Goal: Obtain resource: Obtain resource

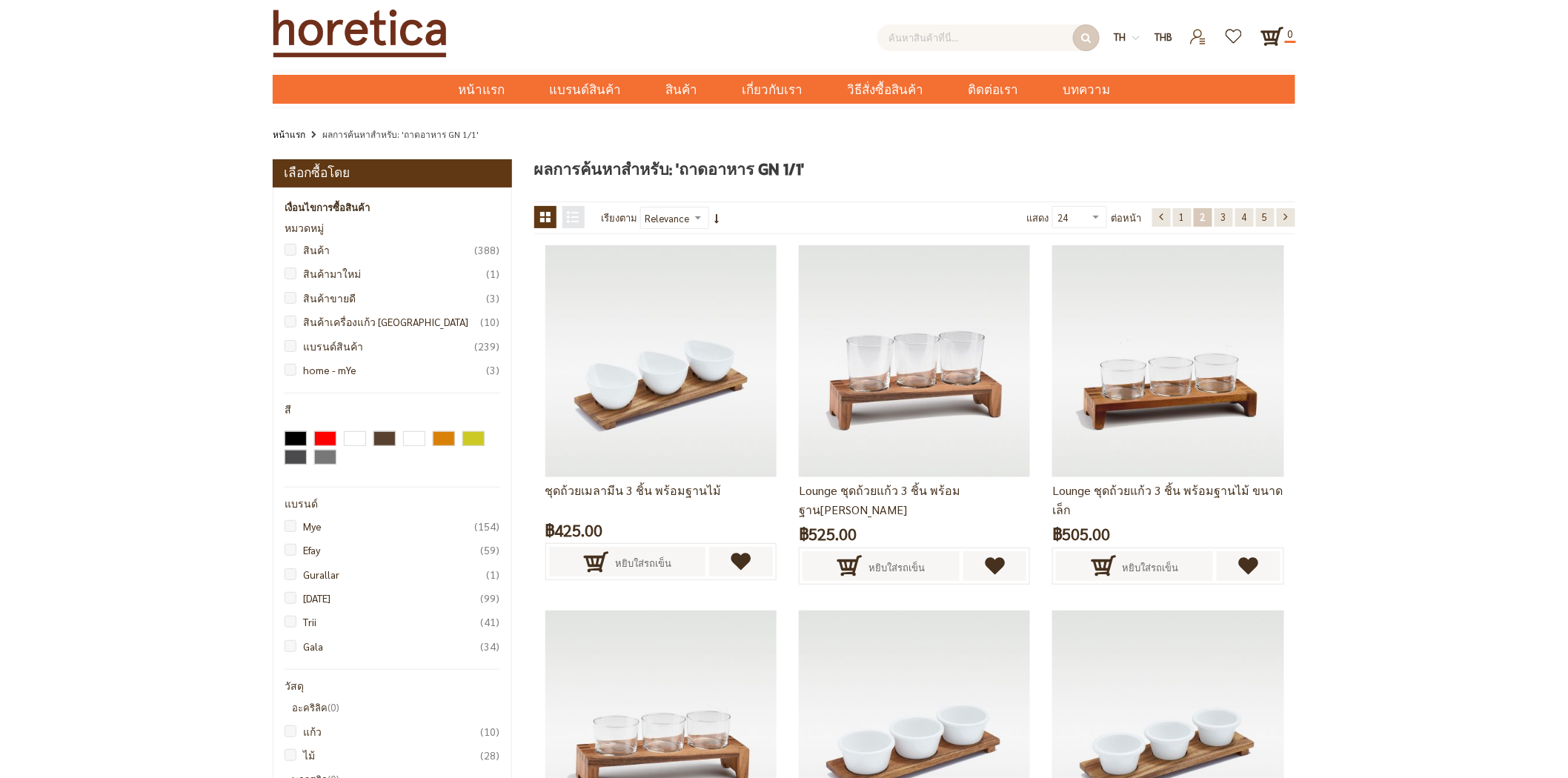
click at [997, 34] on input "text" at bounding box center [988, 38] width 222 height 27
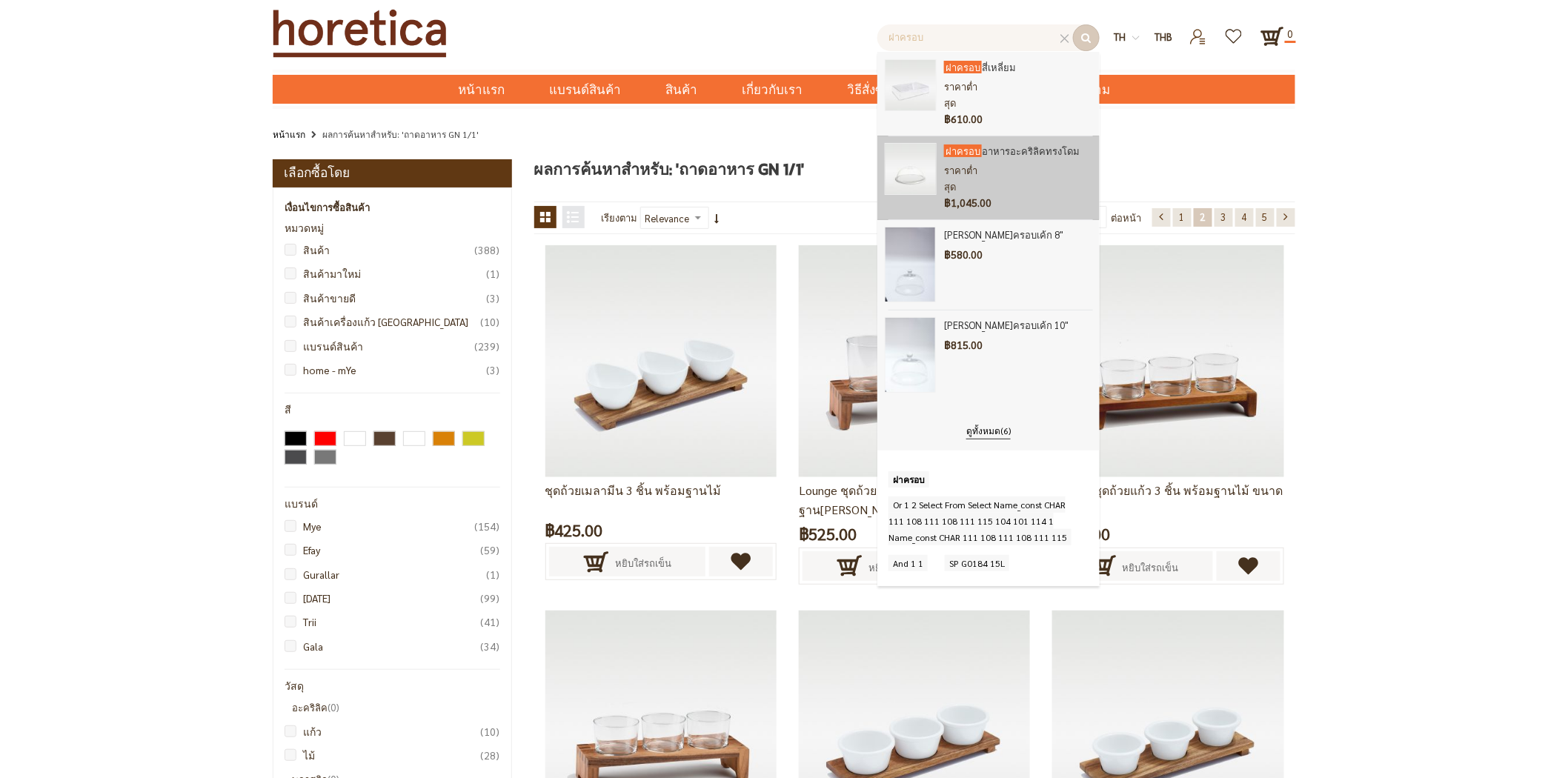
type input "ฝาครอบ"
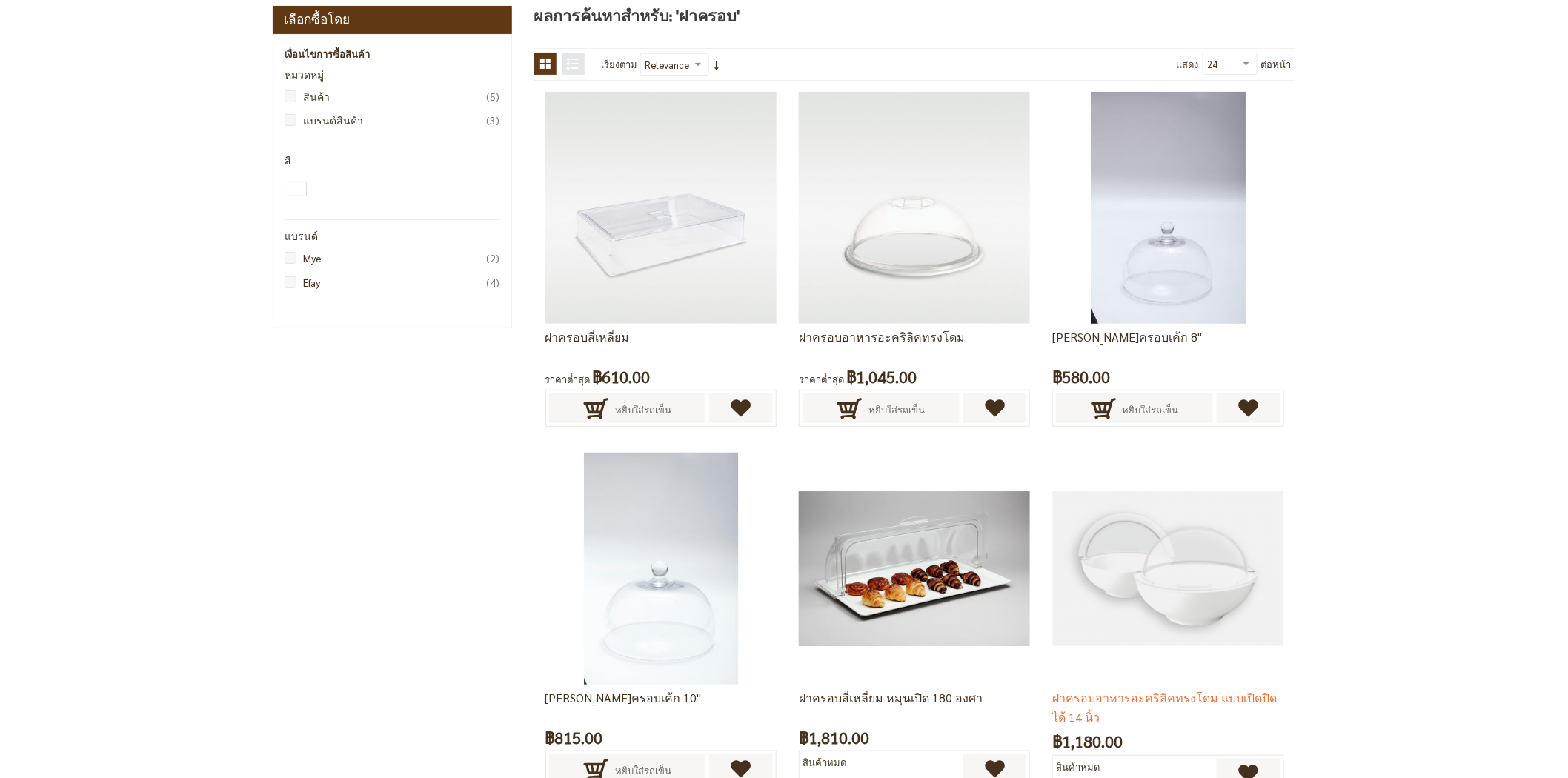
scroll to position [164, 0]
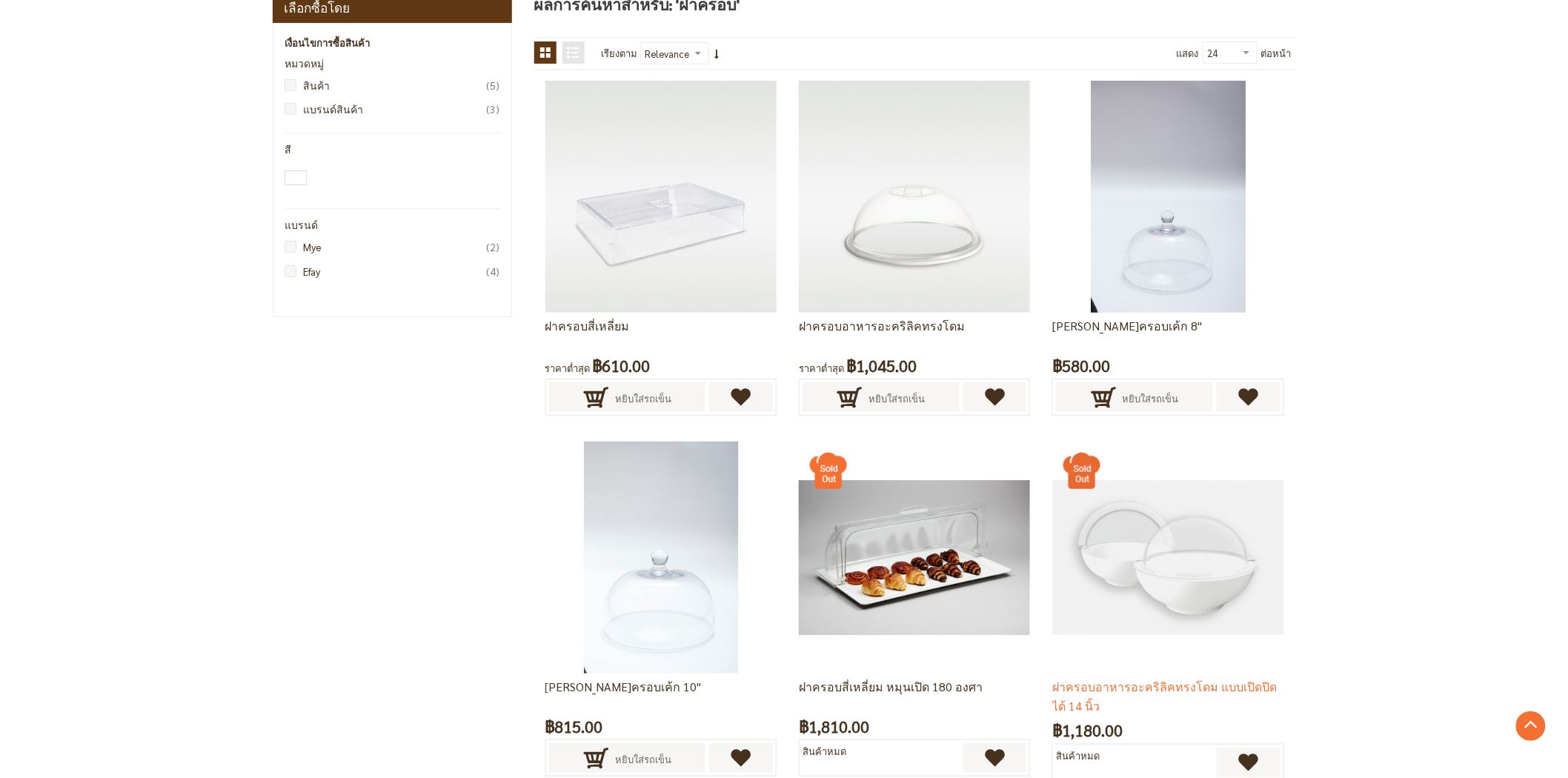
click at [1181, 537] on img at bounding box center [1167, 557] width 231 height 231
click at [1188, 539] on img at bounding box center [1167, 557] width 231 height 231
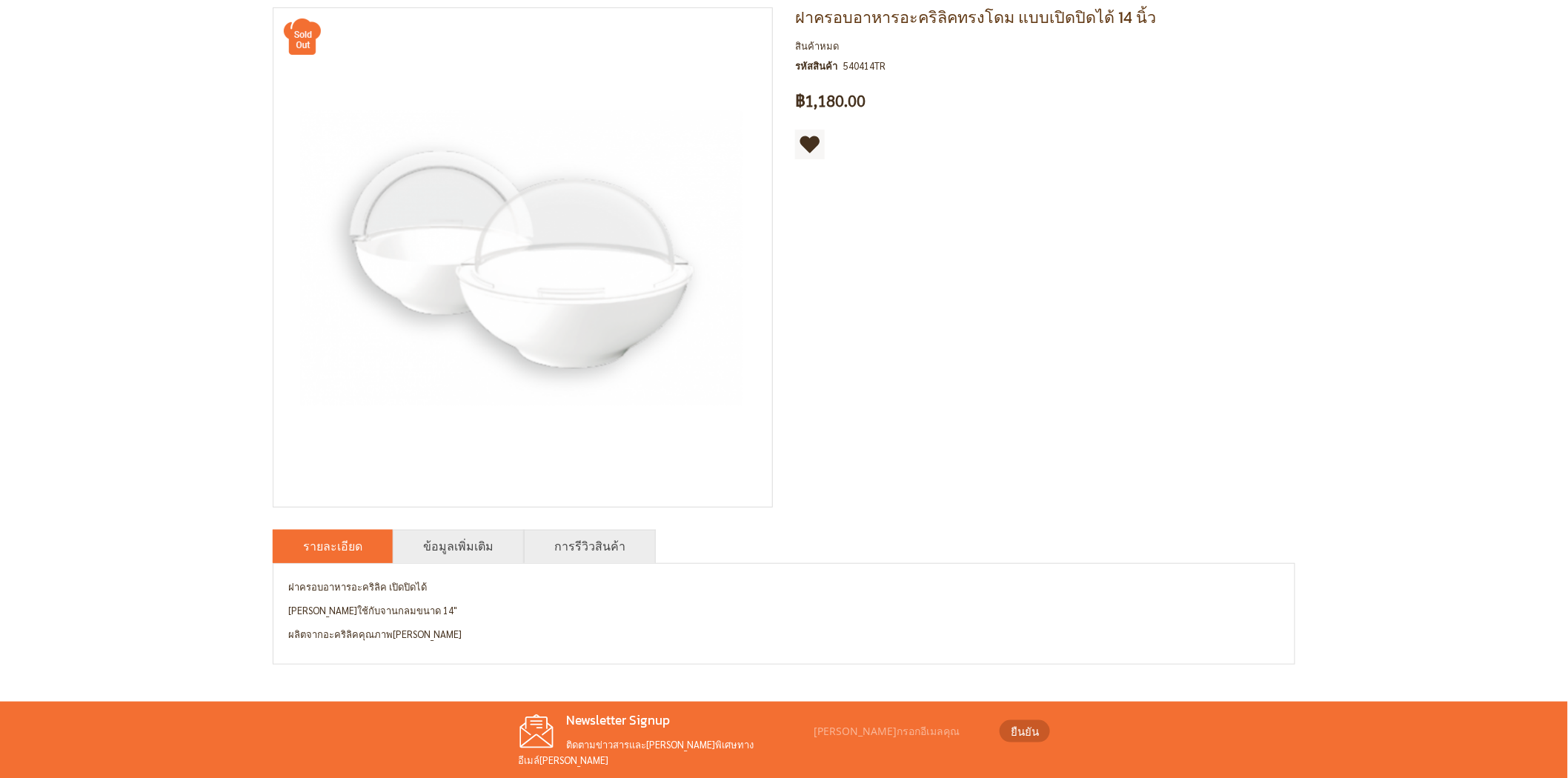
scroll to position [164, 0]
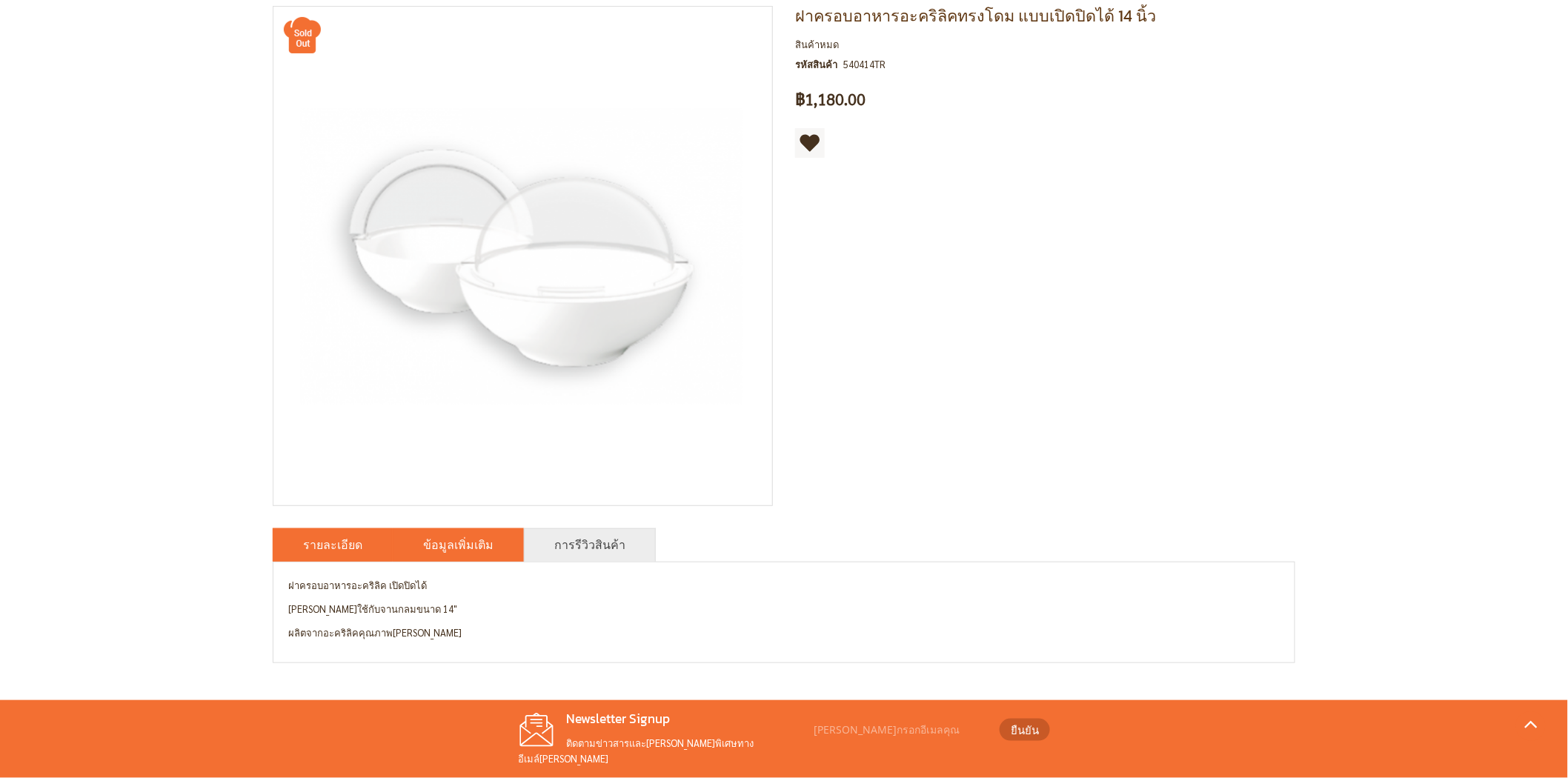
click at [438, 550] on link "ข้อมูลเพิ่มเติม" at bounding box center [458, 545] width 71 height 18
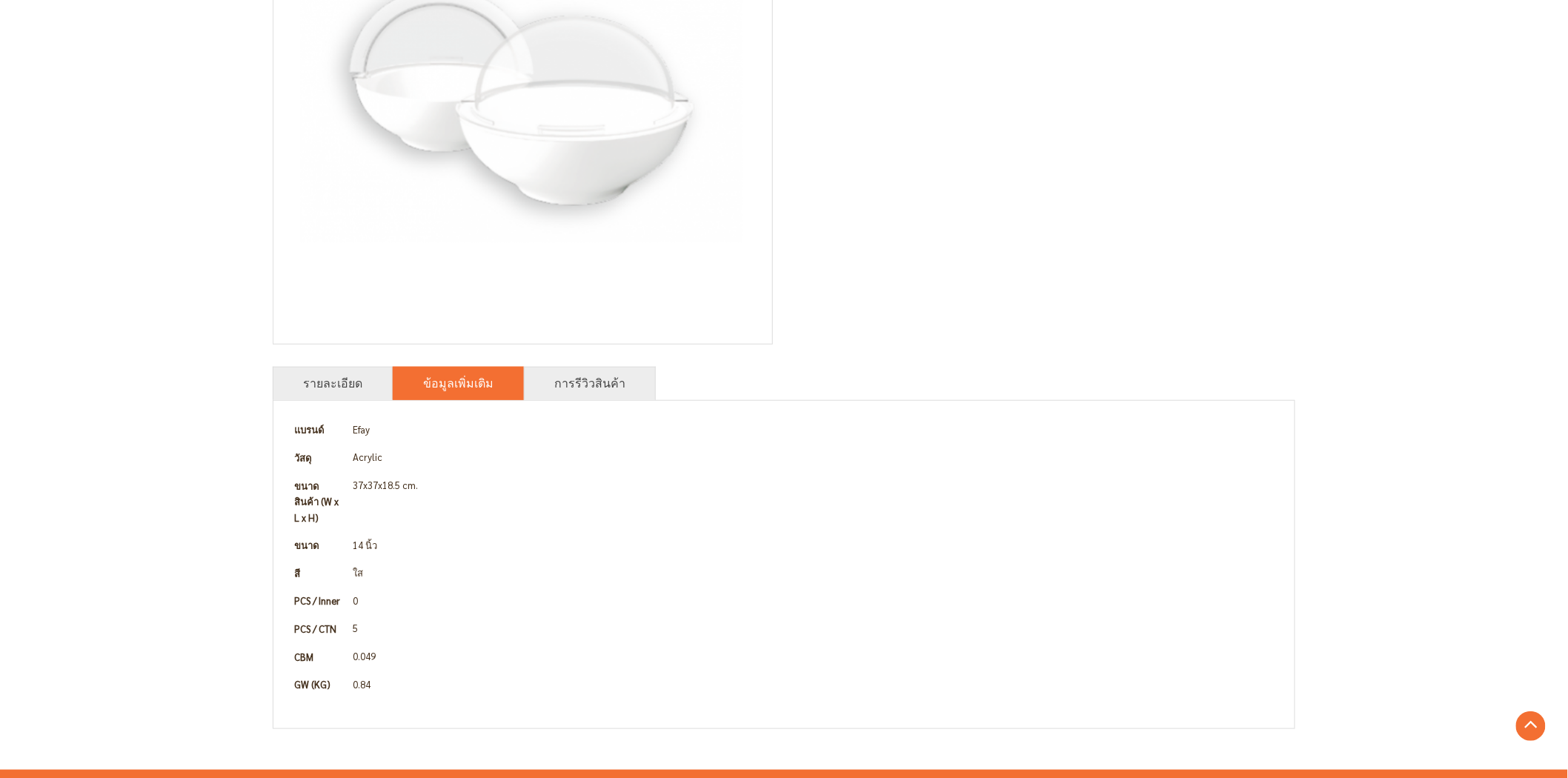
scroll to position [329, 0]
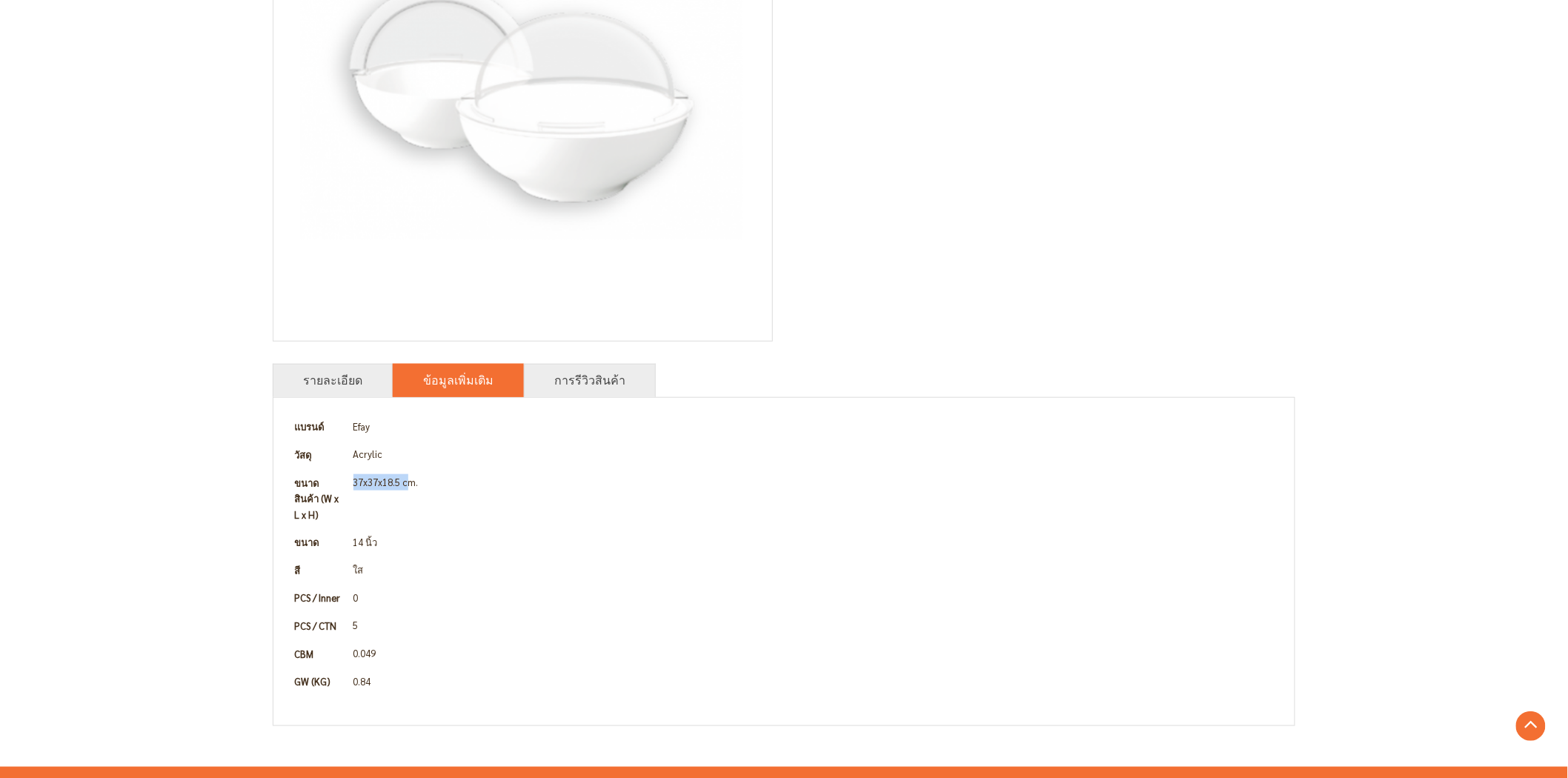
drag, startPoint x: 354, startPoint y: 484, endPoint x: 411, endPoint y: 482, distance: 57.0
click at [411, 482] on td "37x37x18.5 cm." at bounding box center [814, 499] width 932 height 60
click at [653, 528] on td "14 นิ้ว" at bounding box center [814, 542] width 932 height 28
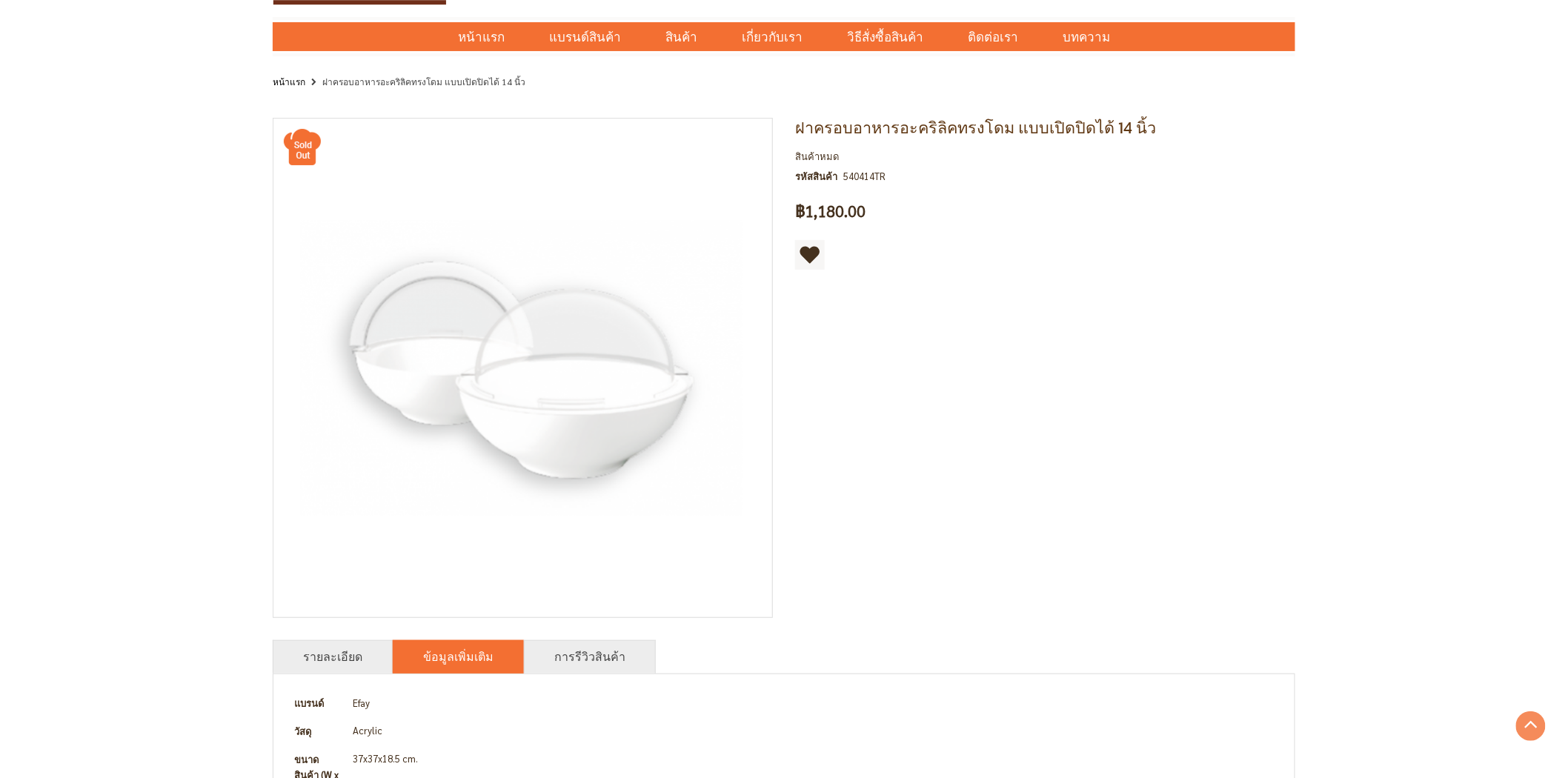
scroll to position [0, 0]
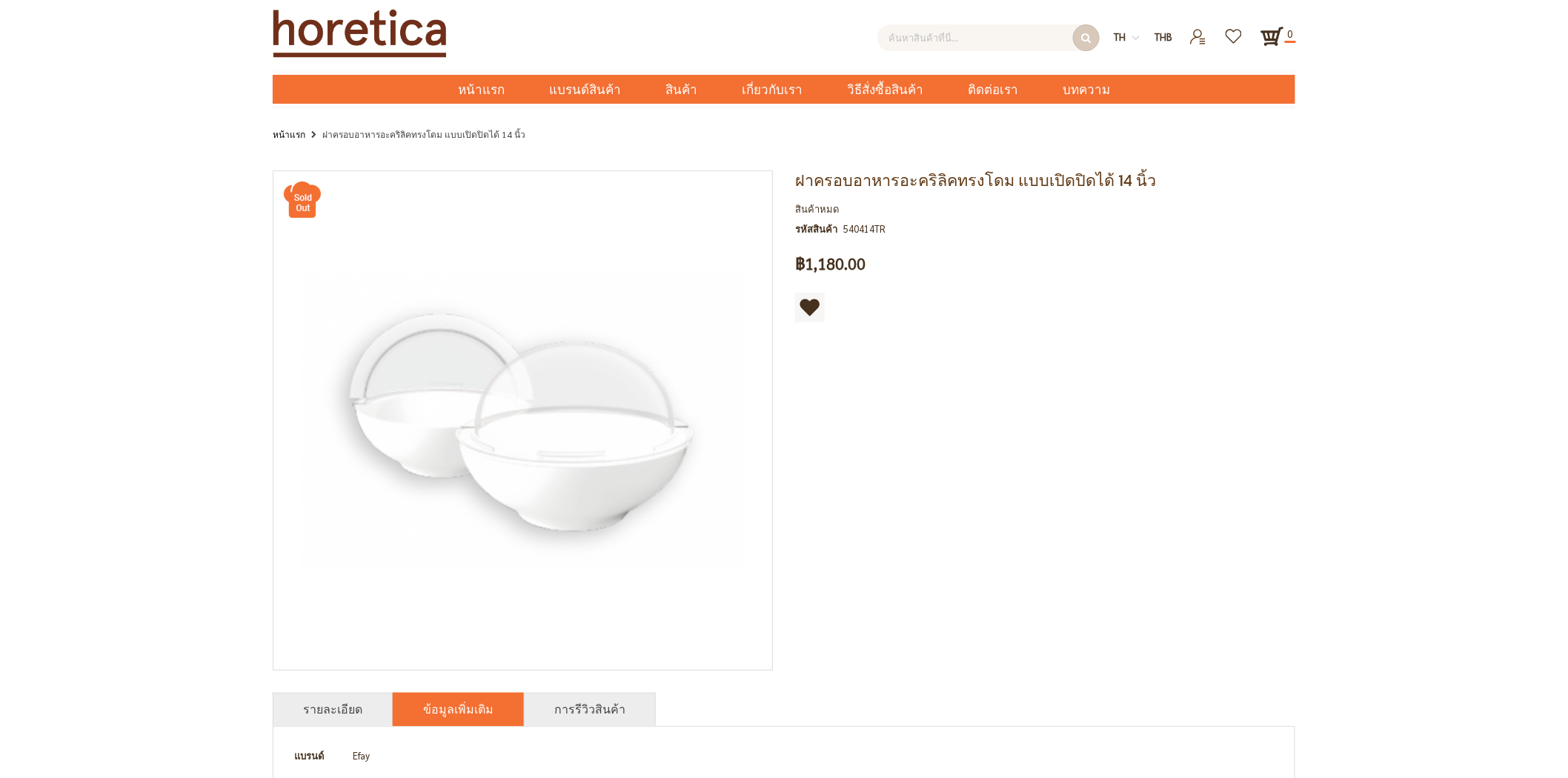
click at [942, 39] on input "text" at bounding box center [988, 38] width 222 height 27
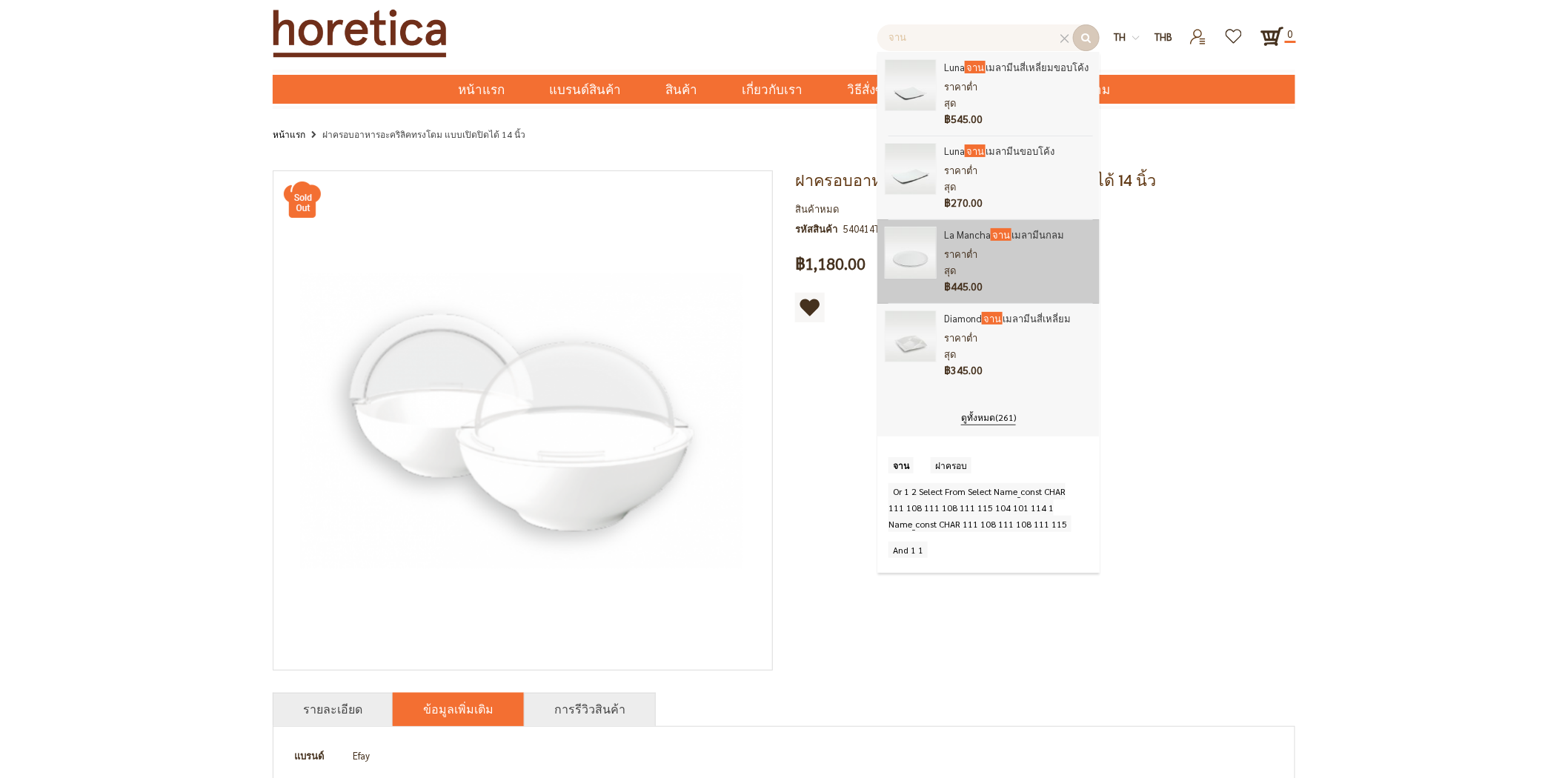
type input "จาน"
click at [971, 247] on span "ราคาต่ำสุด" at bounding box center [960, 262] width 33 height 29
click at [896, 227] on img at bounding box center [910, 253] width 52 height 52
click at [977, 247] on span "ราคาต่ำสุด" at bounding box center [960, 262] width 33 height 29
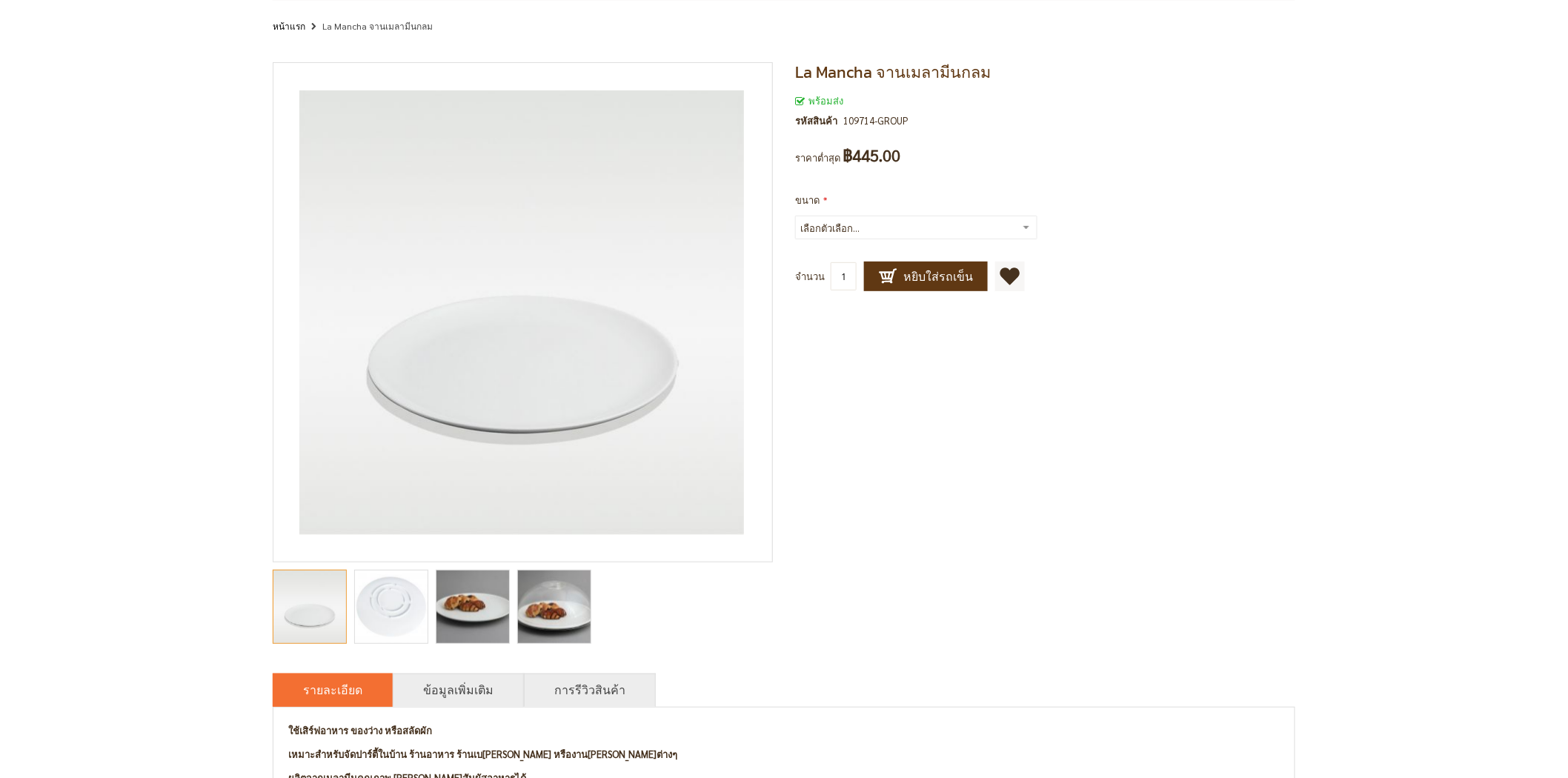
scroll to position [247, 0]
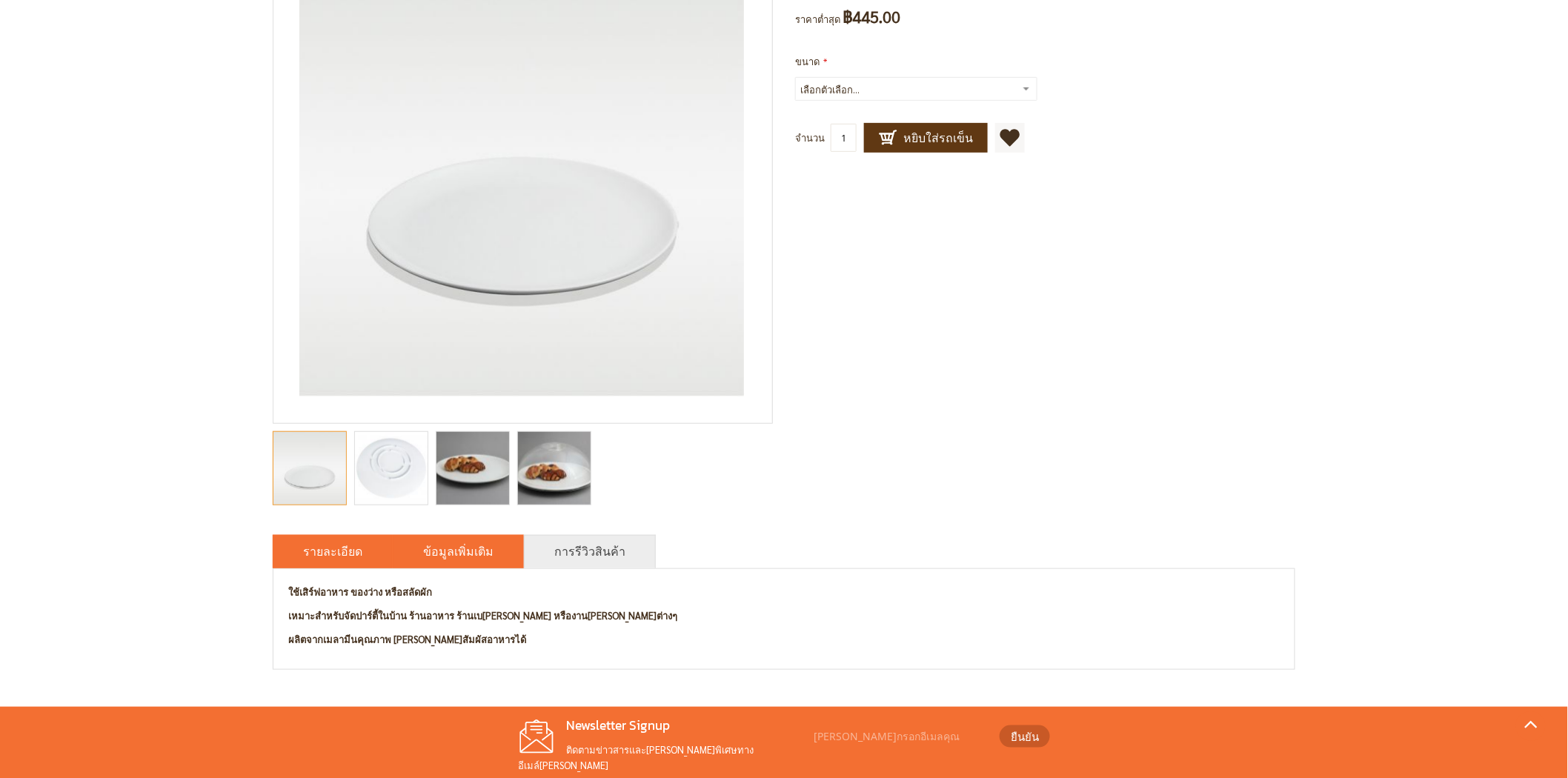
click at [444, 554] on link "ข้อมูลเพิ่มเติม" at bounding box center [458, 551] width 71 height 18
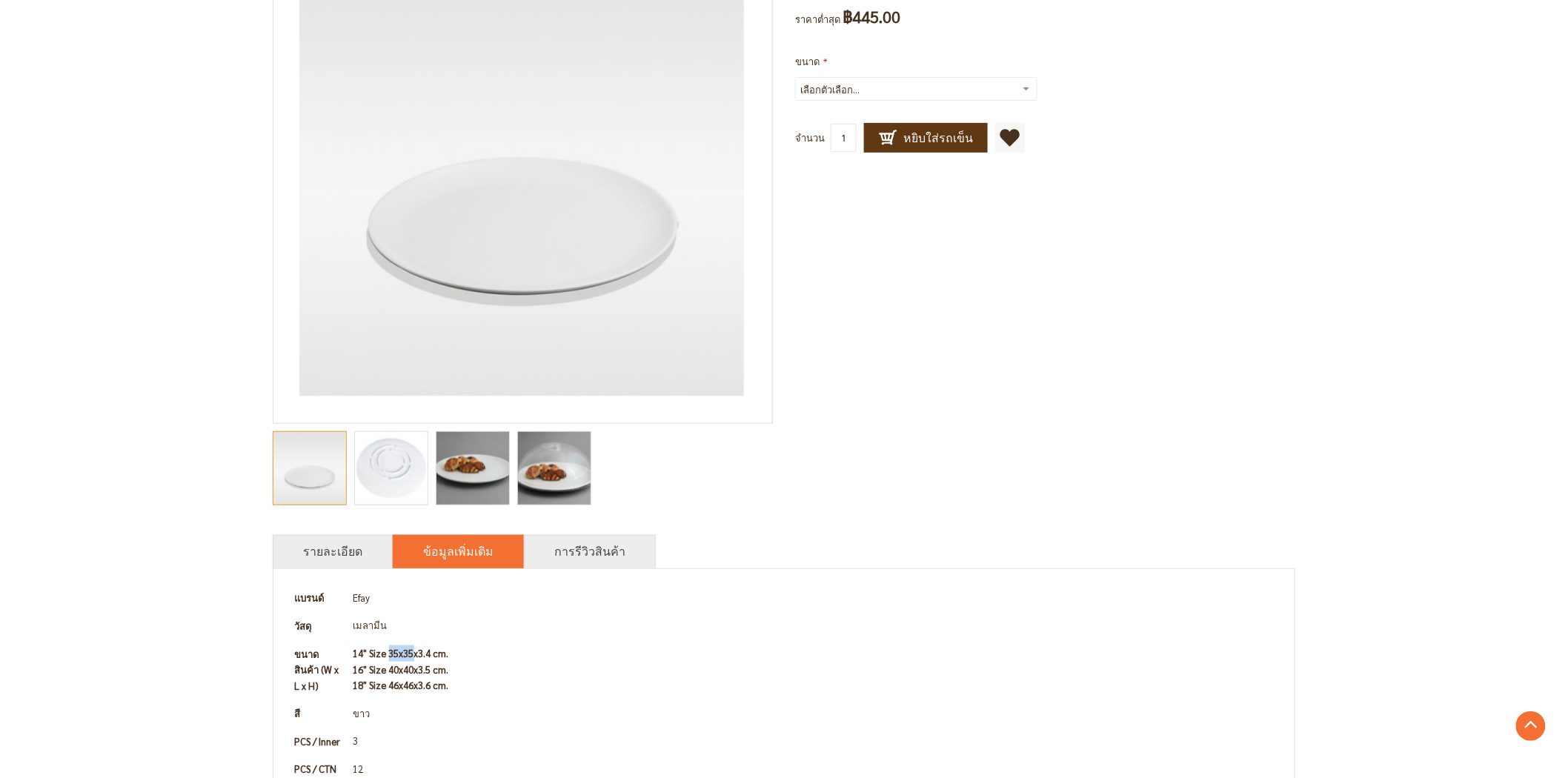
drag, startPoint x: 415, startPoint y: 646, endPoint x: 389, endPoint y: 650, distance: 26.3
click at [389, 650] on b "14" Size 35x35x3.4 cm. 16" Size 40x40x3.5 cm. 18" Size 46x46x3.6 cm." at bounding box center [401, 669] width 96 height 45
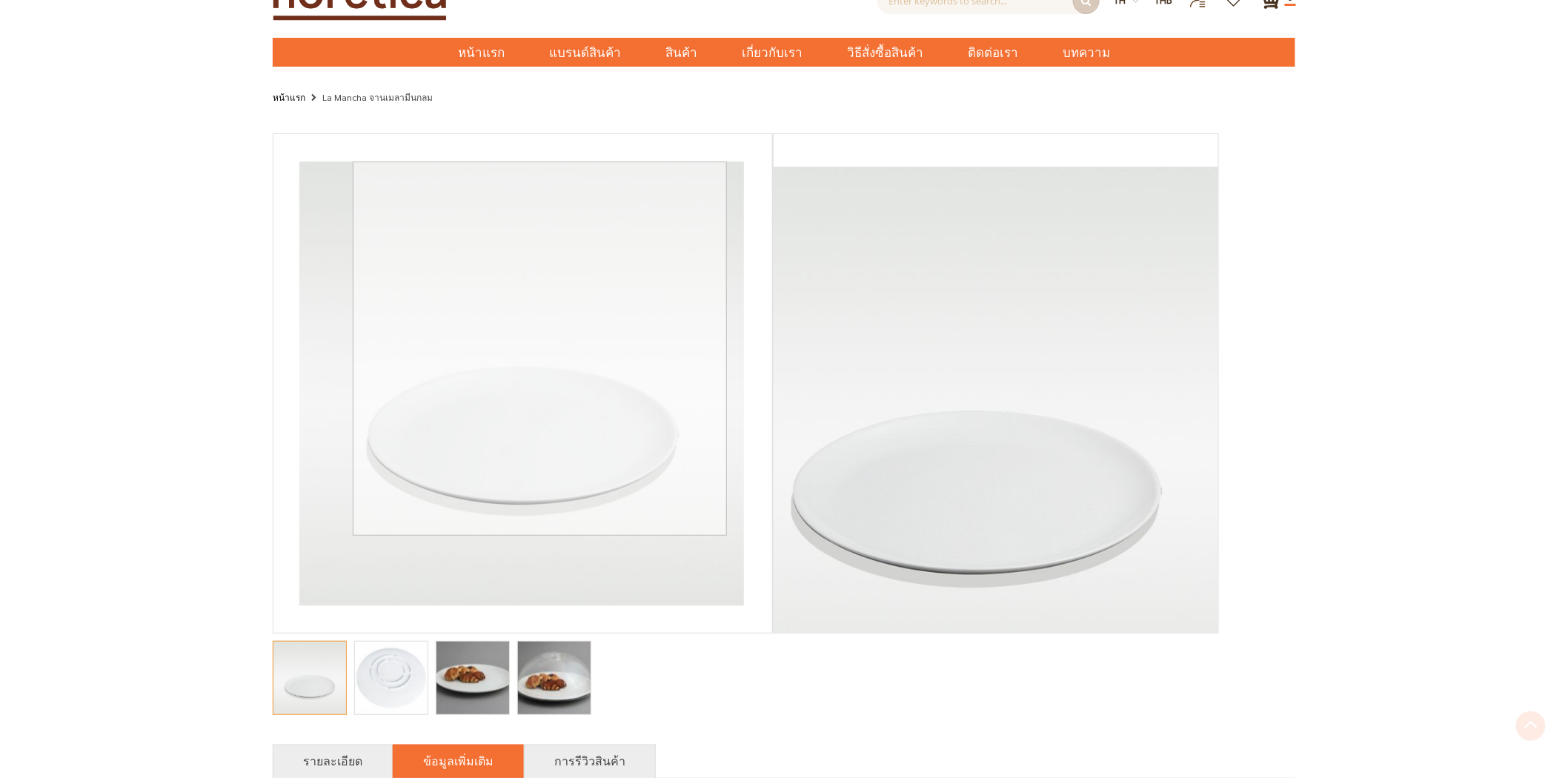
scroll to position [0, 0]
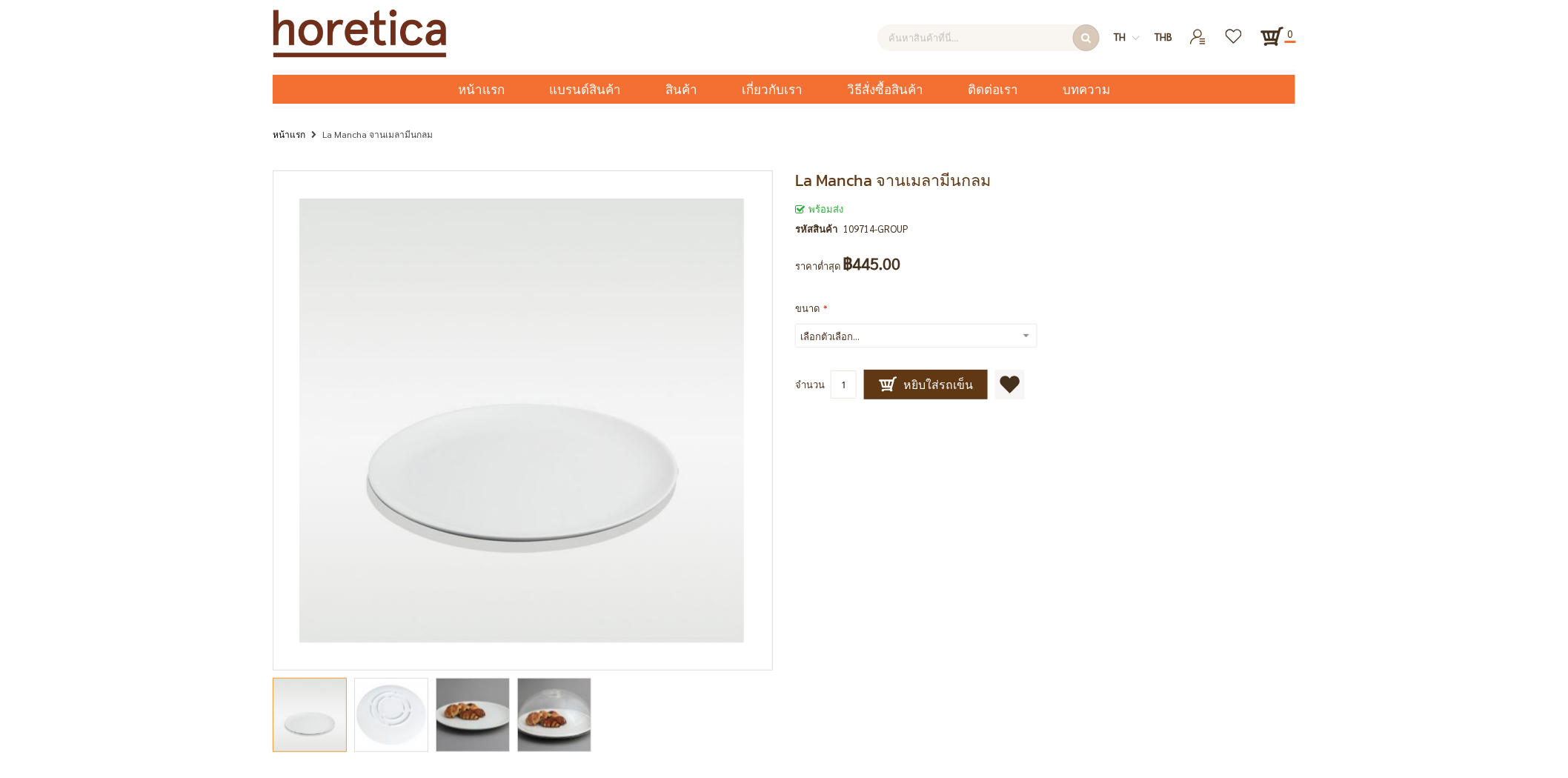
click at [938, 28] on input "text" at bounding box center [988, 38] width 222 height 27
type input "จาน"
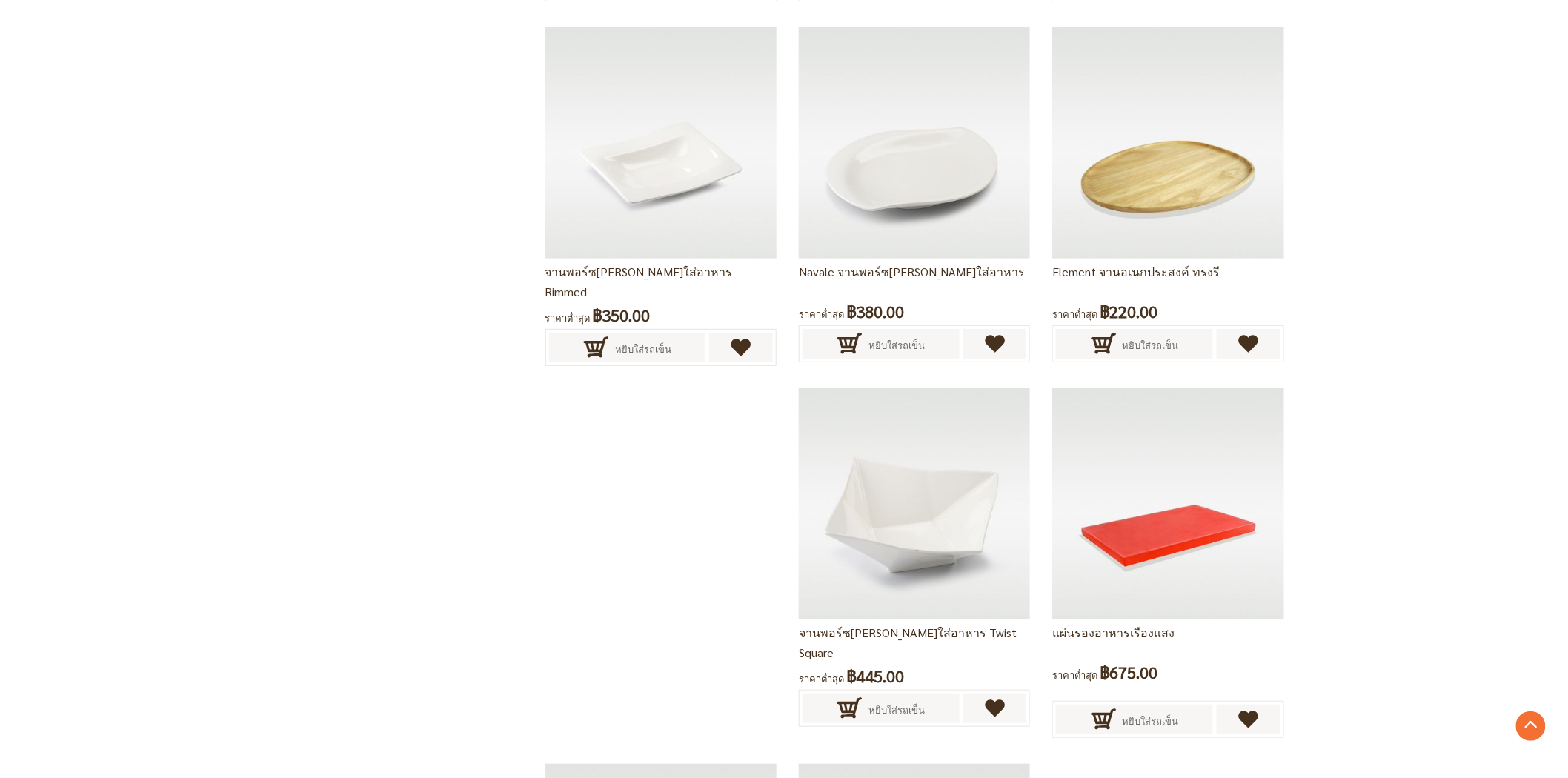
scroll to position [2694, 0]
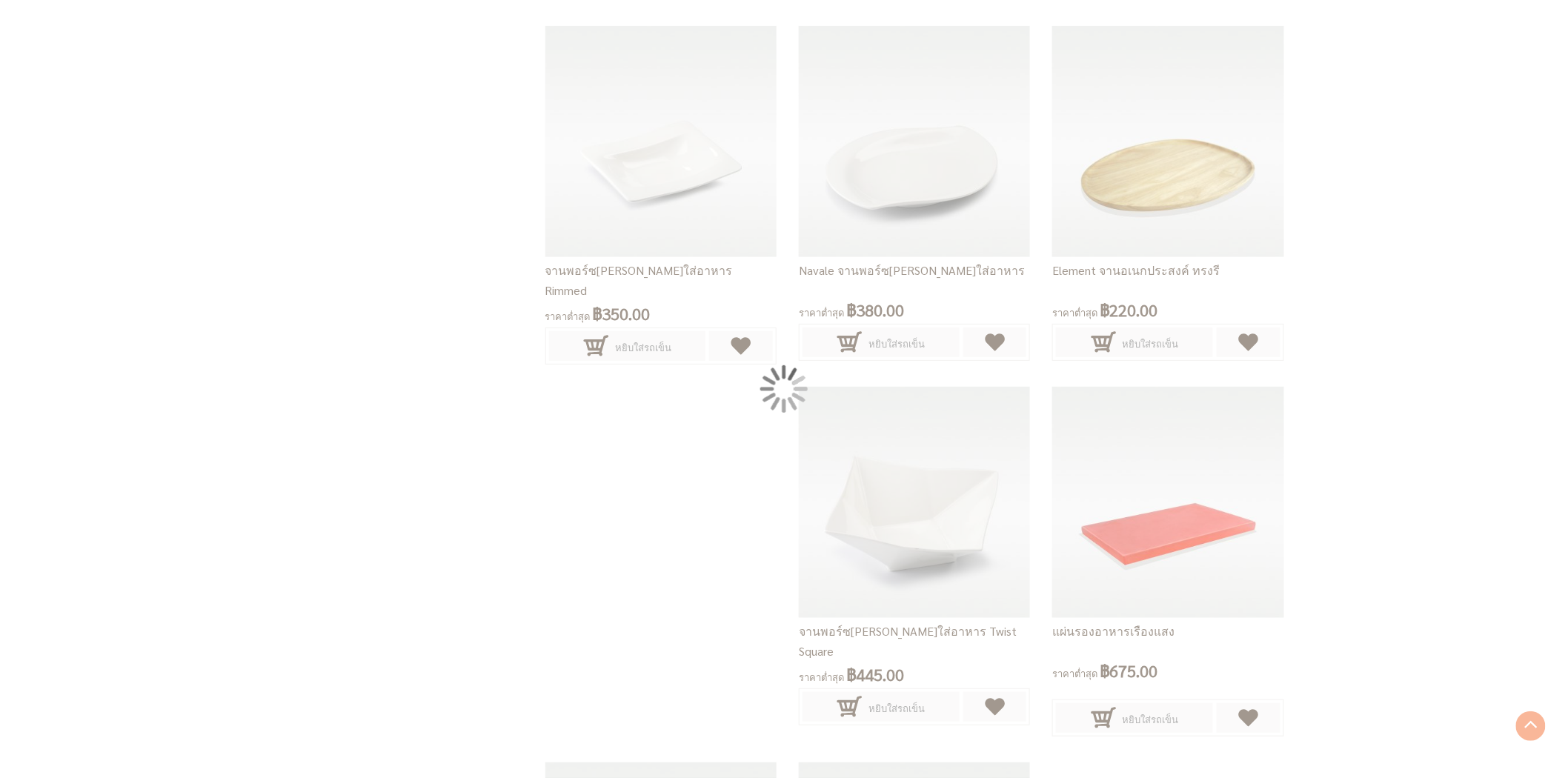
scroll to position [2364, 0]
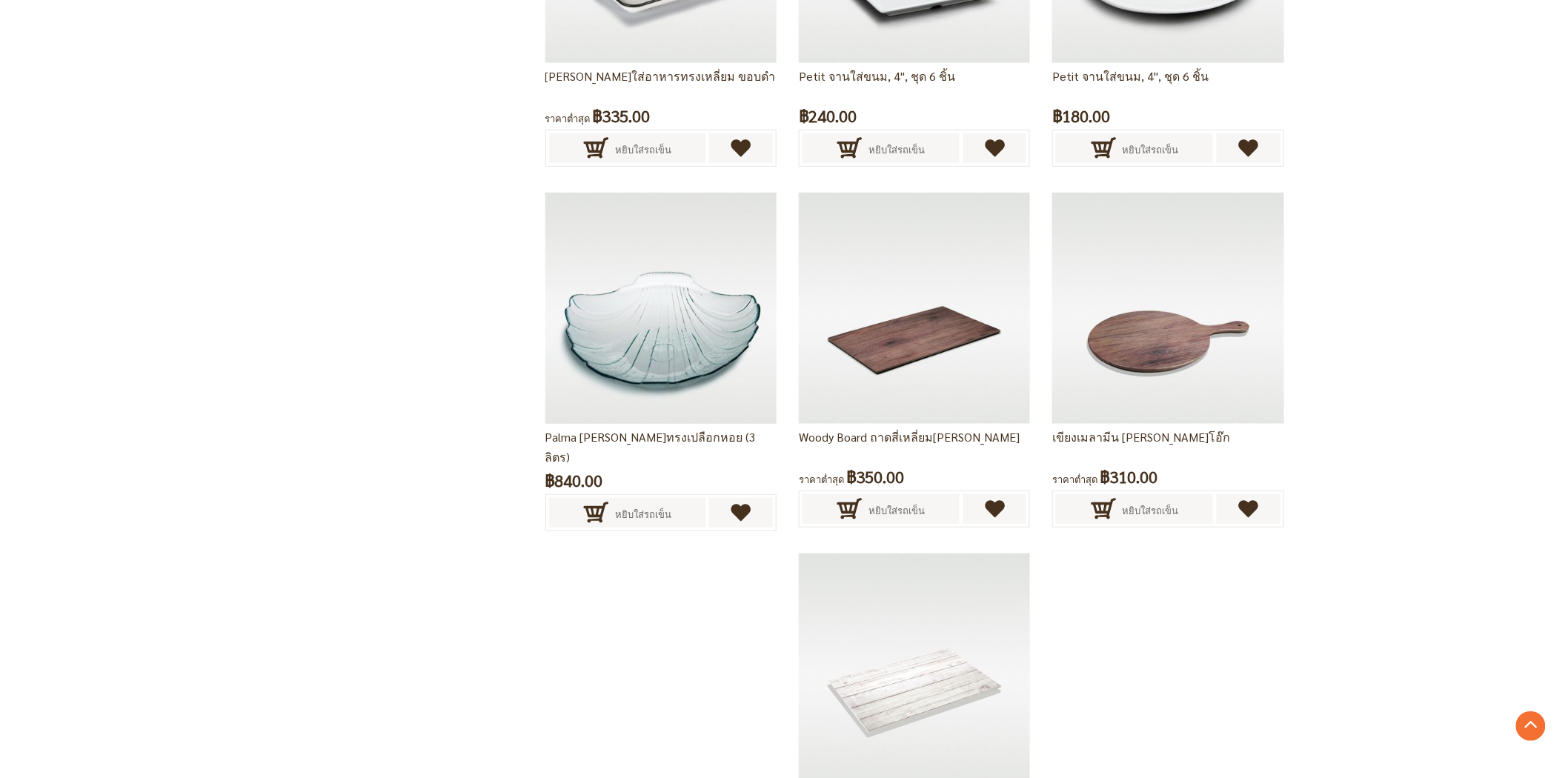
scroll to position [2432, 0]
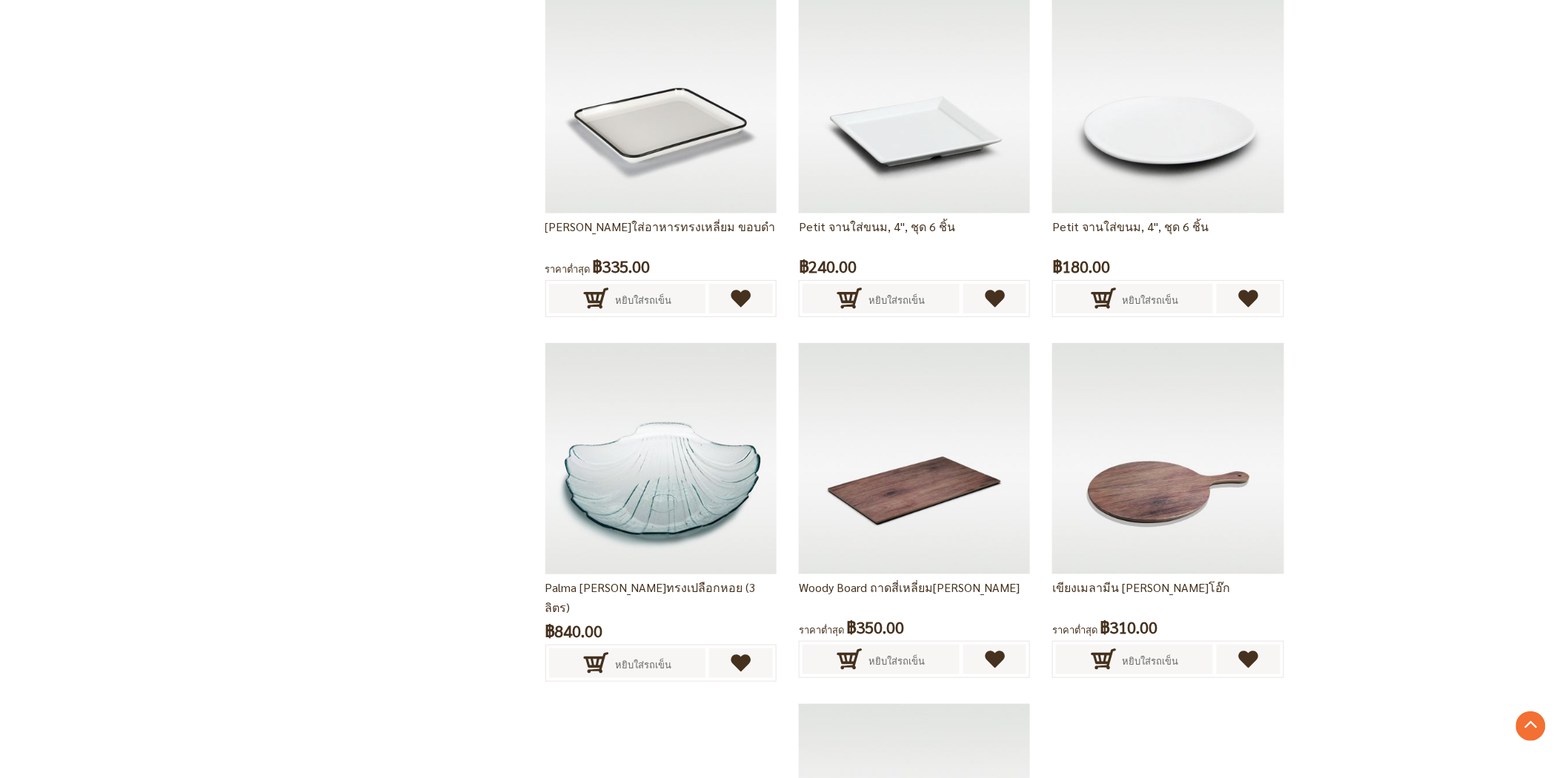
drag, startPoint x: 297, startPoint y: 74, endPoint x: 300, endPoint y: 84, distance: 10.4
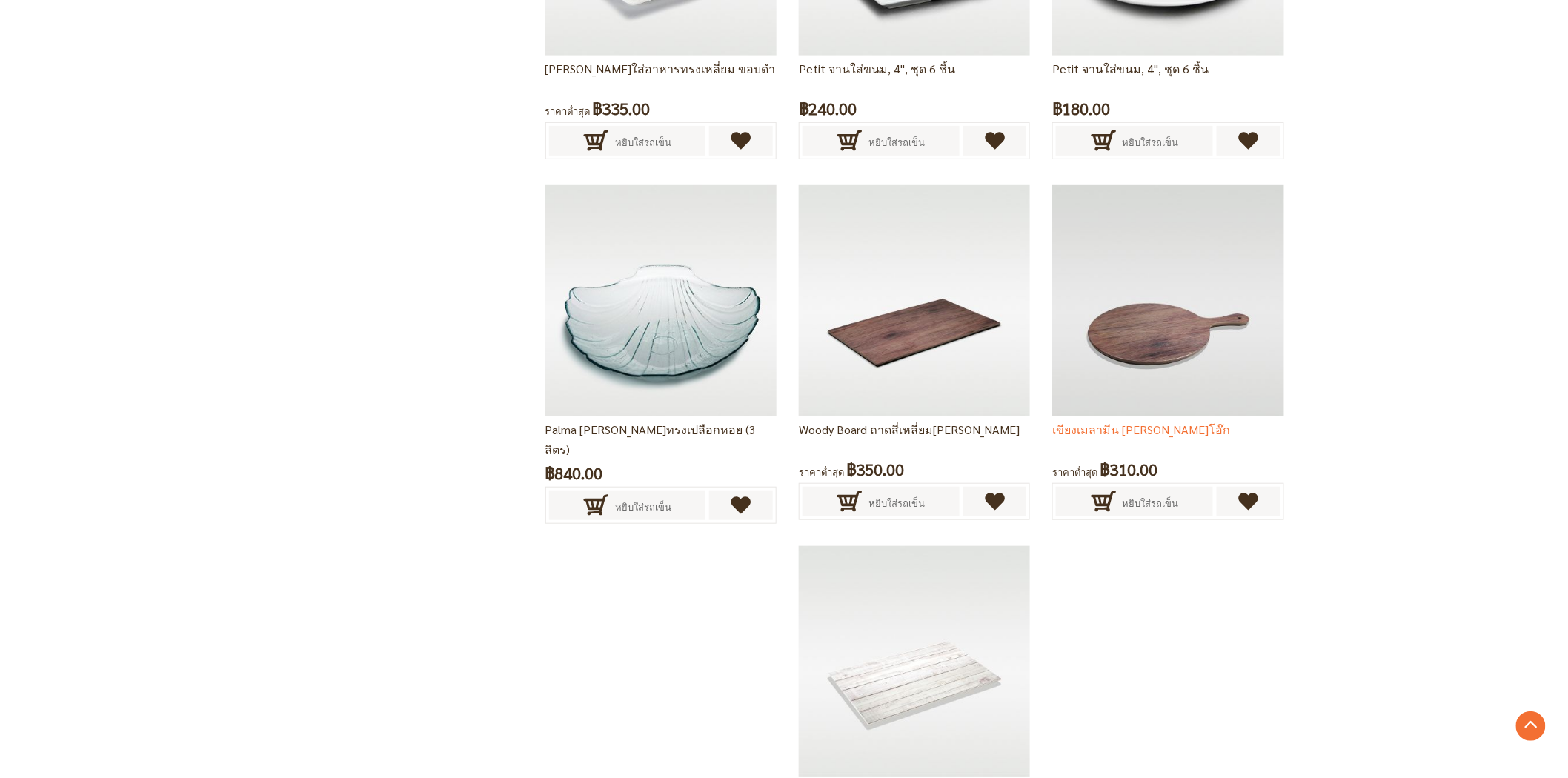
scroll to position [2679, 0]
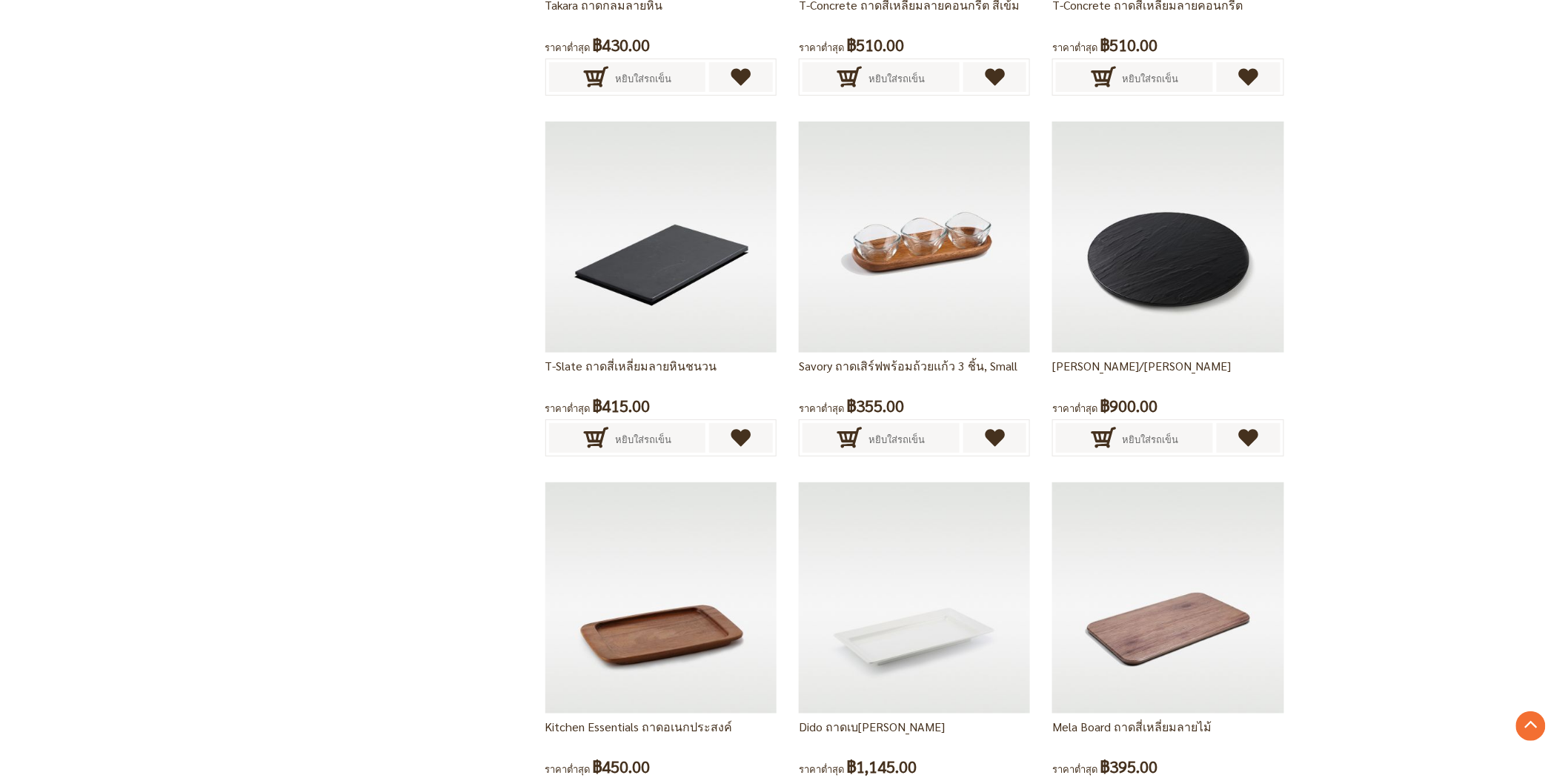
scroll to position [2469, 0]
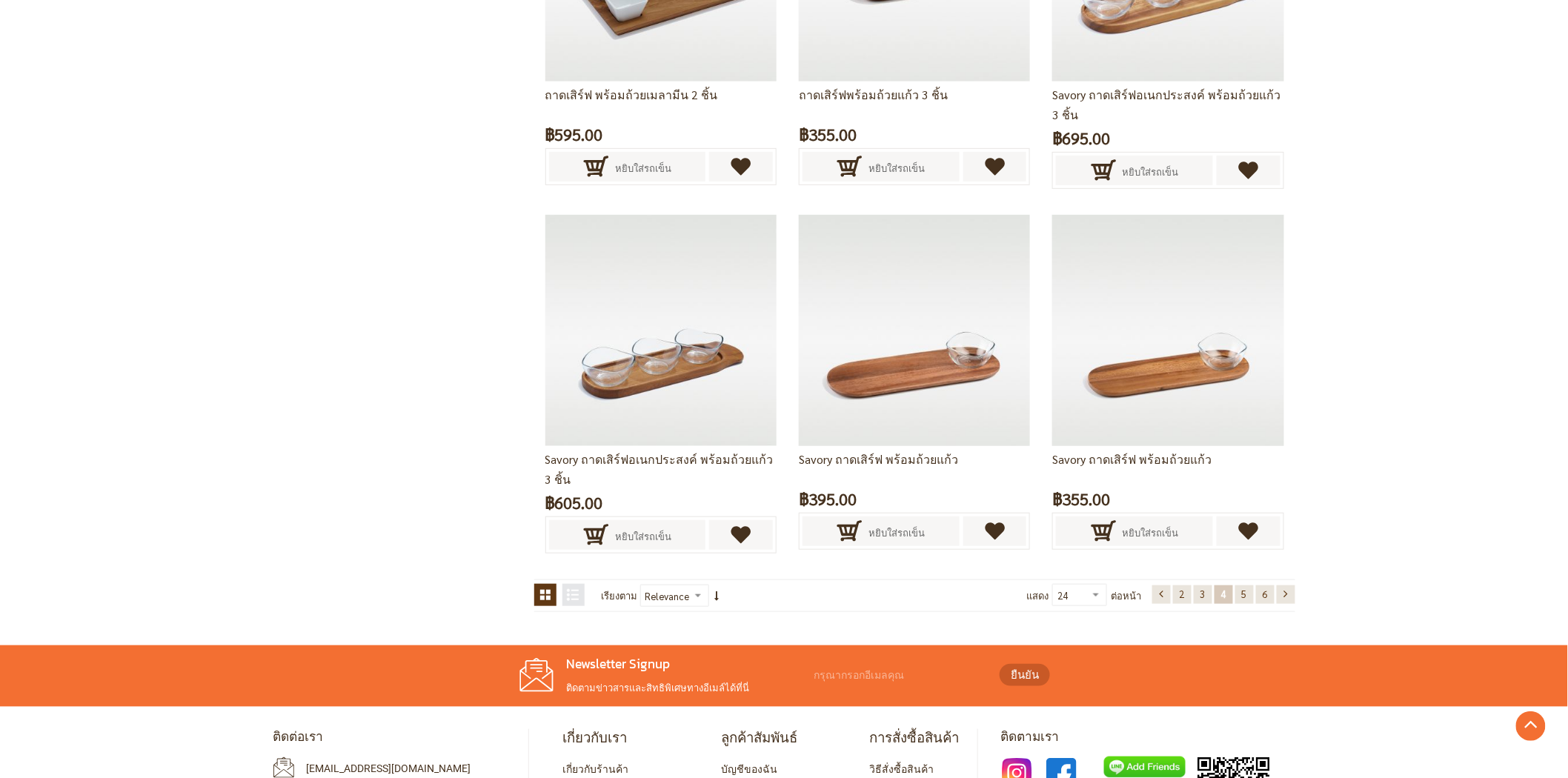
scroll to position [2691, 0]
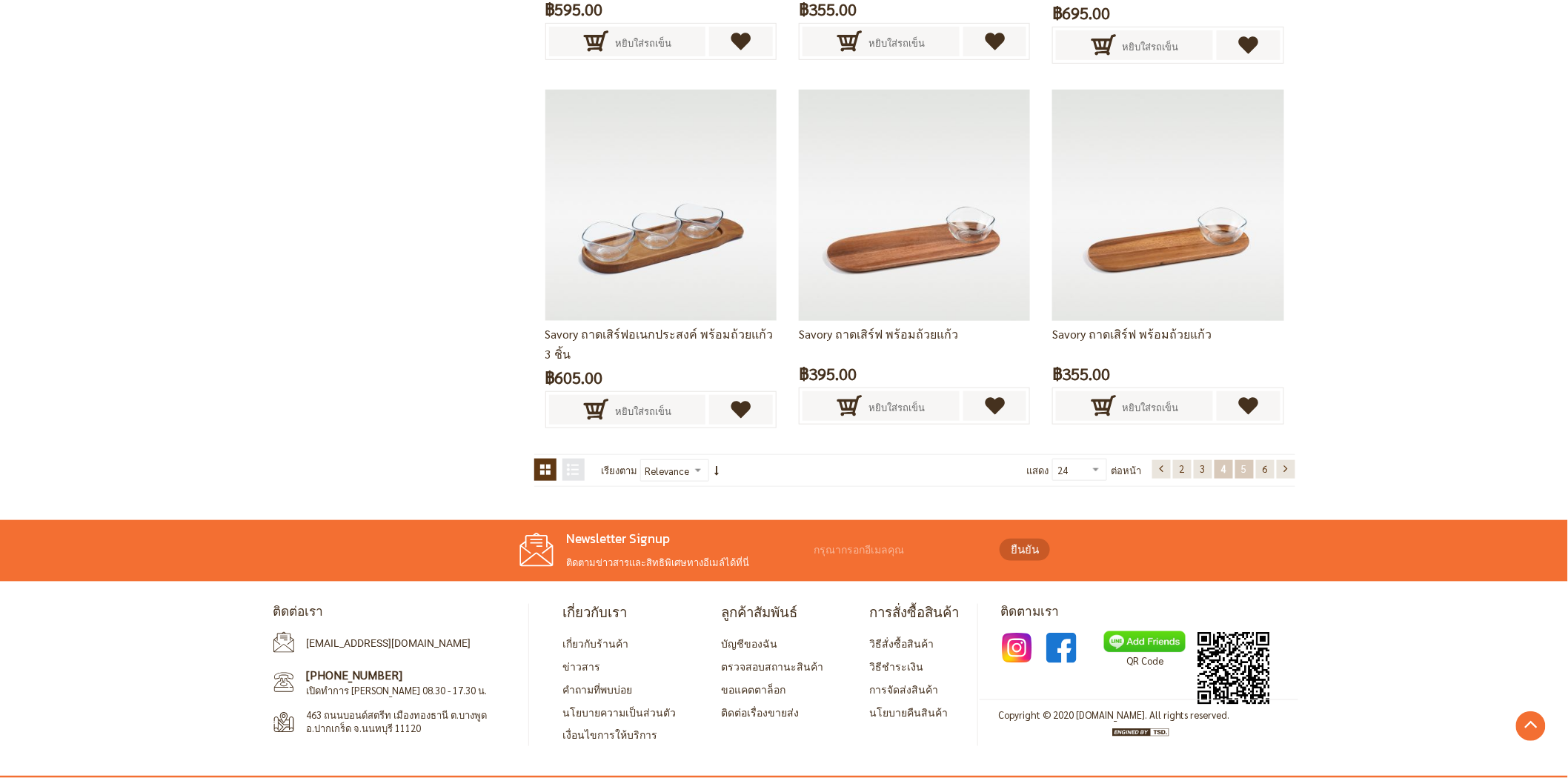
click at [1239, 462] on link "หน้า 5" at bounding box center [1244, 469] width 19 height 19
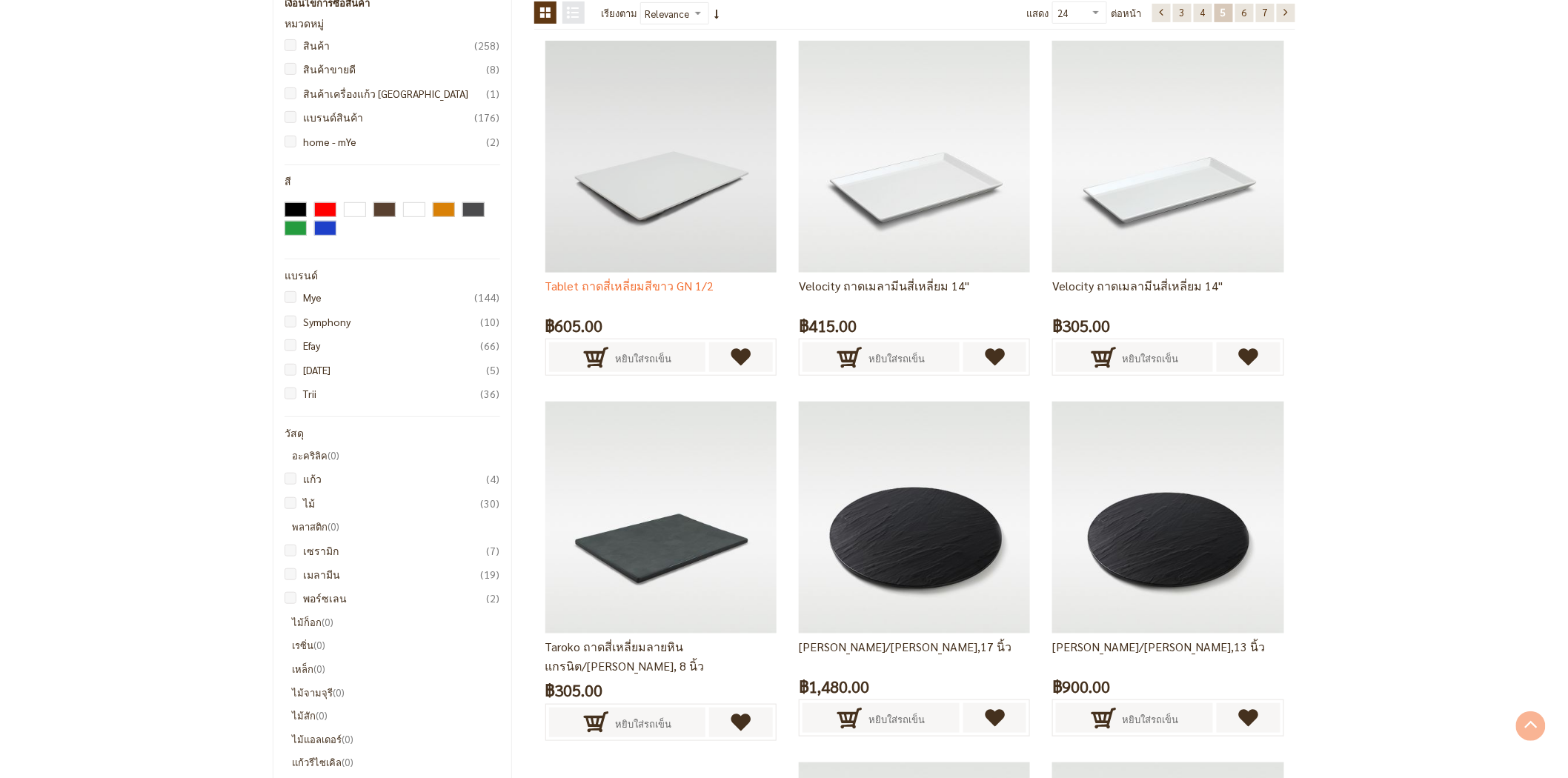
scroll to position [202, 0]
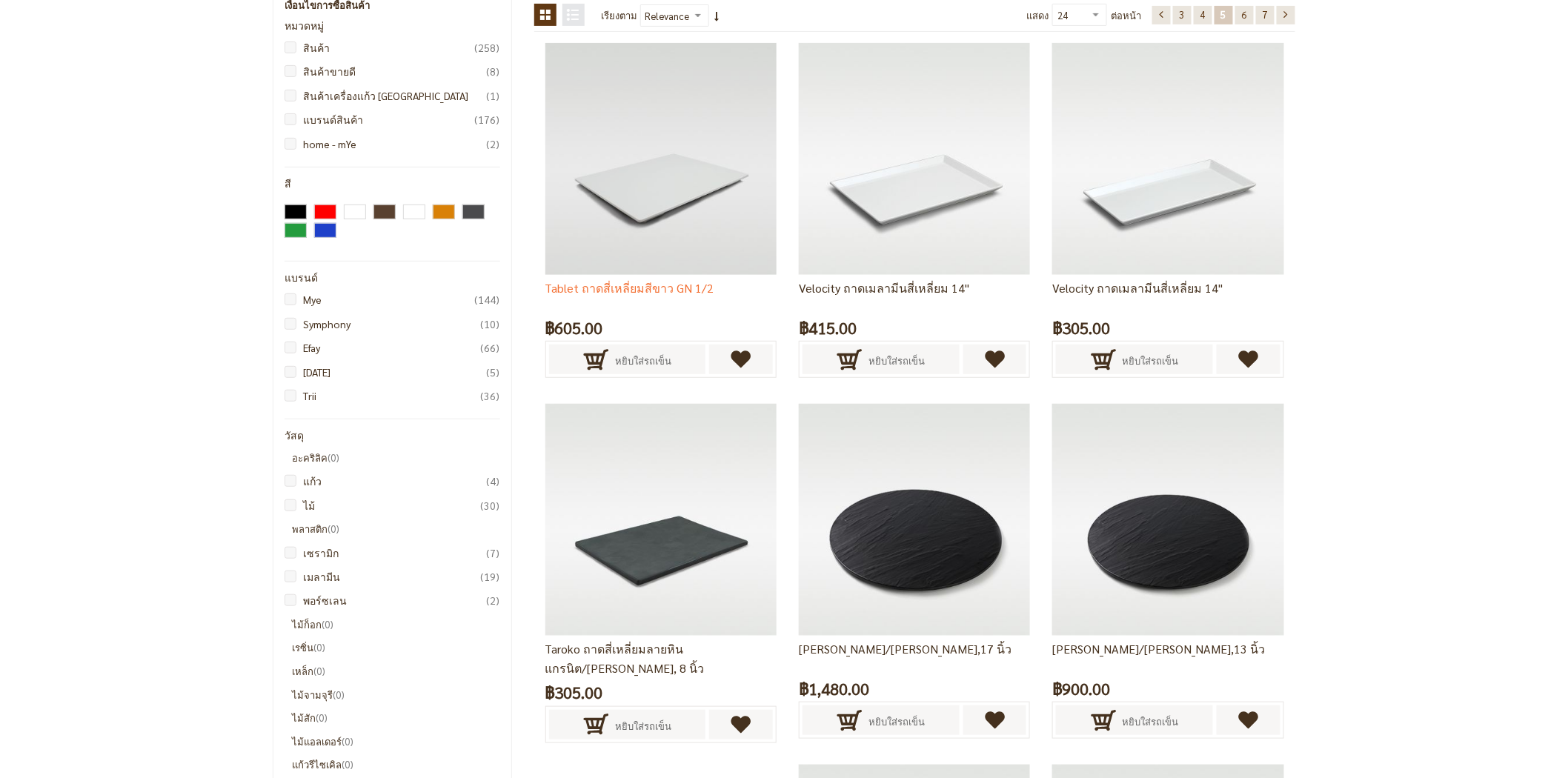
click at [588, 207] on img at bounding box center [661, 158] width 231 height 231
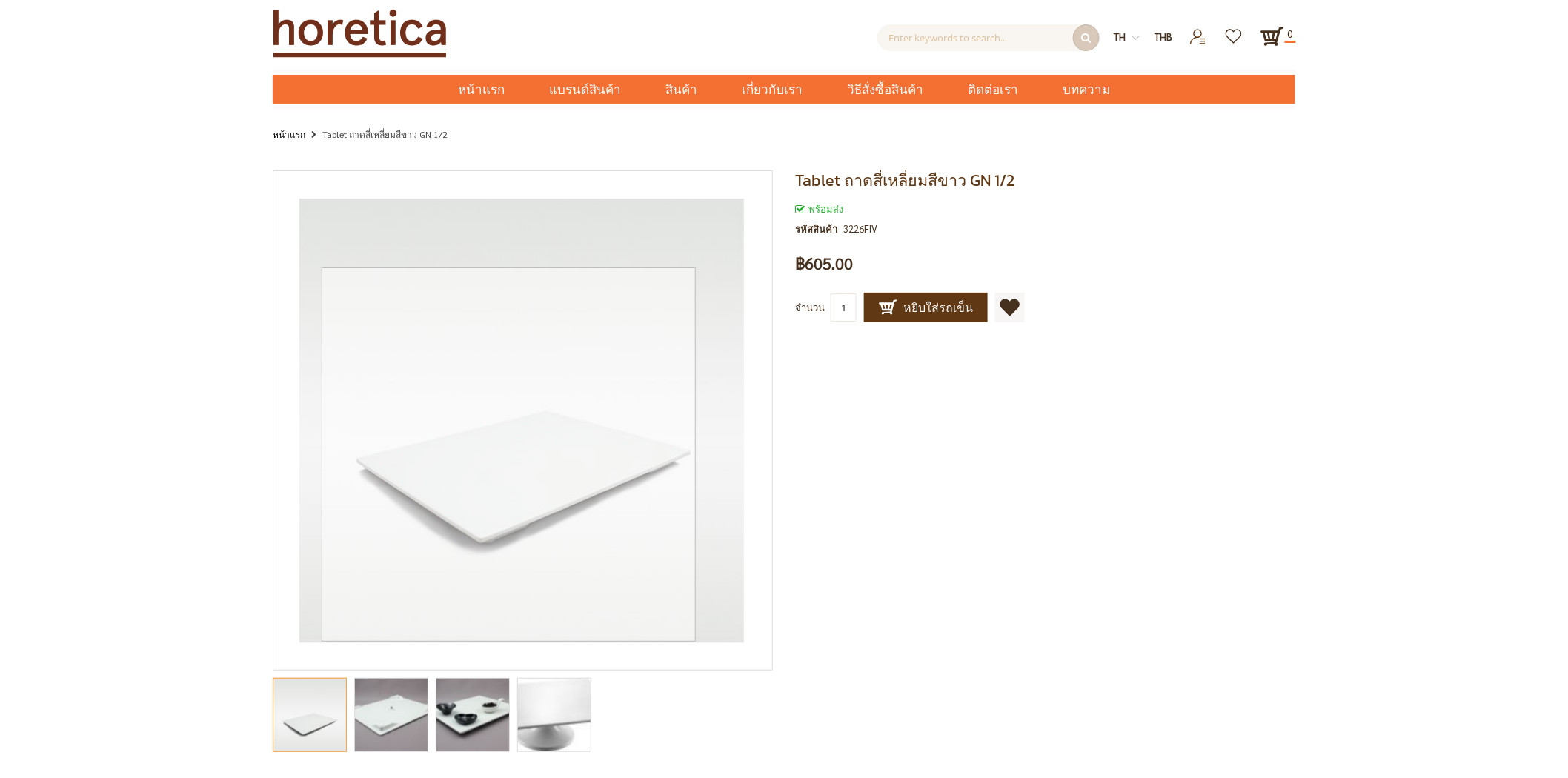
scroll to position [247, 0]
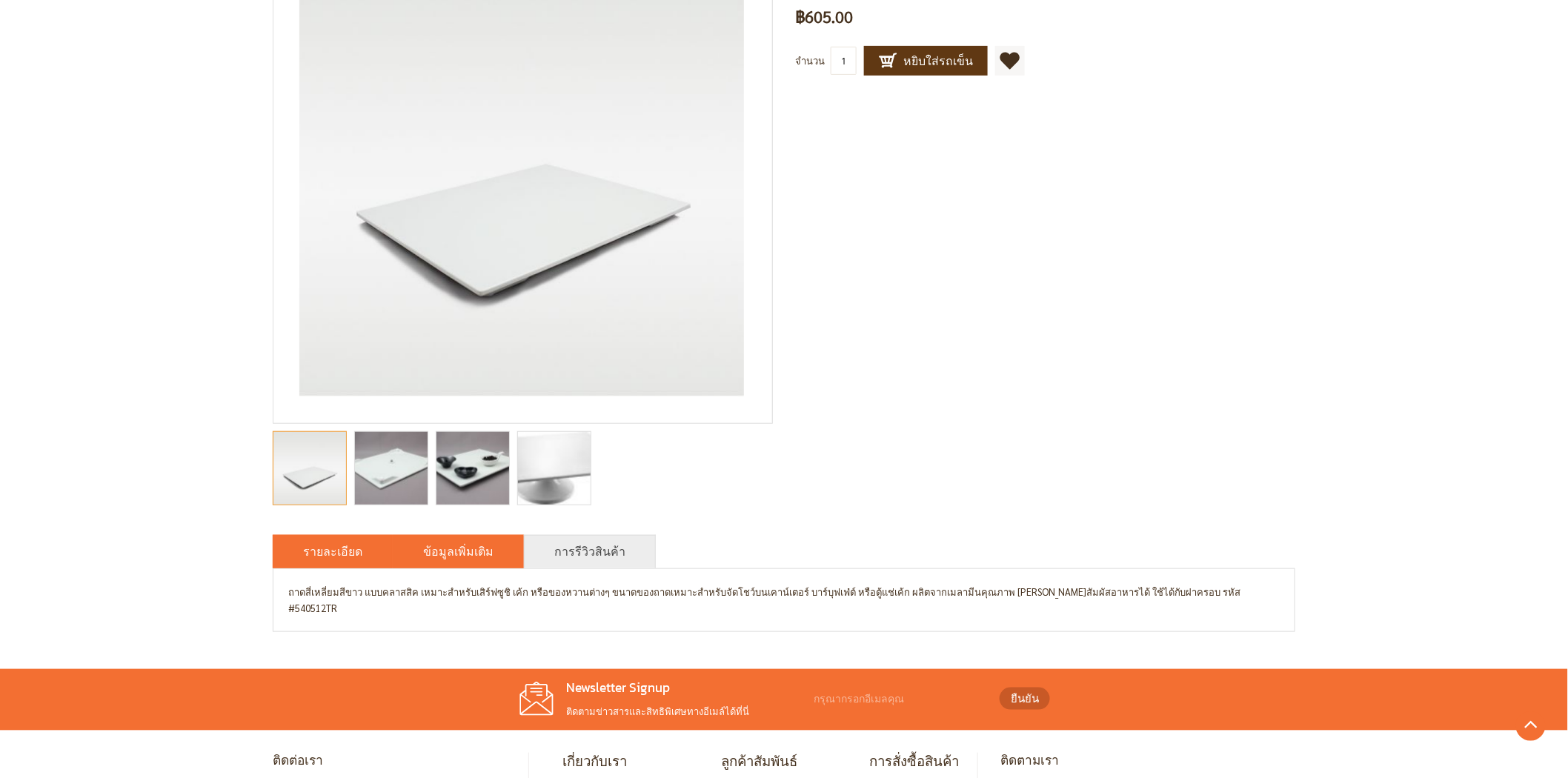
click at [423, 551] on link "ข้อมูลเพิ่มเติม" at bounding box center [458, 551] width 71 height 18
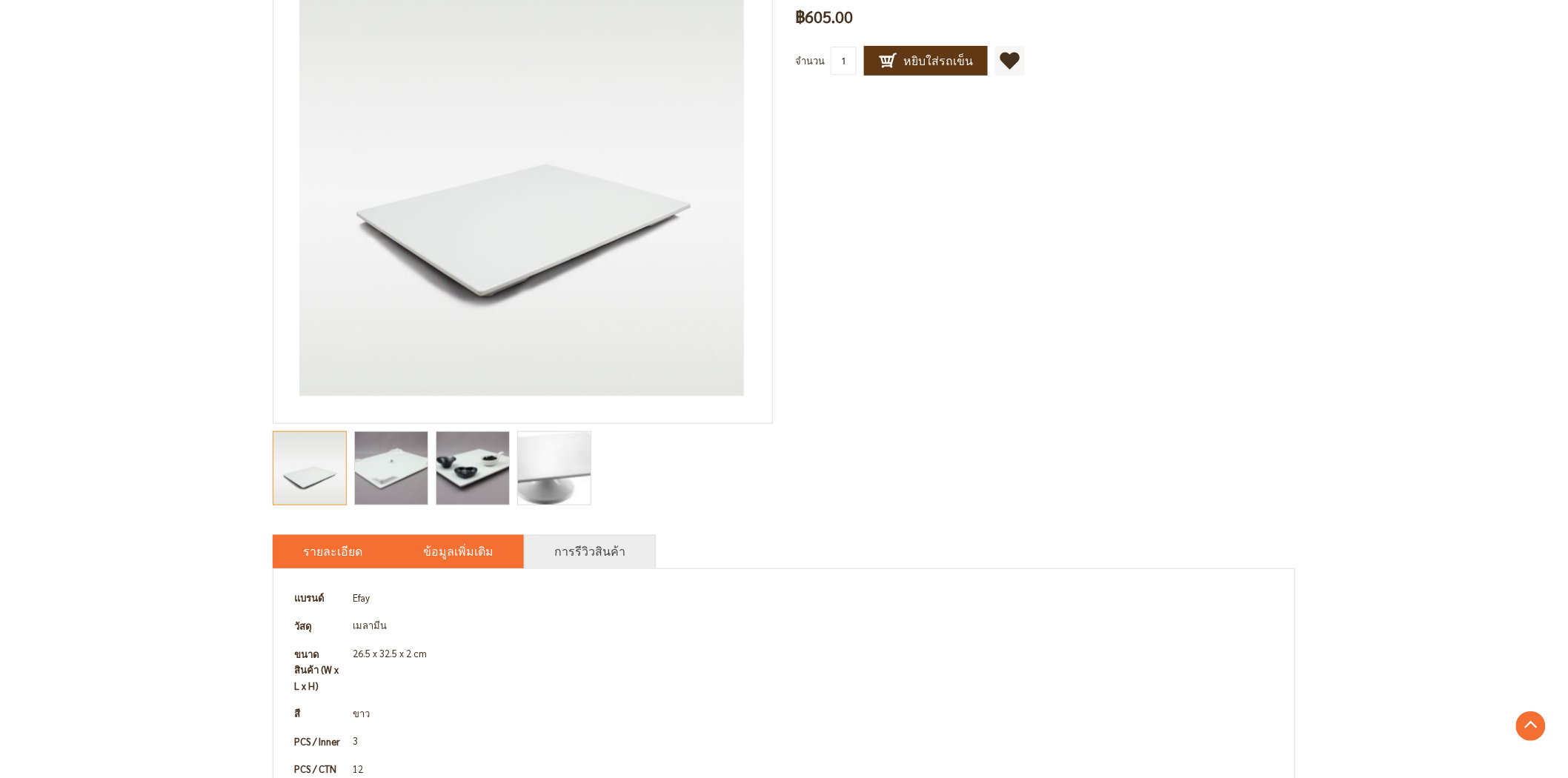
click at [349, 562] on li "รายละเอียด" at bounding box center [333, 551] width 120 height 33
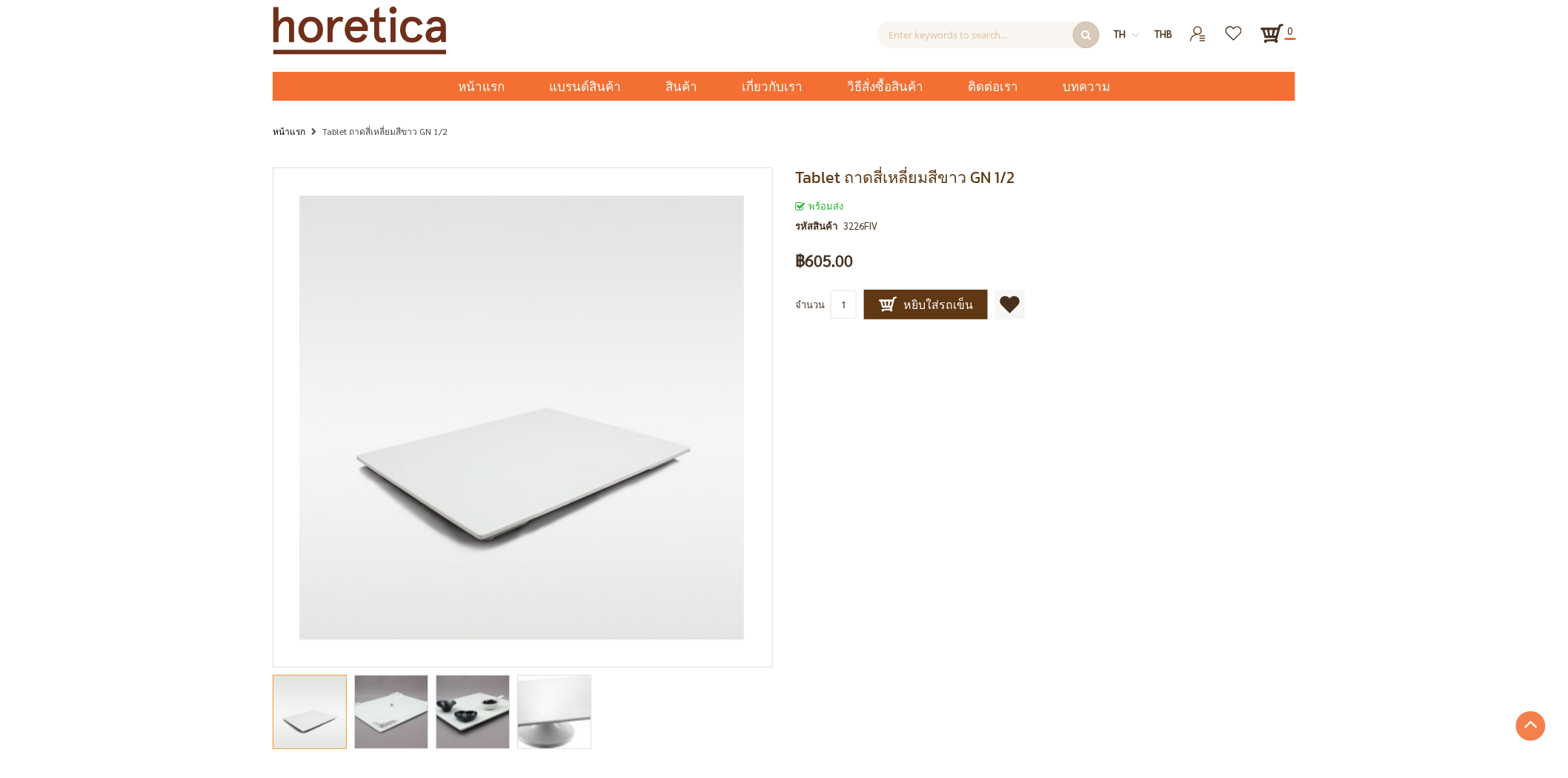
scroll to position [0, 0]
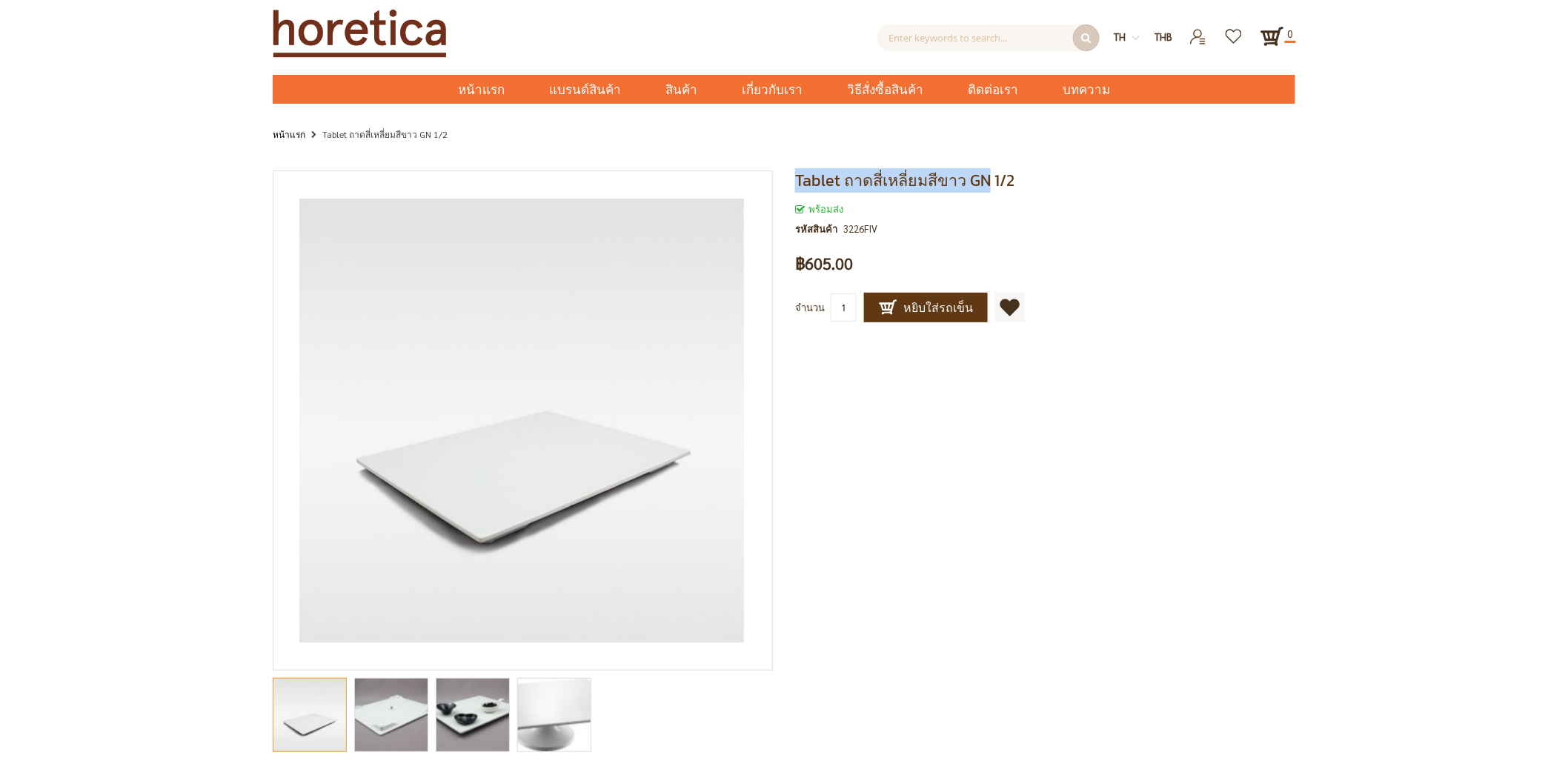
drag, startPoint x: 982, startPoint y: 178, endPoint x: 793, endPoint y: 178, distance: 189.0
click at [793, 178] on div "Tablet ถาดสี่เหลี่ยมสีขาว GN 1/2 พร้อมส่ง รหัสสินค้า 3226FIV เป็นคนแรกที่รีวิวส…" at bounding box center [1040, 261] width 511 height 182
copy span "Tablet ถาดสี่เหลี่ยมสีขาว GN"
click at [991, 33] on input "text" at bounding box center [988, 38] width 222 height 27
paste input "Tablet ถาดสี่เหลี่ยมสีขาว GN"
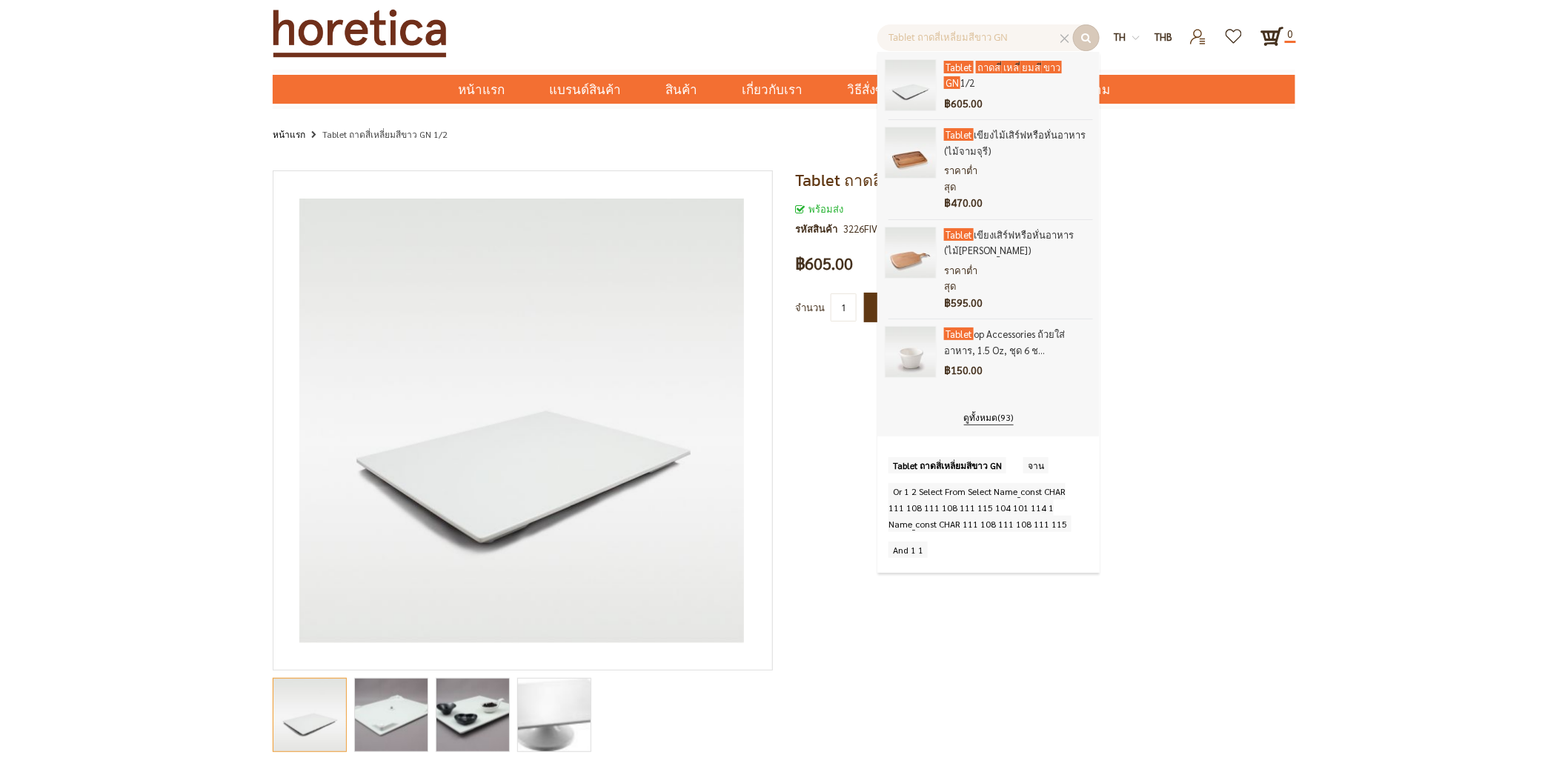
click at [1018, 34] on input "Tablet ถาดสี่เหลี่ยมสีขาว GN" at bounding box center [988, 38] width 222 height 27
type input "Tablet ถาดสี่เหลี่ยมสีขาว GN 1/1"
click at [1094, 39] on button "submit" at bounding box center [1086, 38] width 27 height 27
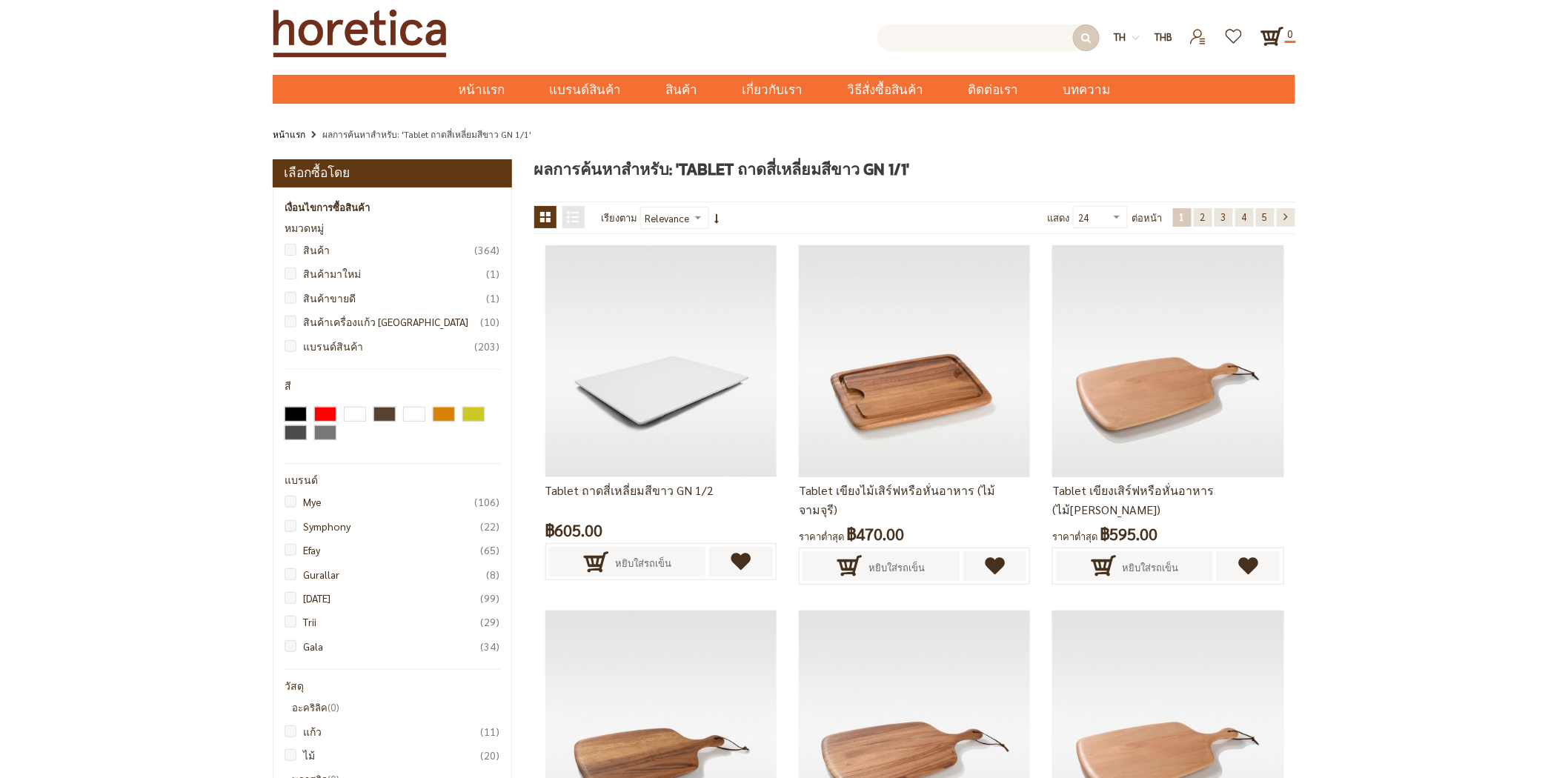
click at [1010, 30] on input "text" at bounding box center [988, 38] width 222 height 27
paste input "Tablet ถาดสี่เหลี่ยมสีขาว GN"
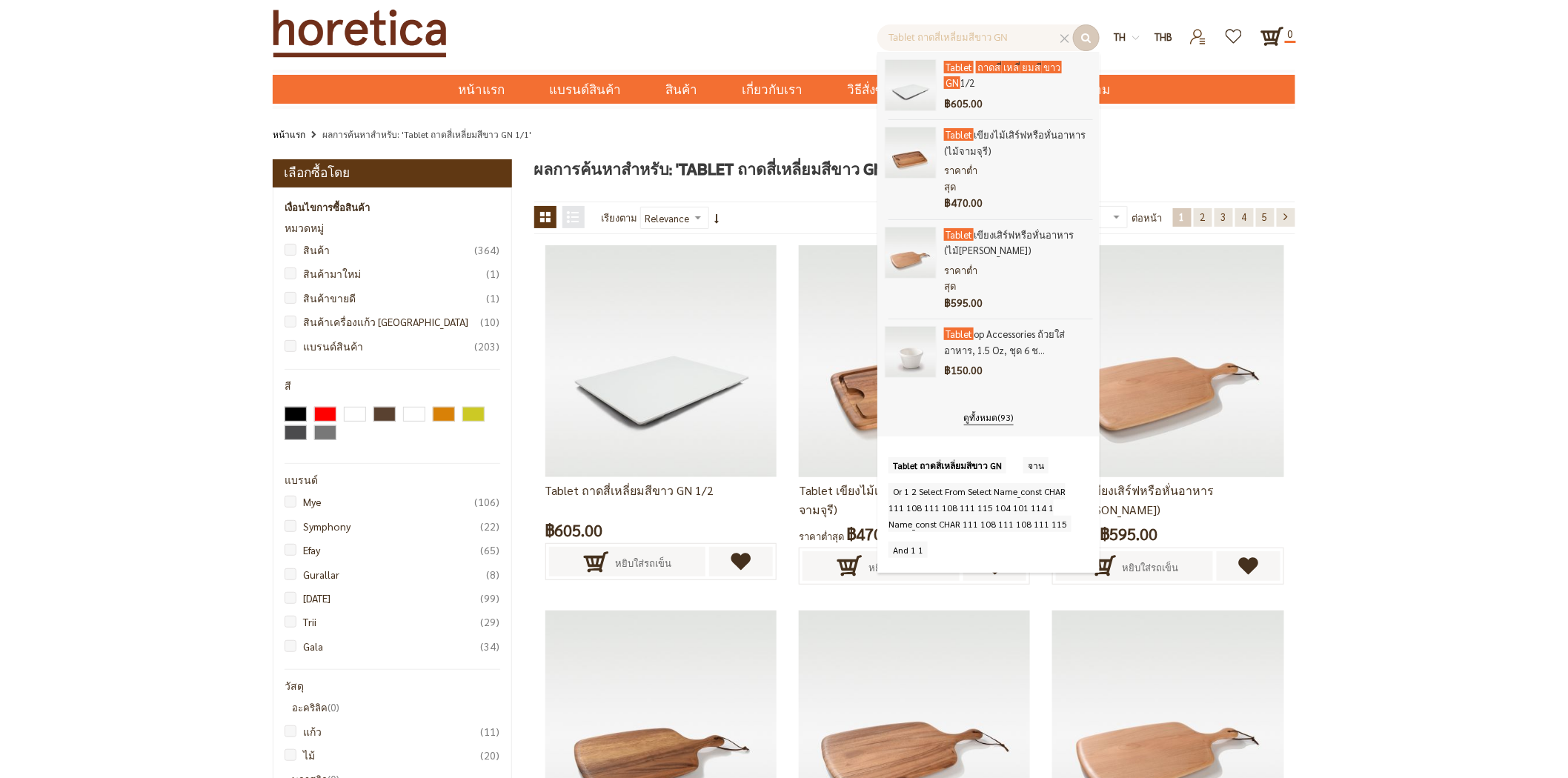
drag, startPoint x: 919, startPoint y: 39, endPoint x: 864, endPoint y: 25, distance: 56.8
click at [864, 25] on div "สินค้า Tablet ถาดส ี่ เหล ี่ ยมส ี ขาว GN 1/2 ฿605.00 Tablet" at bounding box center [821, 34] width 586 height 34
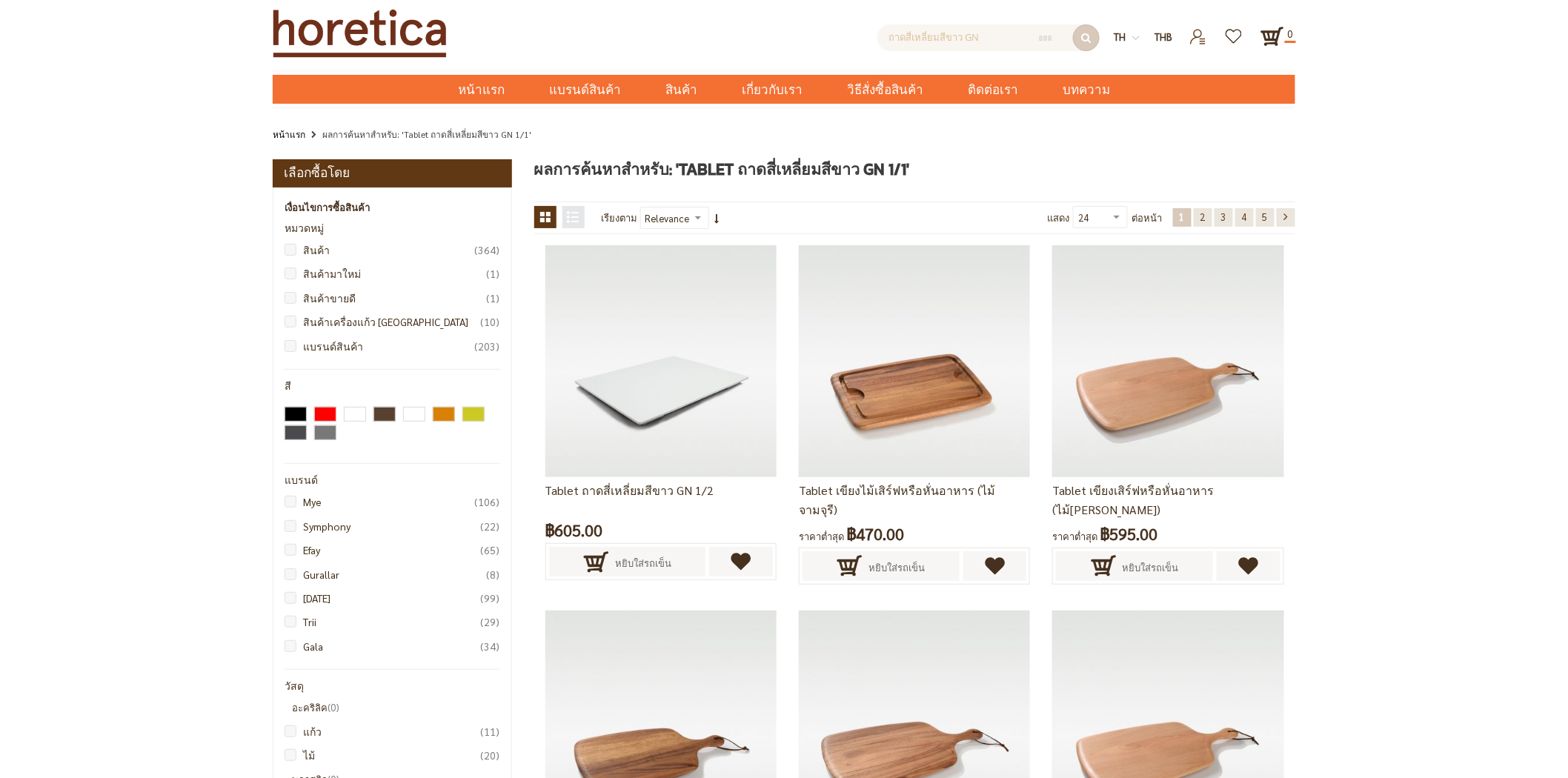
click at [1023, 39] on input "ถาดสี่เหลี่ยมสีขาว GN" at bounding box center [988, 38] width 222 height 27
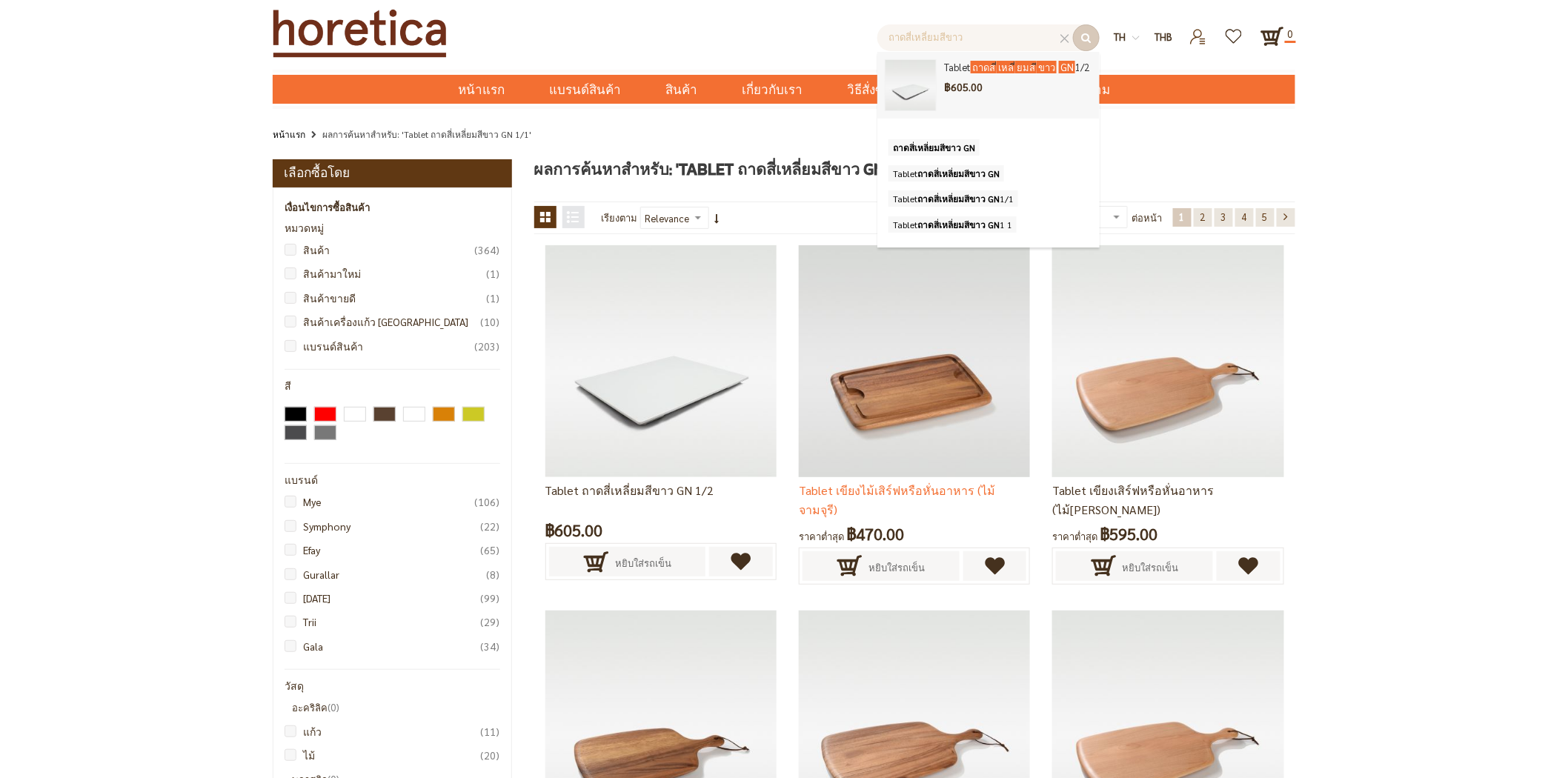
type input "ถาดสี่เหลี่ยมสีขาว"
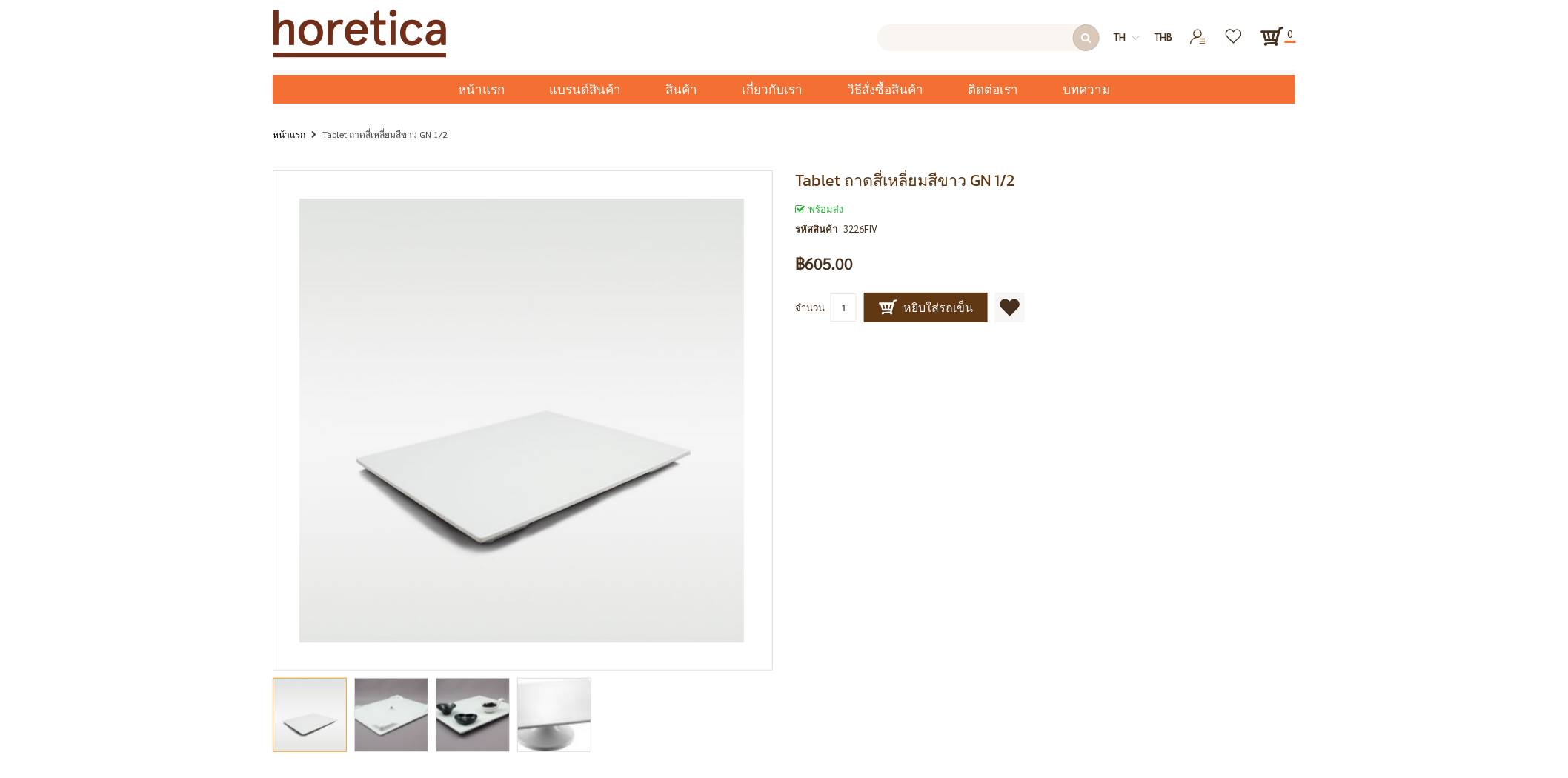
click at [974, 38] on input "text" at bounding box center [988, 38] width 222 height 27
paste input "Tablet ถาดสี่เหลี่ยมสีขาว GN"
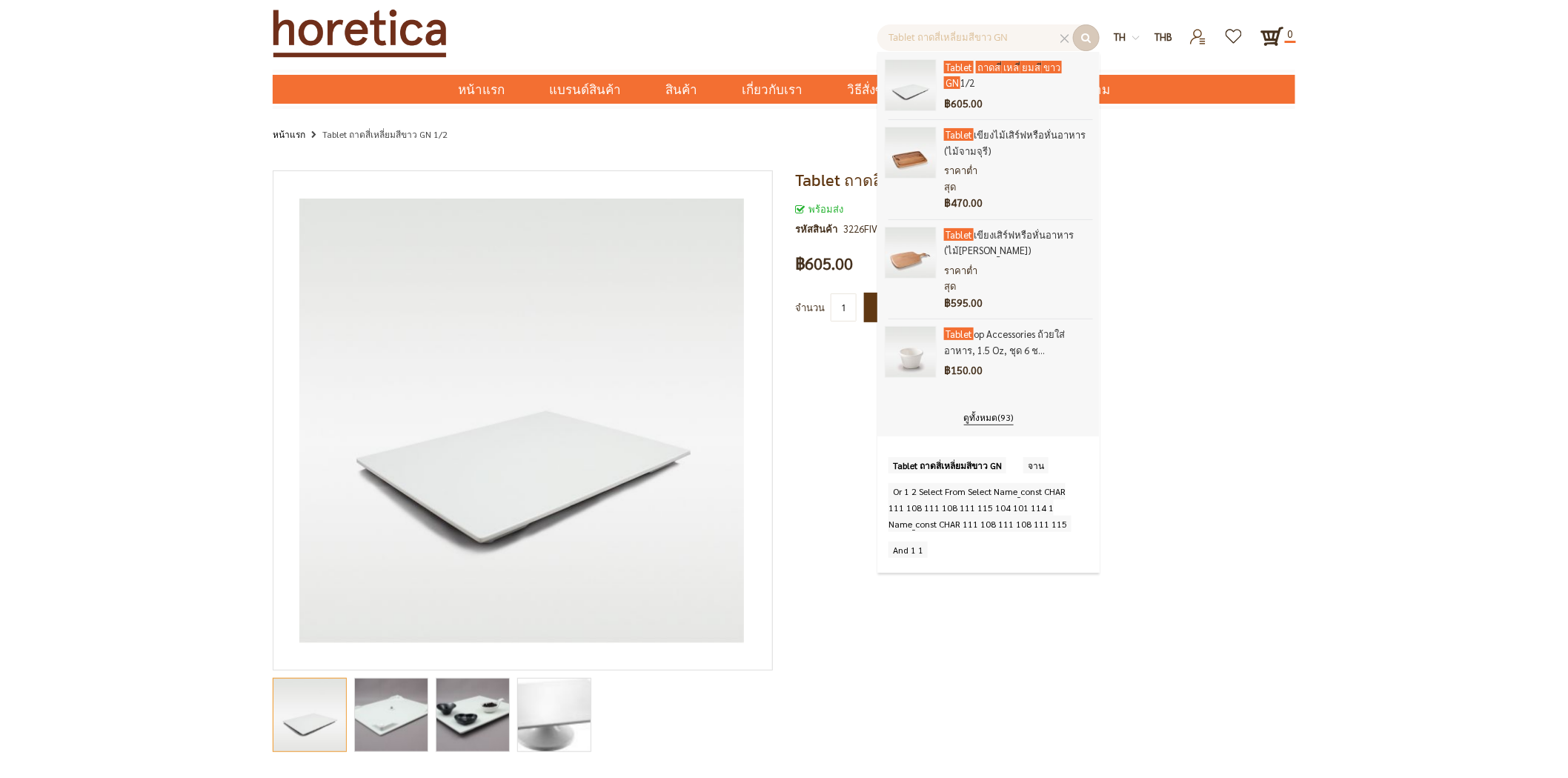
drag, startPoint x: 1005, startPoint y: 36, endPoint x: 990, endPoint y: 31, distance: 15.8
click at [990, 31] on input "Tablet ถาดสี่เหลี่ยมสีขาว GN" at bounding box center [988, 38] width 222 height 27
type input "Tablet ถาดสี่เหลี่ยมสีขาว GN"
click at [225, 474] on div "Tablet ถาดสี่เหลี่ยมสีขาว GN 1/2 พร้อมส่ง รหัสสินค้า 3226FIV เป็นคนแรกที่รีวิวส…" at bounding box center [784, 525] width 1568 height 733
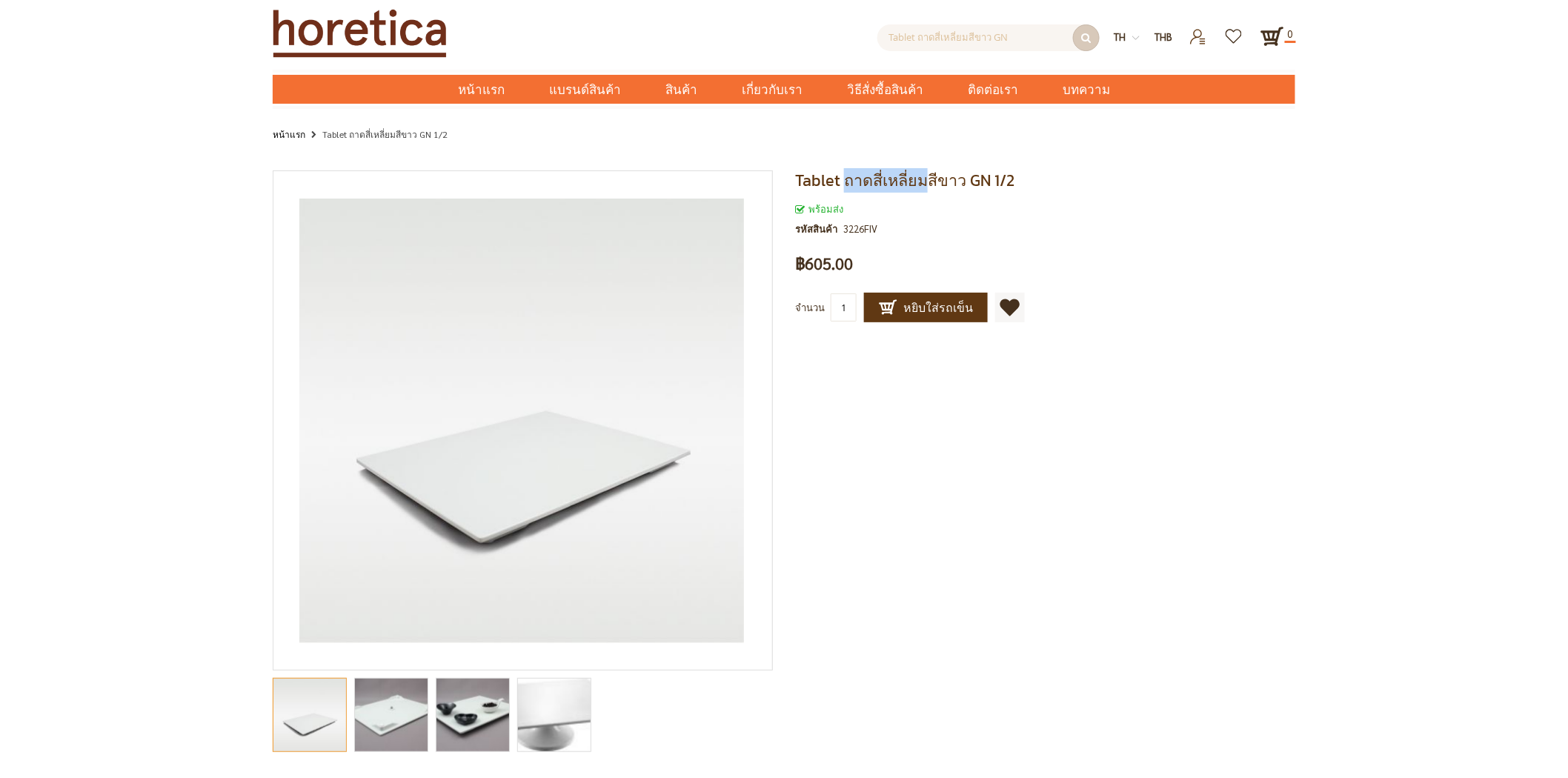
drag, startPoint x: 846, startPoint y: 175, endPoint x: 920, endPoint y: 178, distance: 74.1
click at [920, 178] on span "Tablet ถาดสี่เหลี่ยมสีขาว GN 1/2" at bounding box center [904, 180] width 219 height 25
click at [109, 186] on div "Tablet ถาดสี่เหลี่ยมสีขาว GN 1/2 พร้อมส่ง รหัสสินค้า 3226FIV เป็นคนแรกที่รีวิวส…" at bounding box center [784, 525] width 1568 height 733
click at [954, 31] on input "Tablet ถาดสี่เหลี่ยมสีขาว GN" at bounding box center [988, 38] width 222 height 27
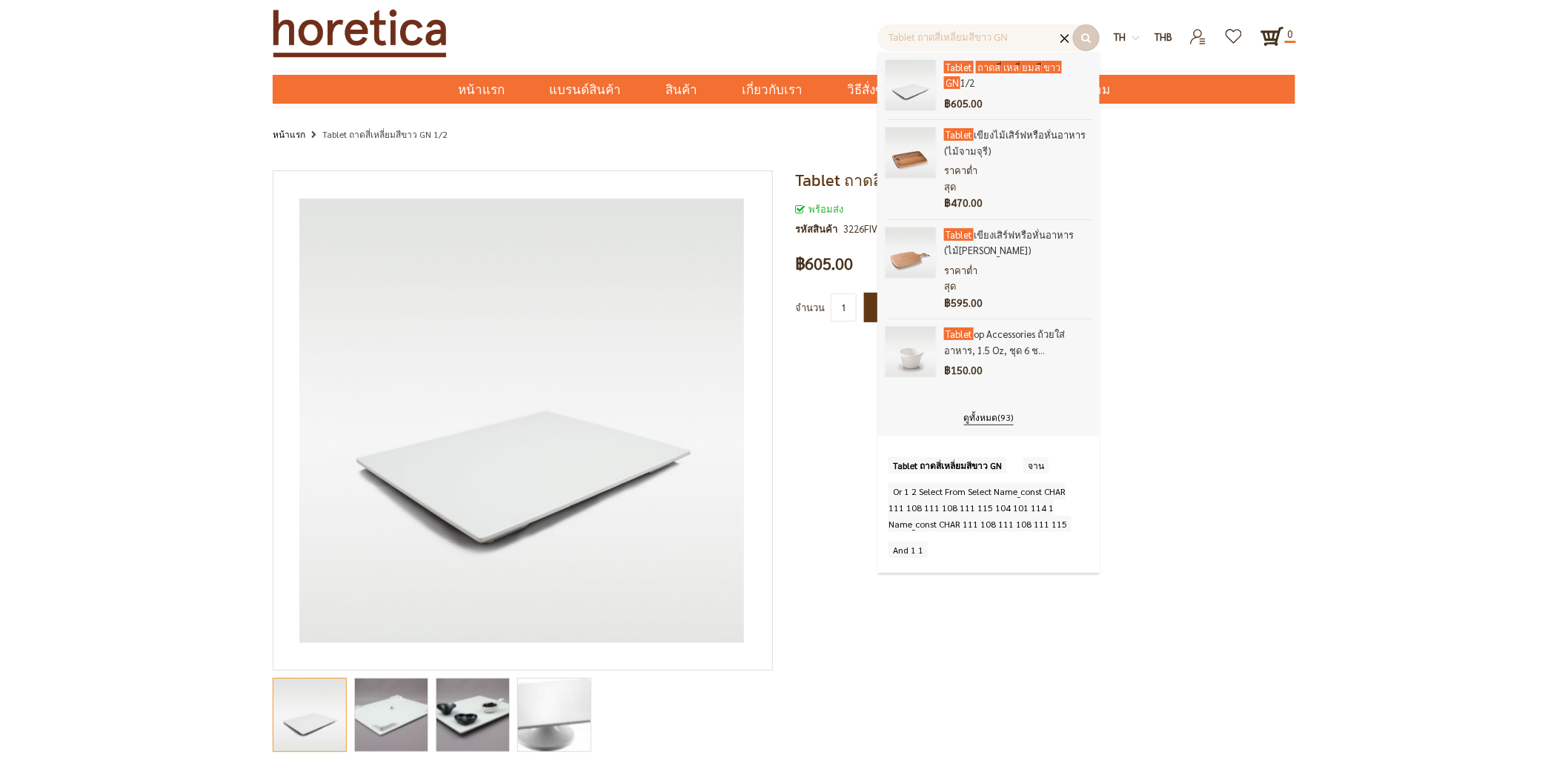
click at [1063, 35] on div at bounding box center [1065, 39] width 10 height 10
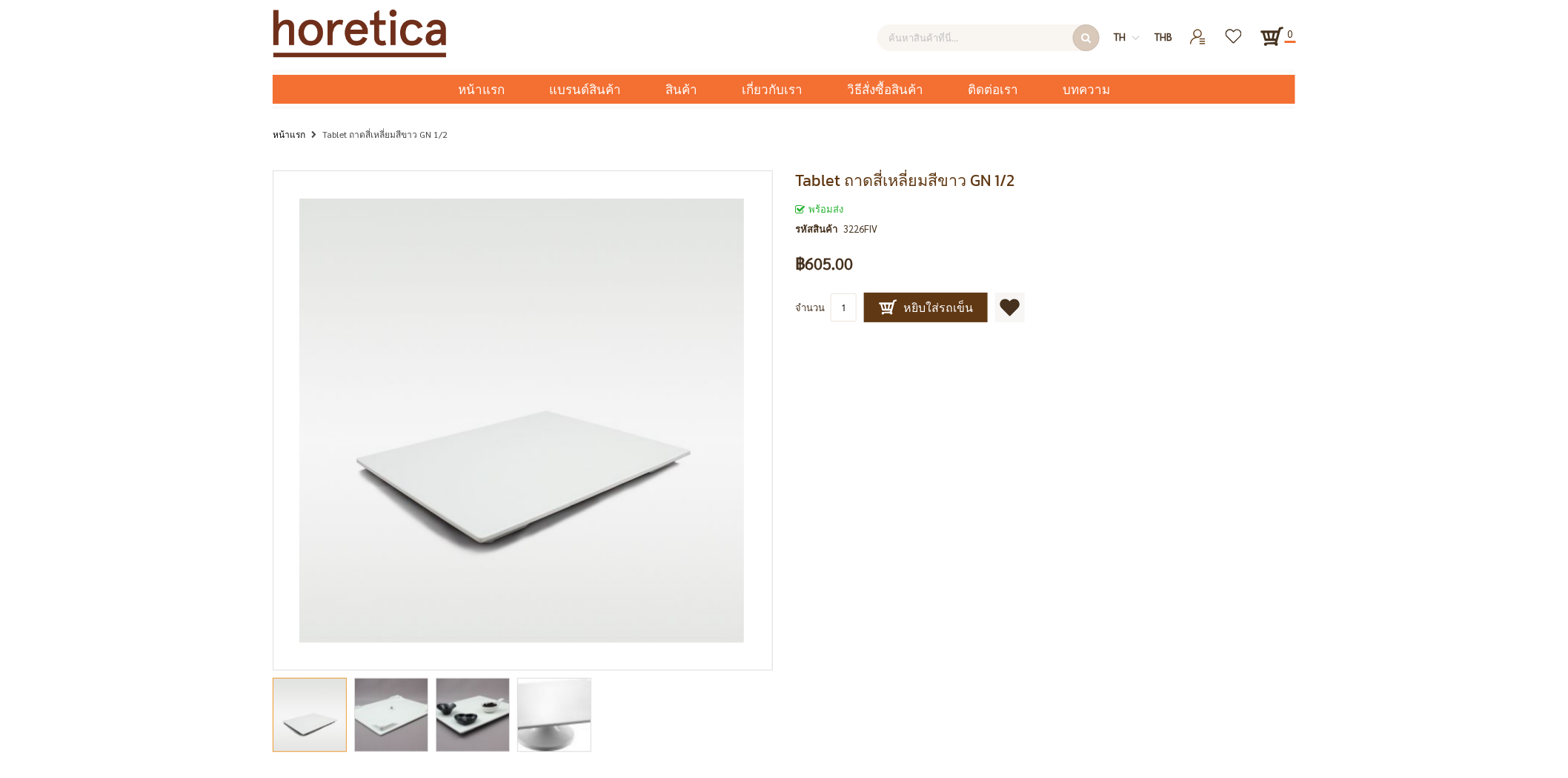
paste input "5332FIV"
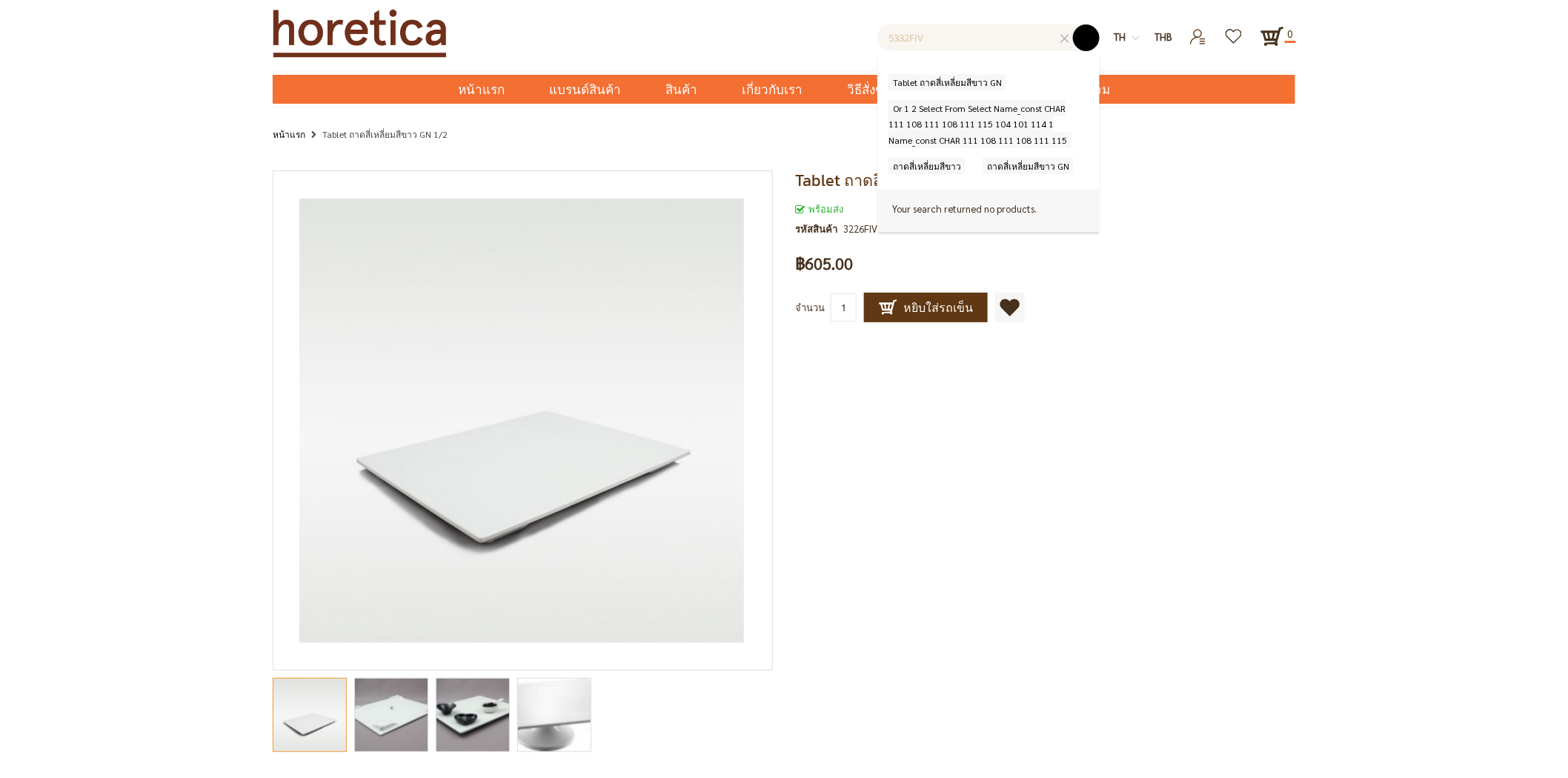
type input "5332FIV"
click at [1085, 36] on button "submit" at bounding box center [1086, 38] width 27 height 27
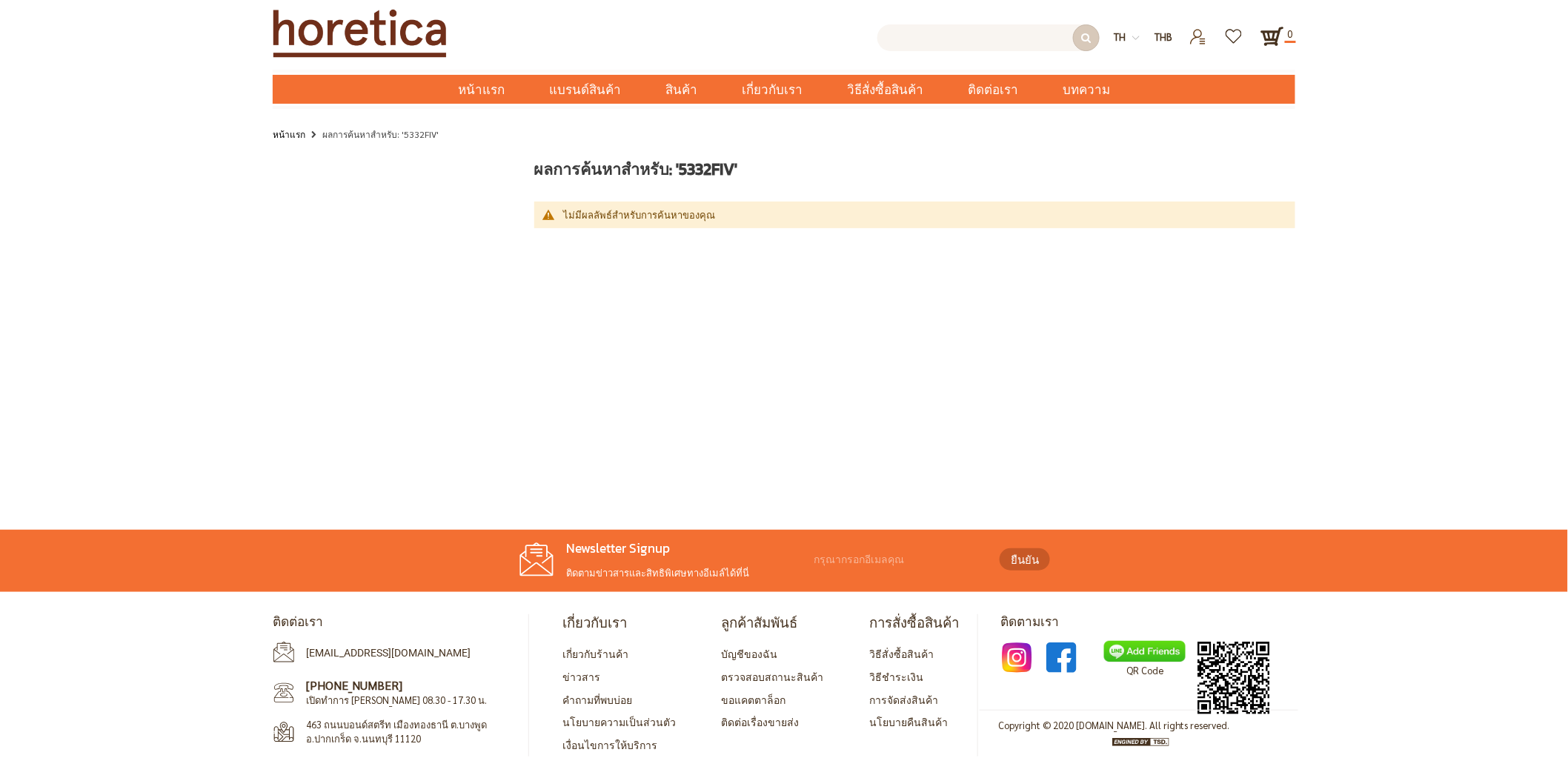
click at [971, 36] on input "text" at bounding box center [988, 38] width 222 height 27
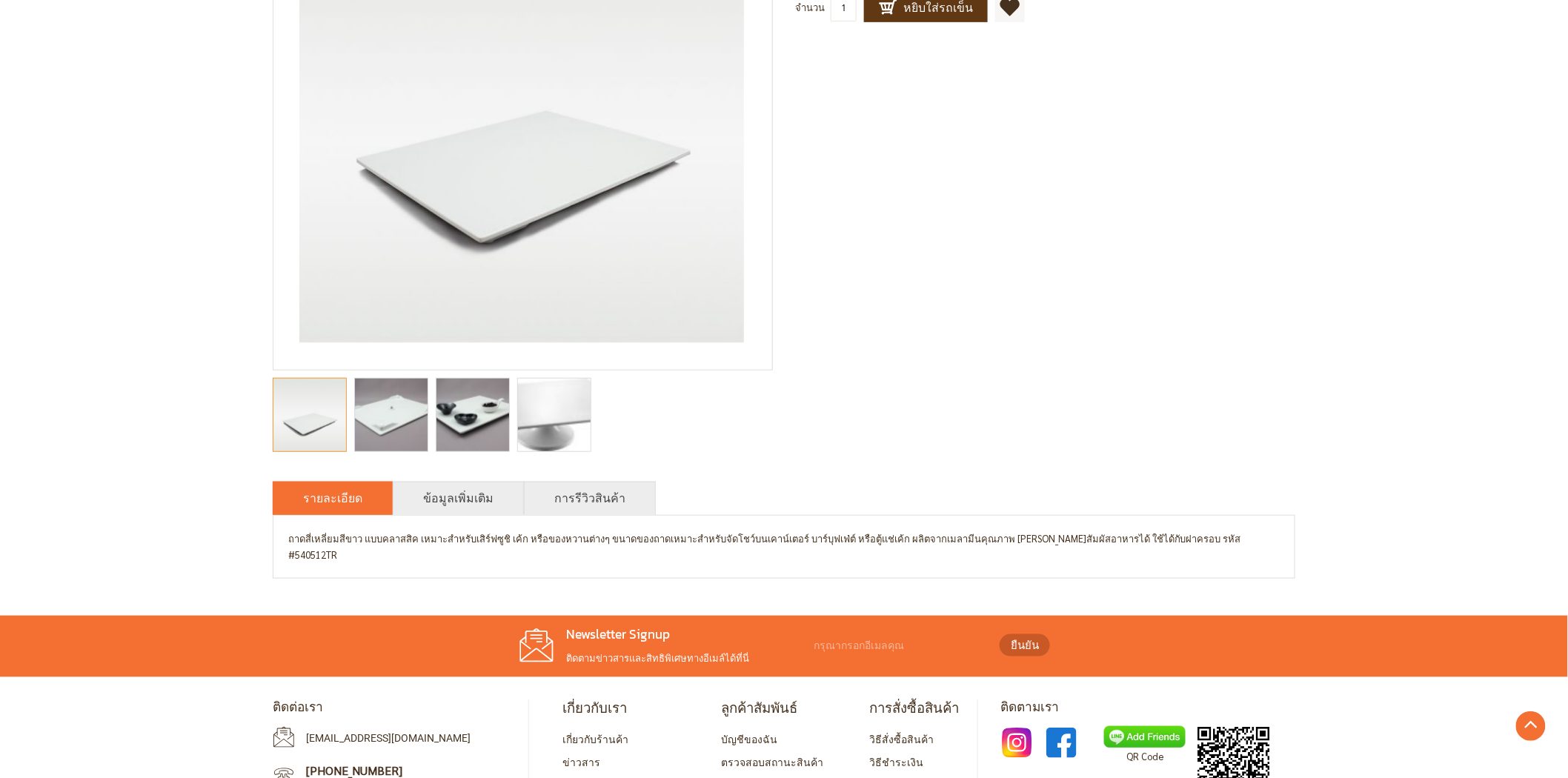
scroll to position [329, 0]
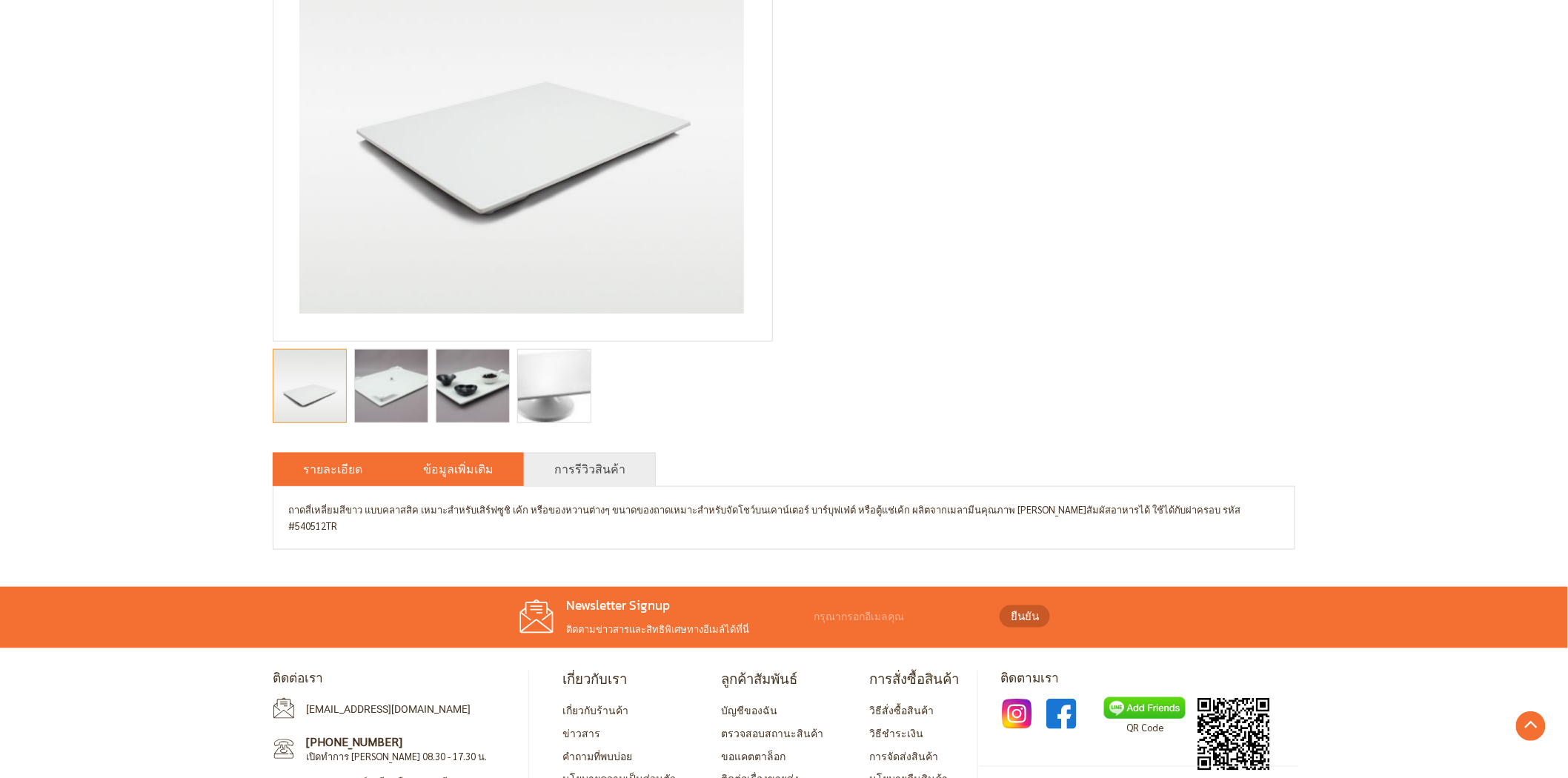
click at [452, 455] on li "ข้อมูลเพิ่มเติม" at bounding box center [458, 469] width 131 height 33
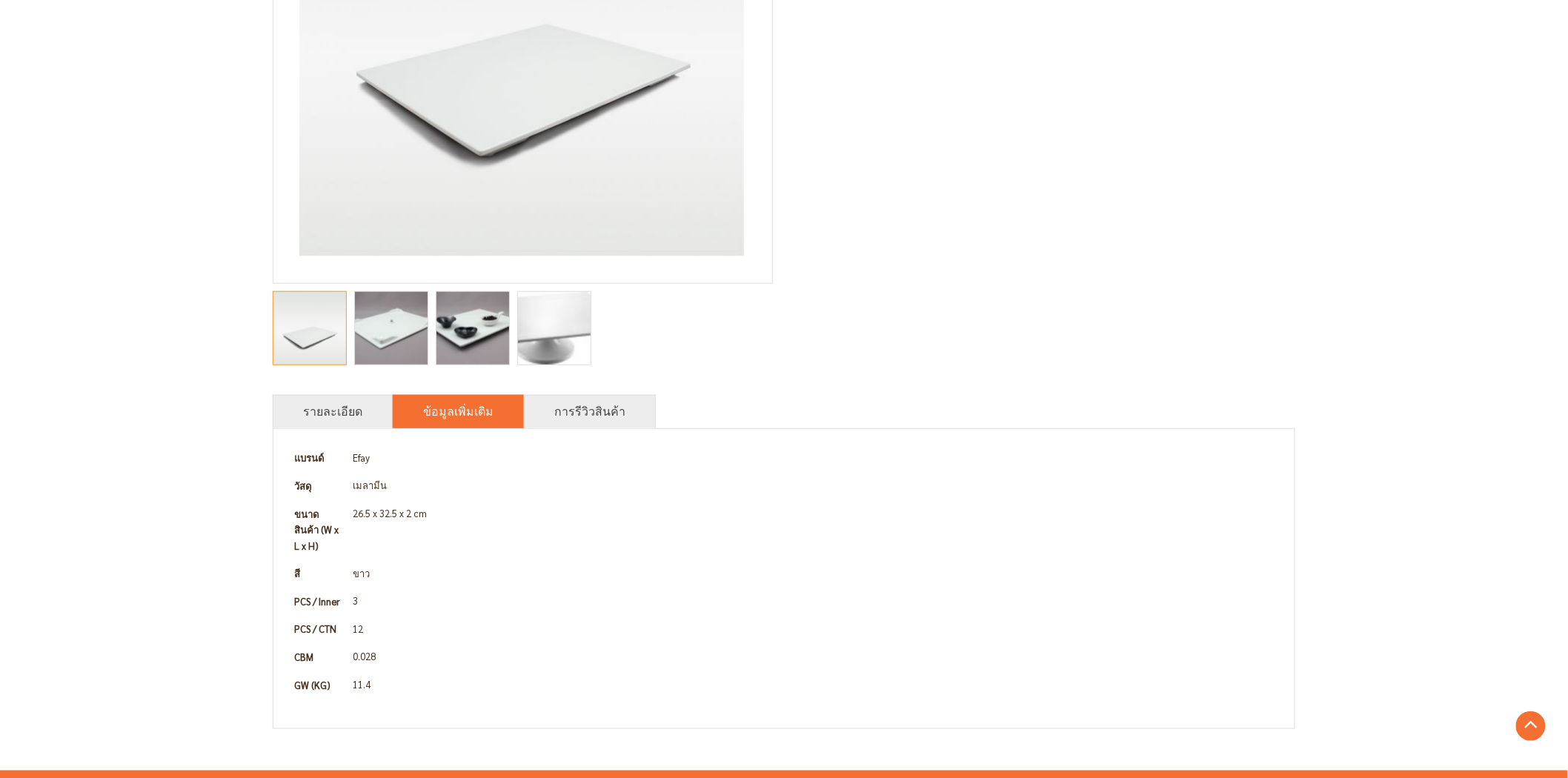
scroll to position [411, 0]
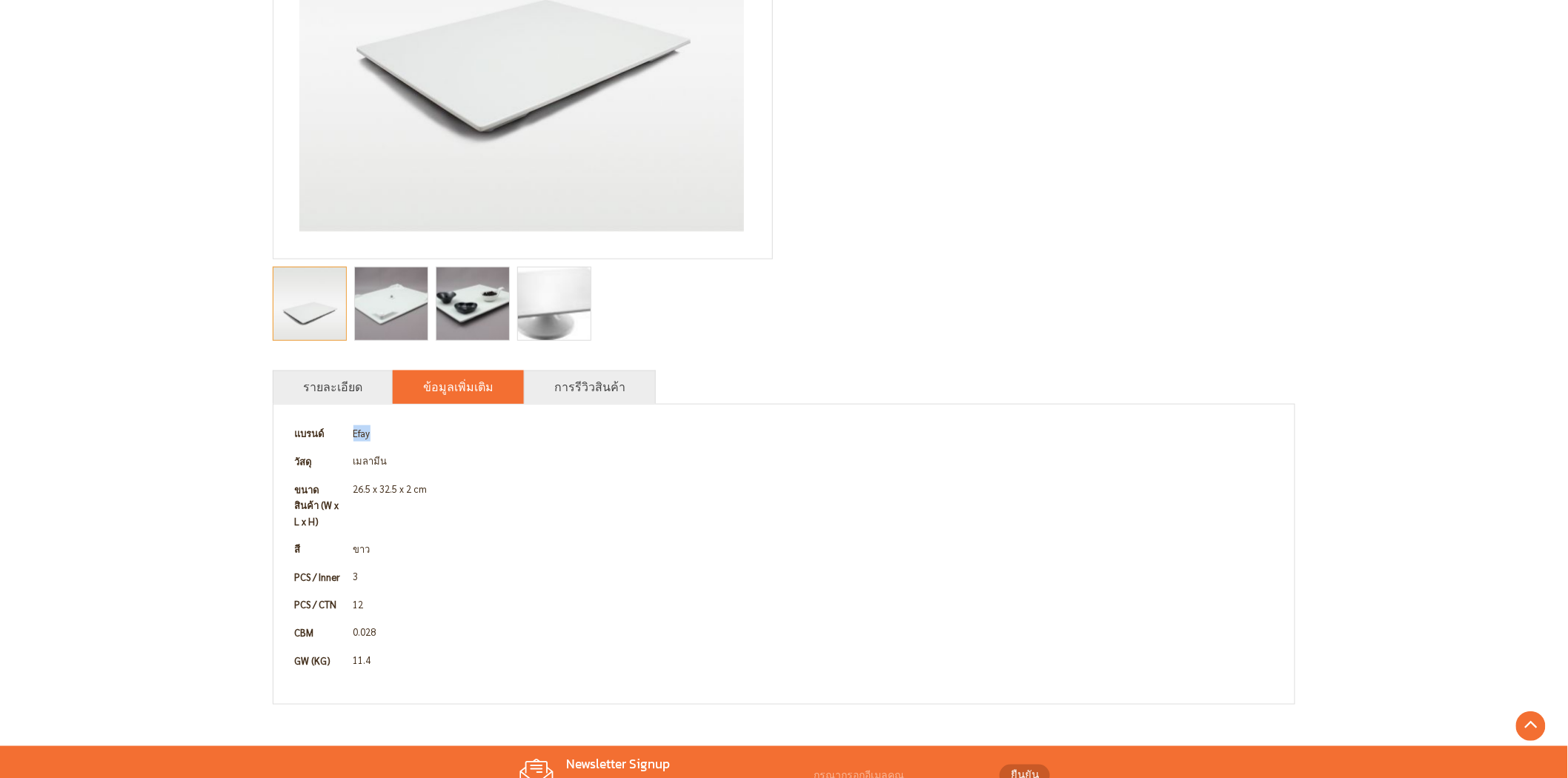
drag, startPoint x: 375, startPoint y: 428, endPoint x: 341, endPoint y: 432, distance: 34.2
click at [341, 432] on tr "แบรนด์ Efay" at bounding box center [784, 433] width 991 height 28
click at [489, 478] on td "26.5 x 32.5 x 2 cm" at bounding box center [814, 505] width 932 height 60
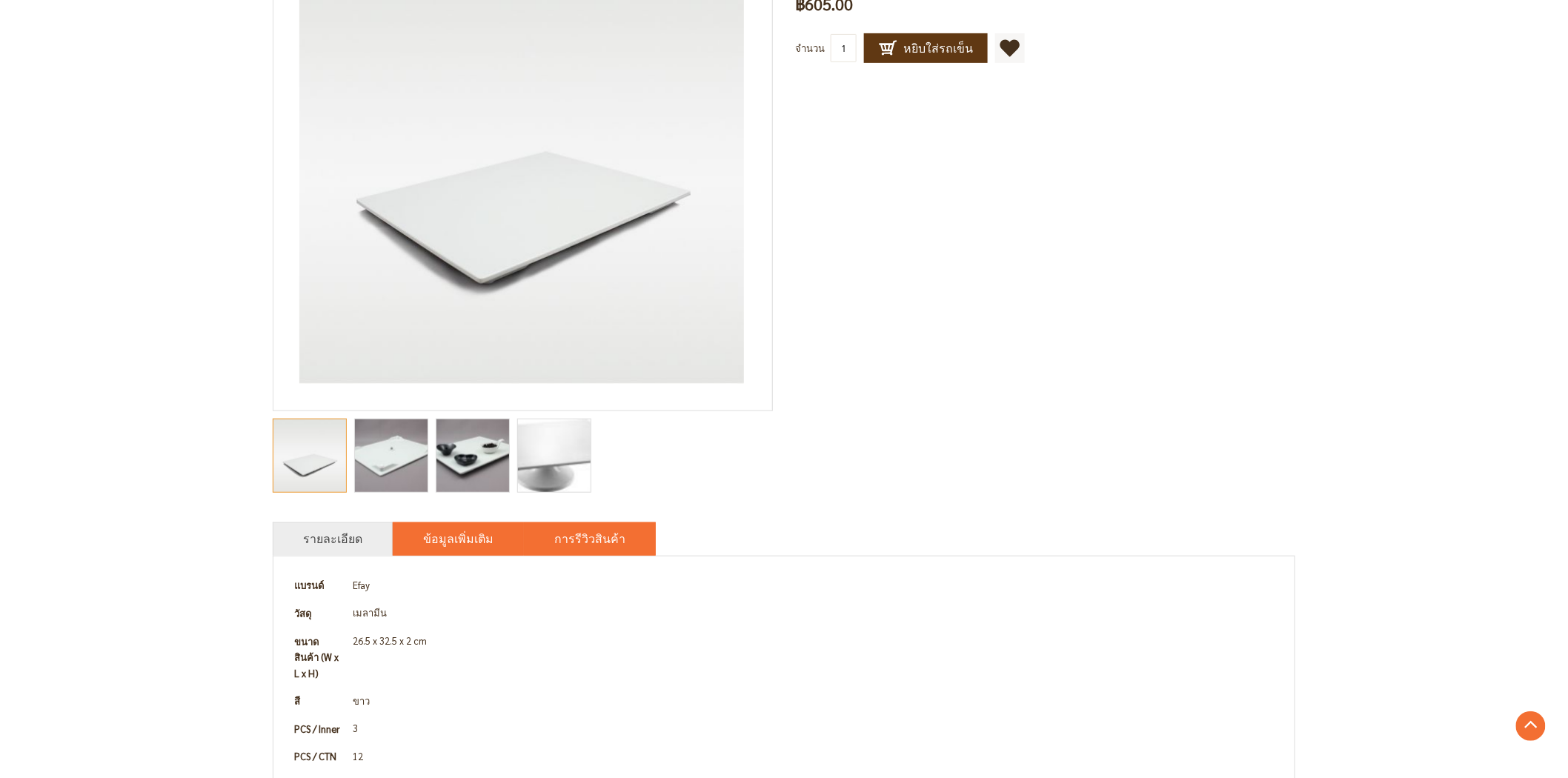
scroll to position [247, 0]
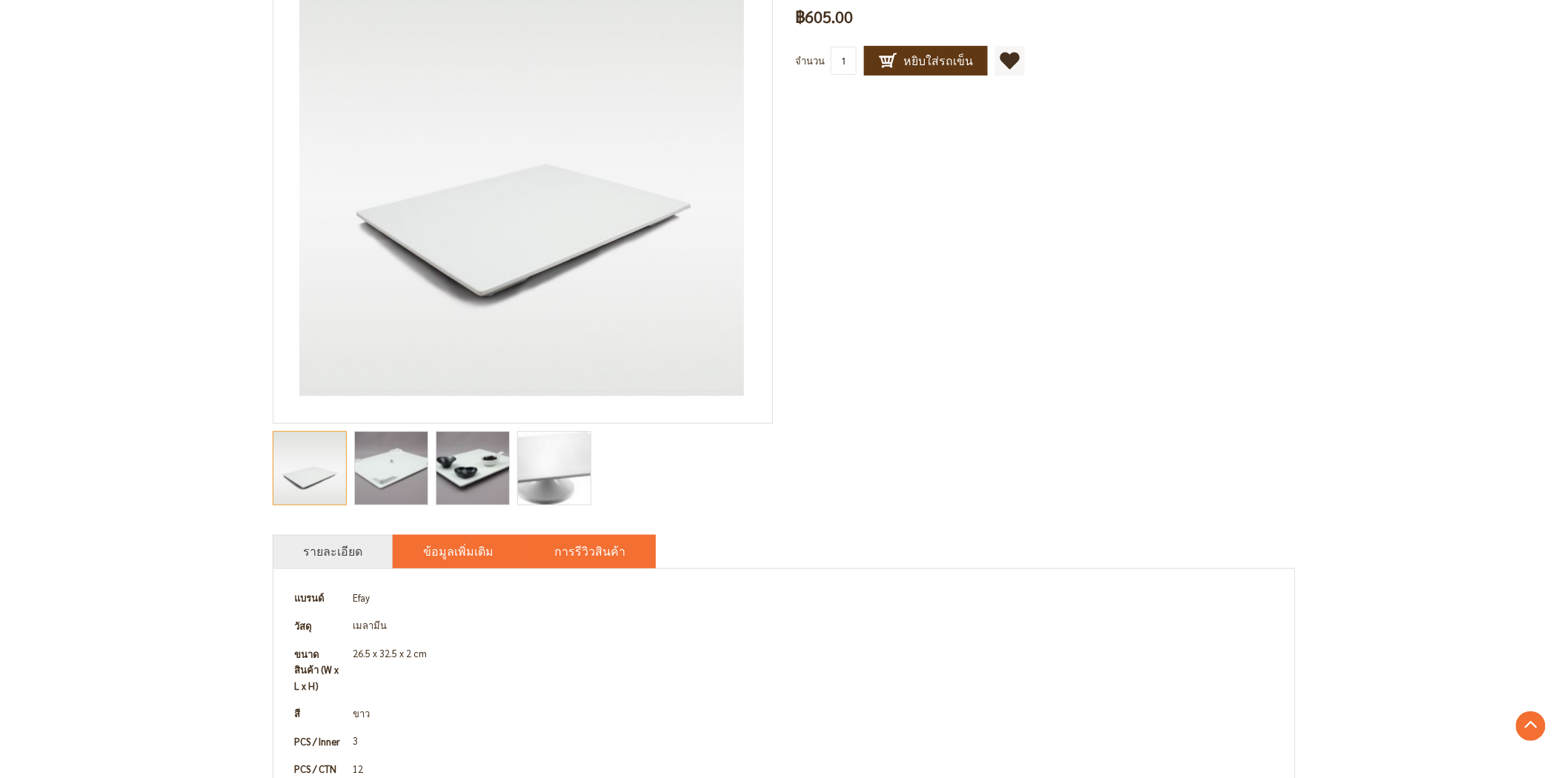
click at [566, 537] on li "การรีวิวสินค้า" at bounding box center [589, 551] width 132 height 33
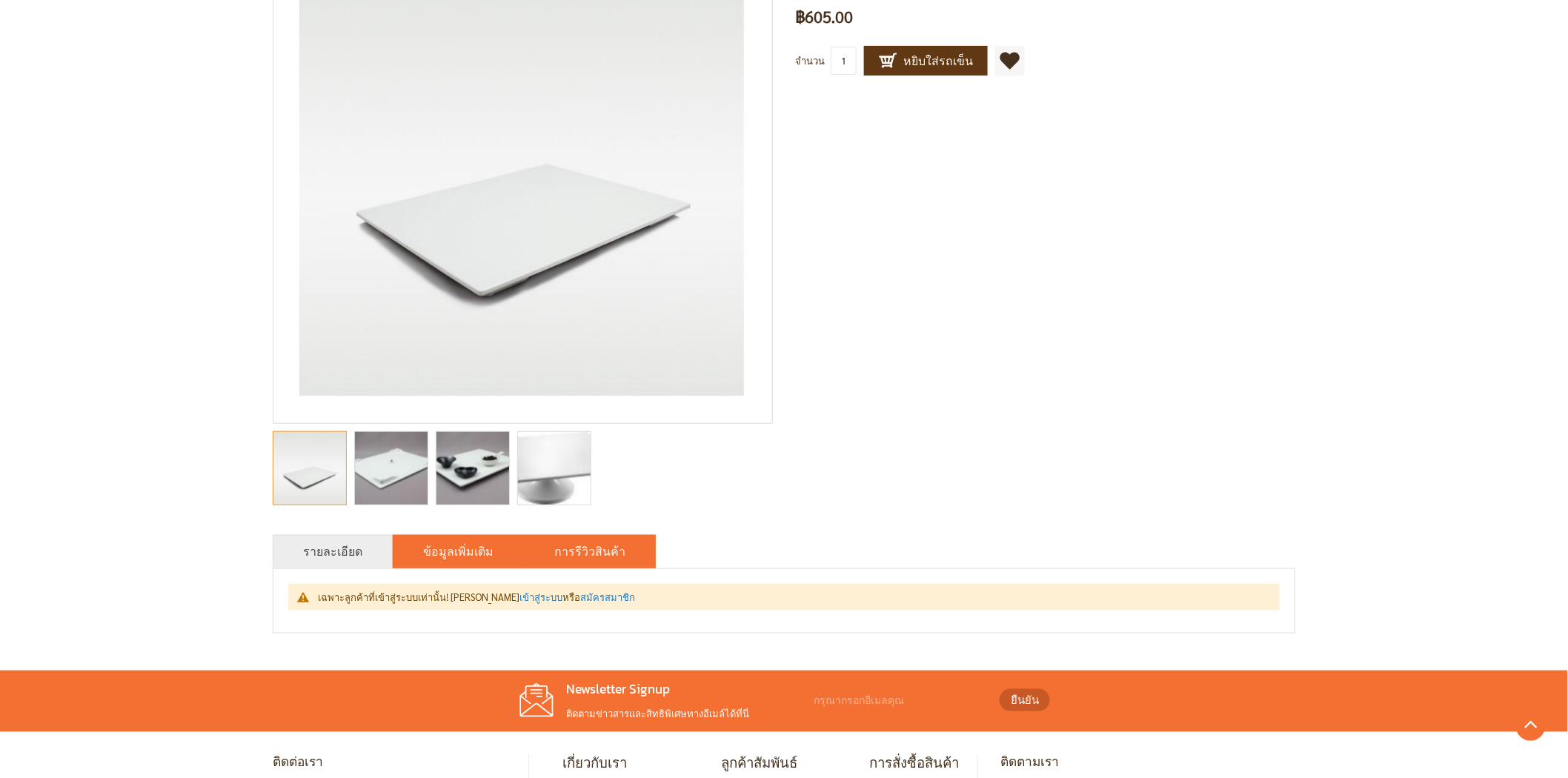
click at [482, 550] on link "ข้อมูลเพิ่มเติม" at bounding box center [458, 551] width 71 height 18
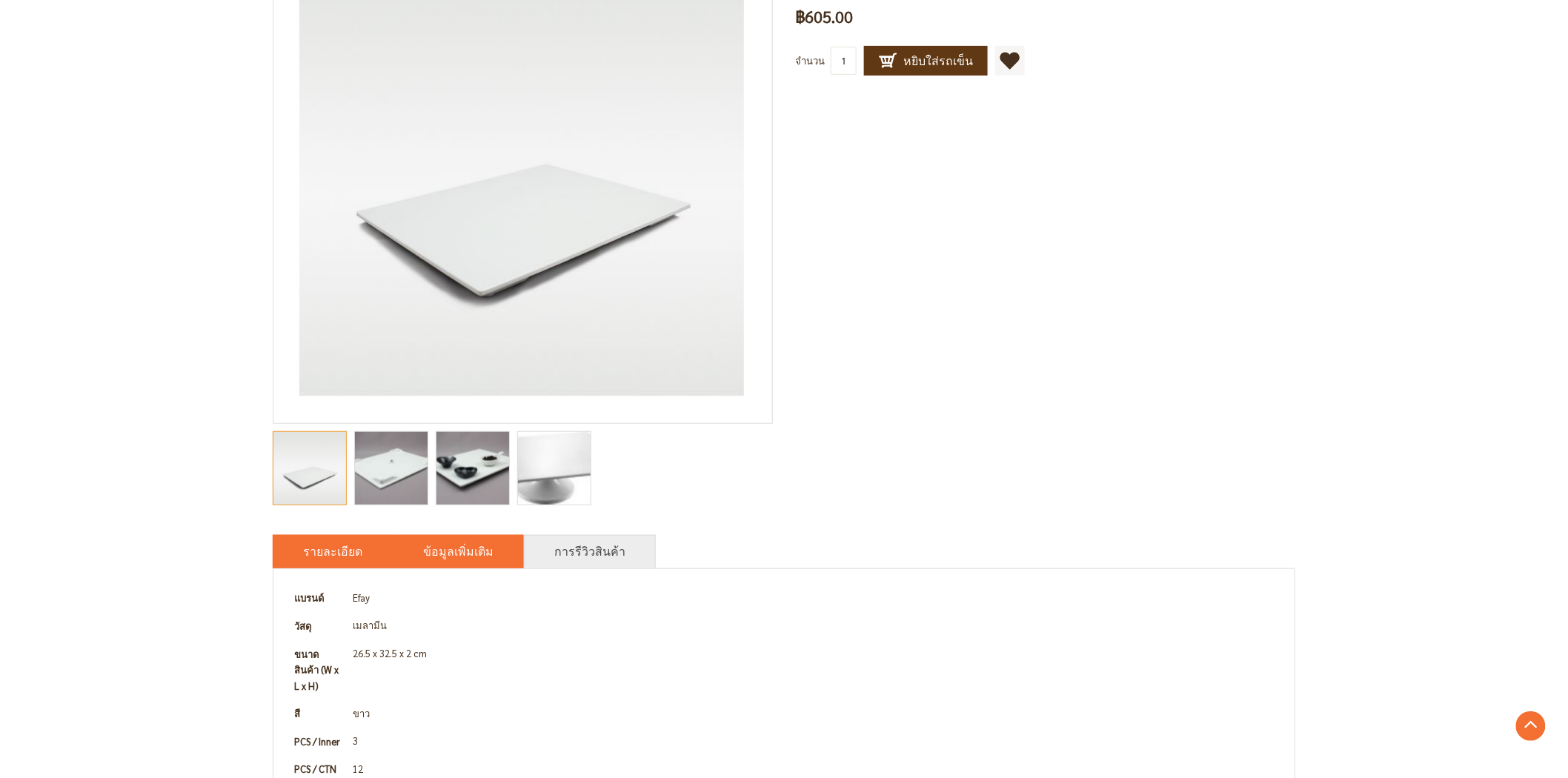
click at [339, 556] on link "รายละเอียด" at bounding box center [333, 551] width 59 height 18
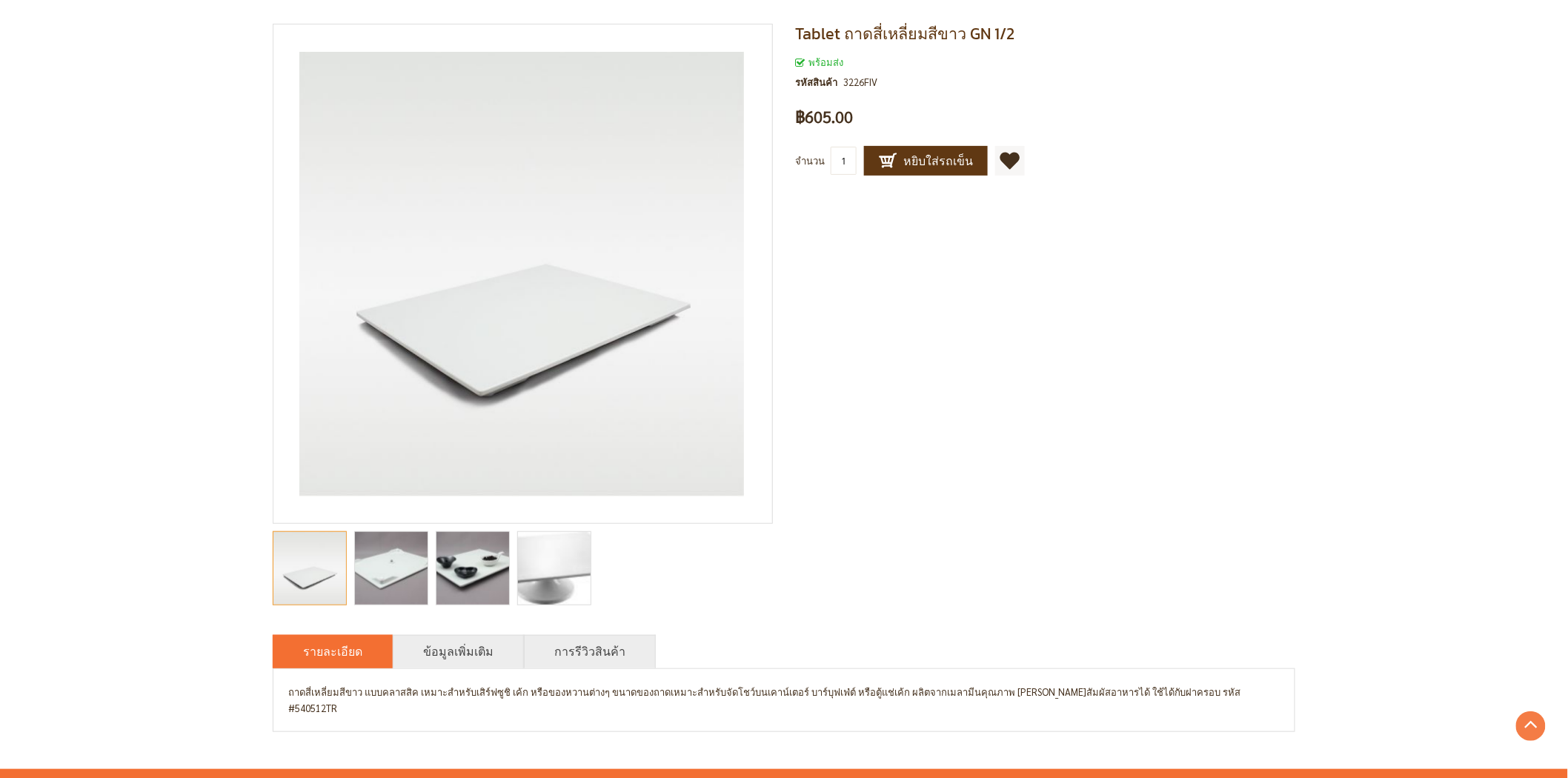
scroll to position [0, 0]
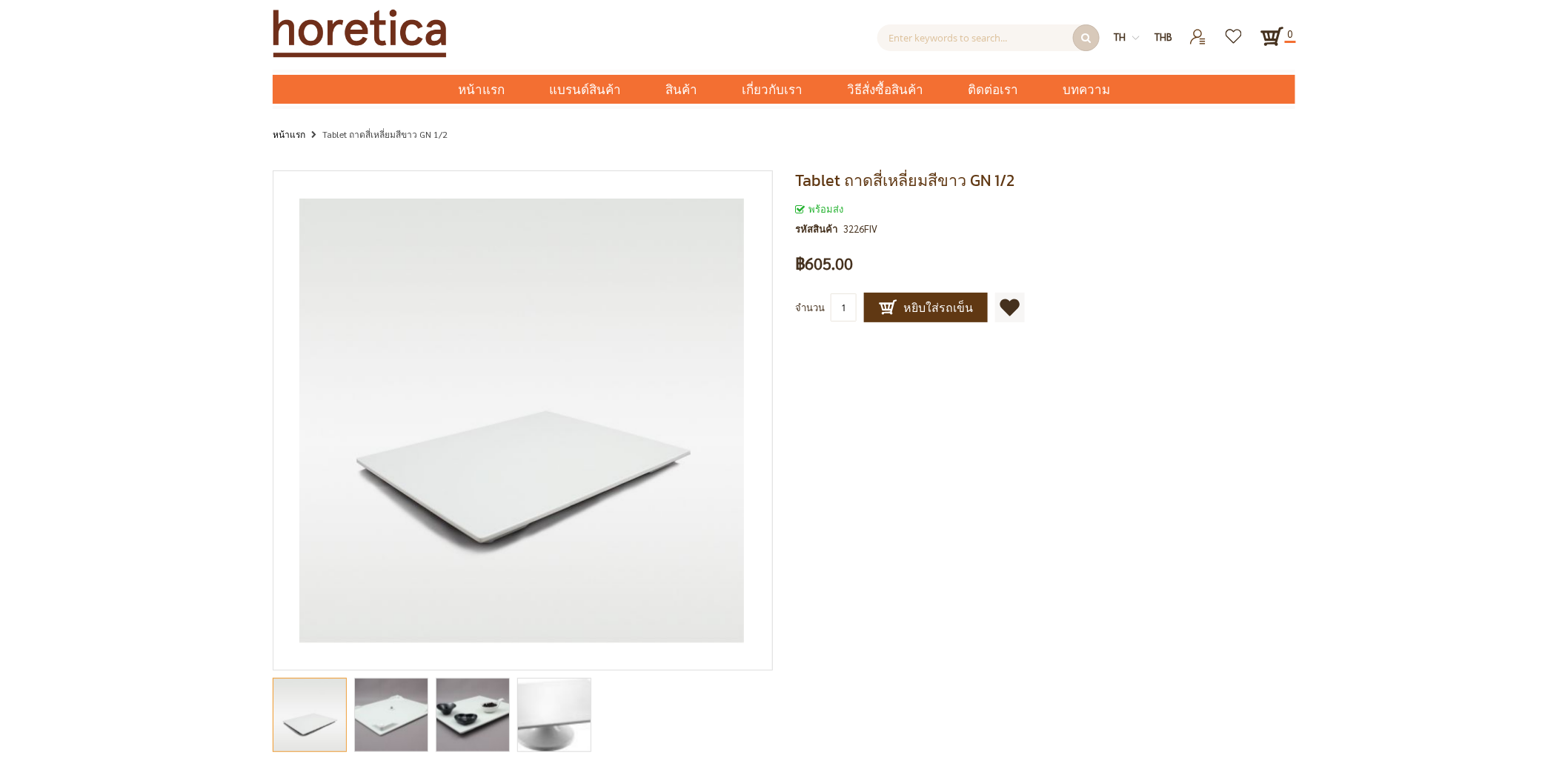
click at [836, 173] on span "Tablet ถาดสี่เหลี่ยมสีขาว GN 1/2" at bounding box center [904, 180] width 219 height 25
drag, startPoint x: 846, startPoint y: 181, endPoint x: 959, endPoint y: 176, distance: 113.1
click at [959, 176] on span "Tablet ถาดสี่เหลี่ยมสีขาว GN 1/2" at bounding box center [904, 180] width 219 height 25
copy span "ถาดสี่เหลี่ยมสีขาว"
click at [974, 40] on input "text" at bounding box center [988, 38] width 222 height 27
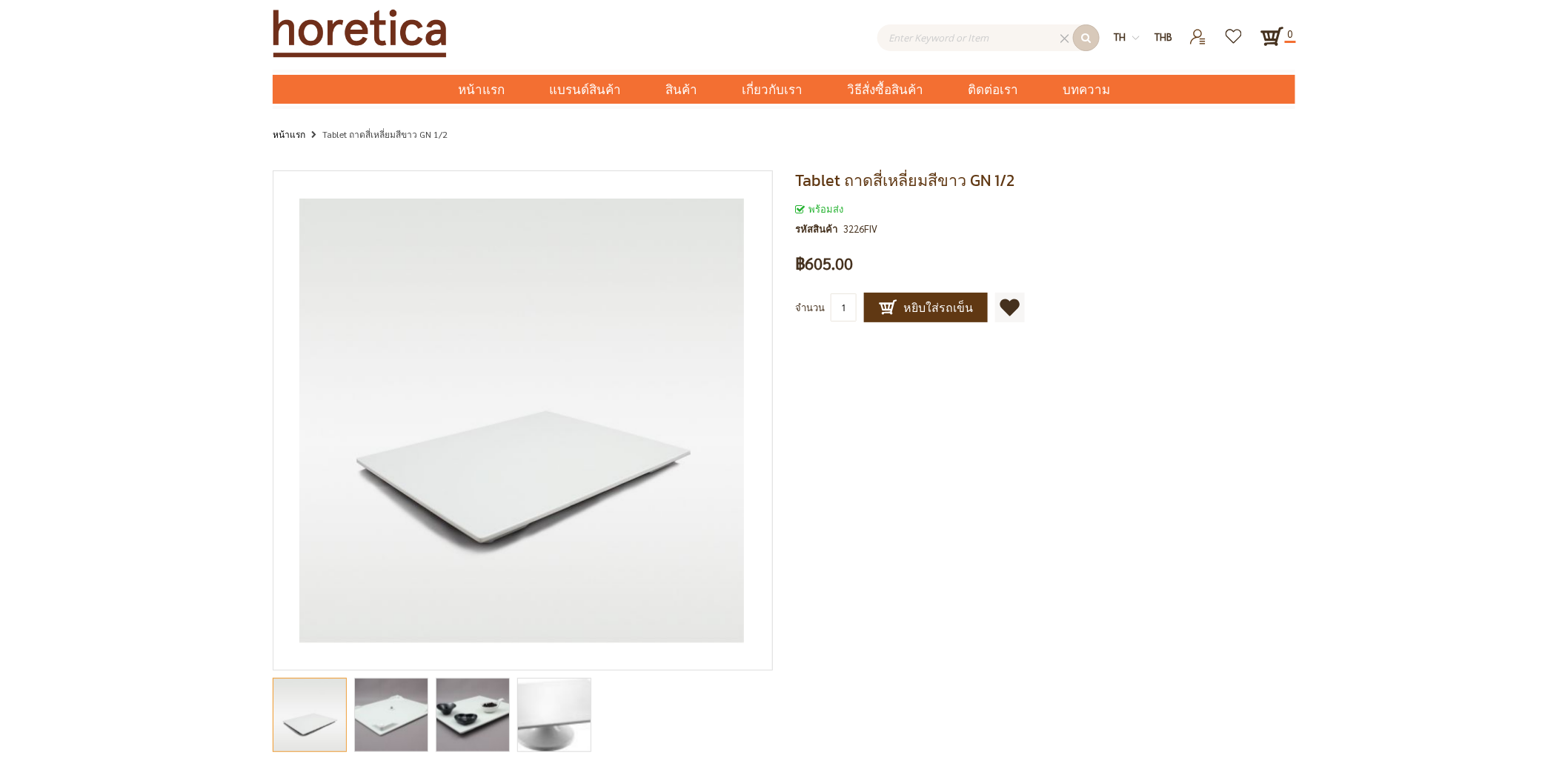
paste input "ถาดสี่เหลี่ยมสีขาว"
type input "ถาดสี่เหลี่ยมสีขาว"
click at [997, 42] on input "text" at bounding box center [988, 38] width 222 height 27
paste input "ถาดสี่เหลี่ยมสีขาว"
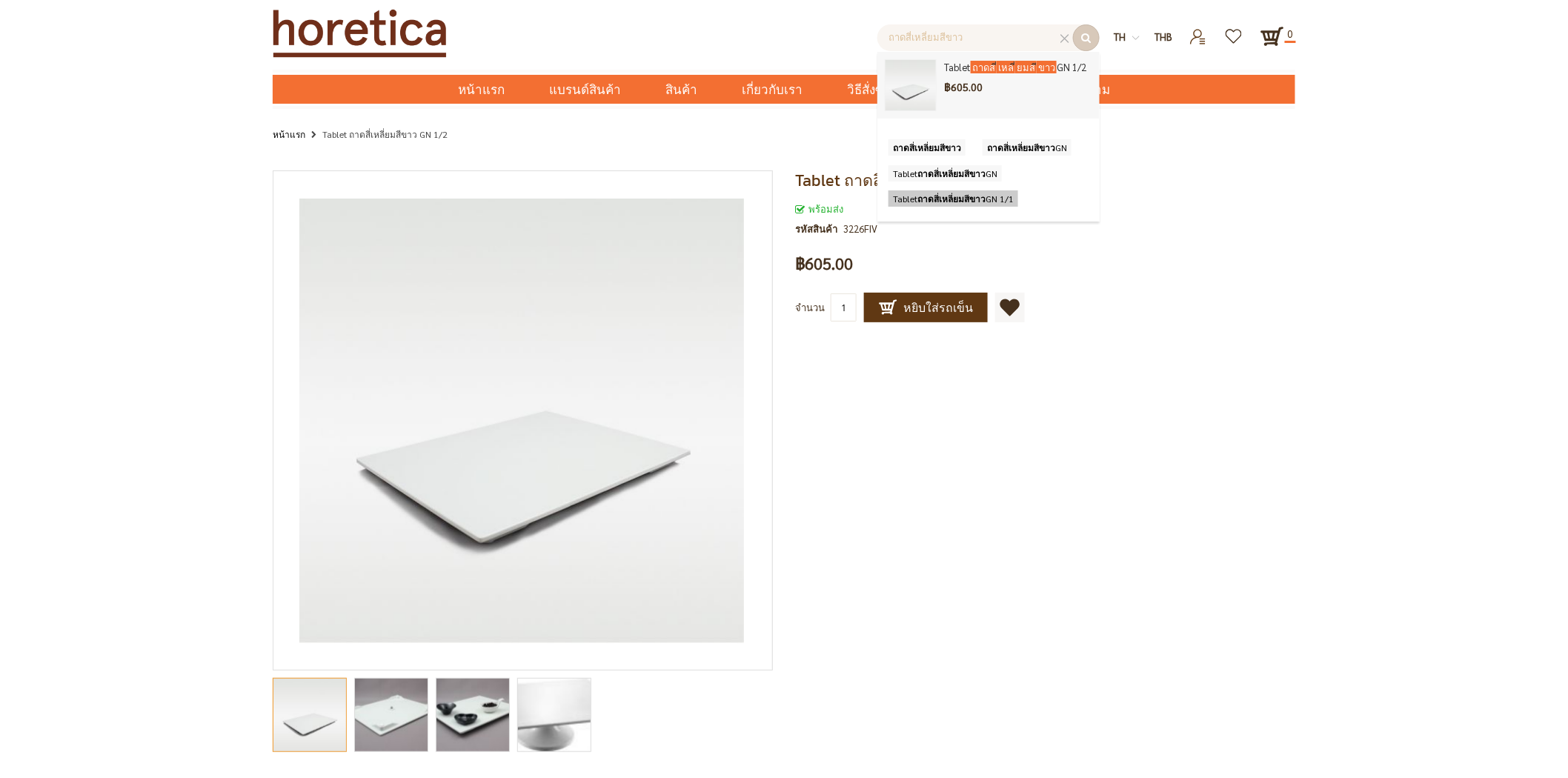
type input "ถาดสี่เหลี่ยมสีขาว"
click at [956, 201] on span "ยมส" at bounding box center [961, 198] width 16 height 12
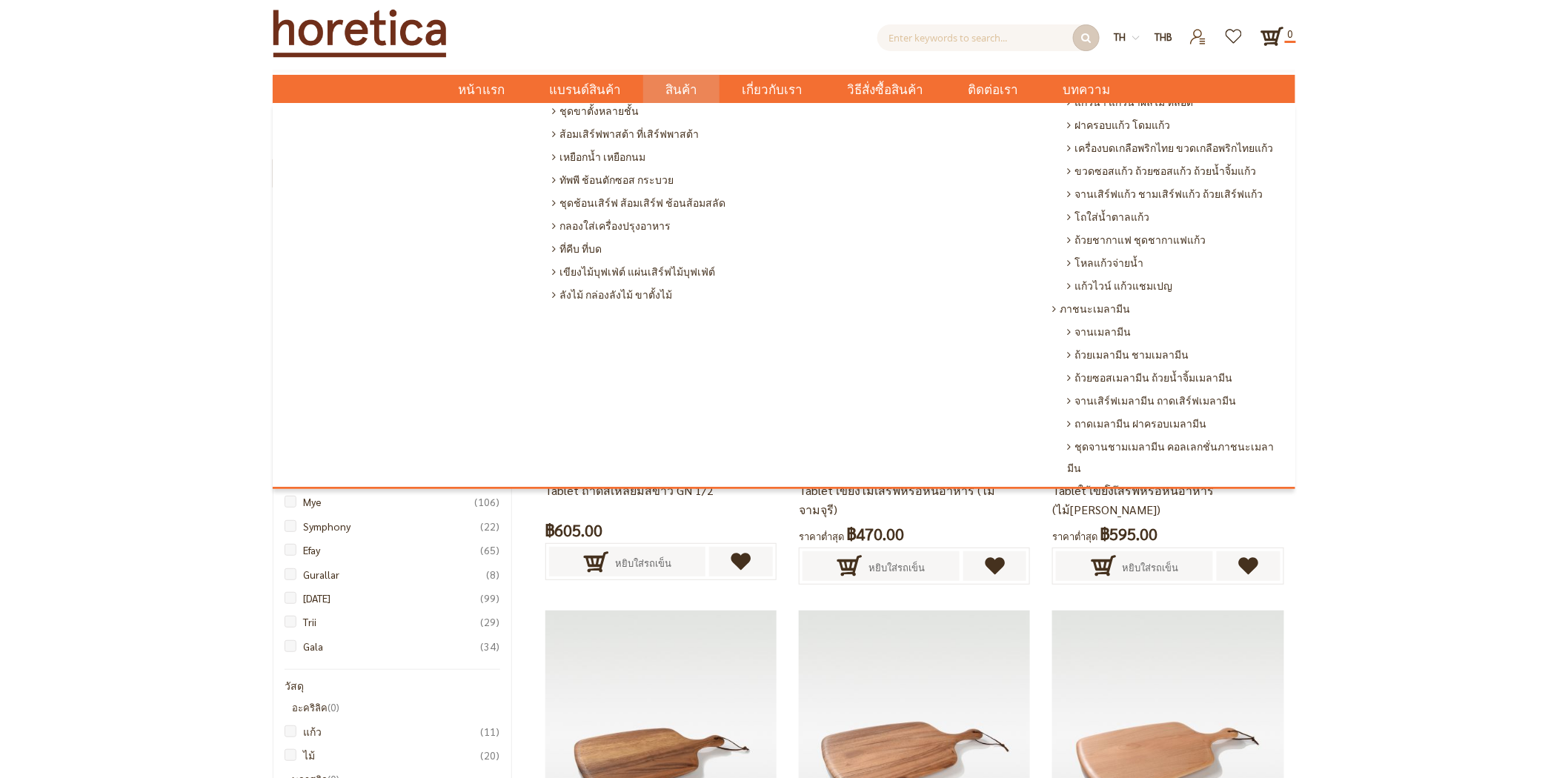
scroll to position [980, 0]
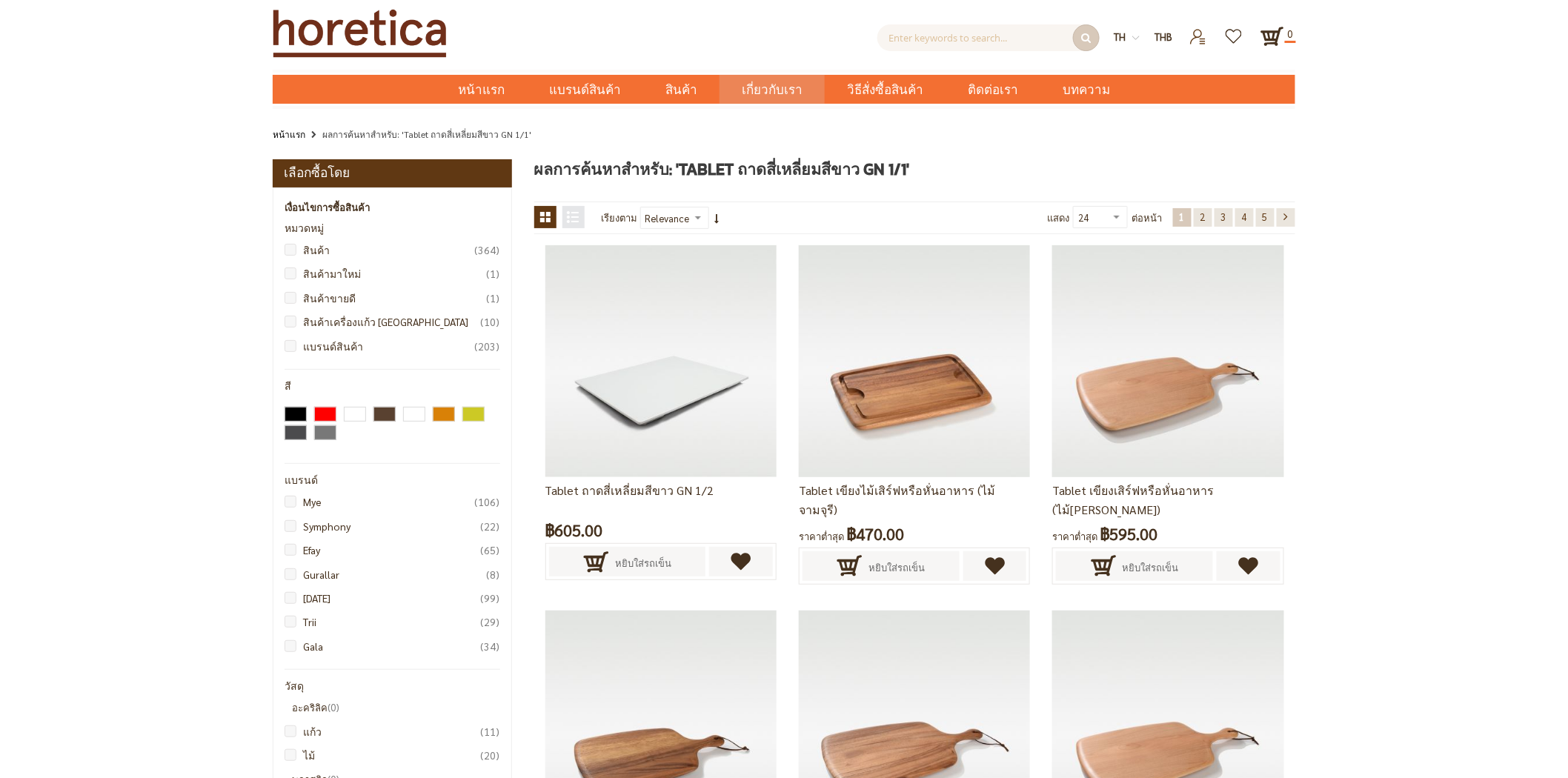
click at [779, 87] on span "เกี่ยวกับเรา" at bounding box center [772, 90] width 61 height 30
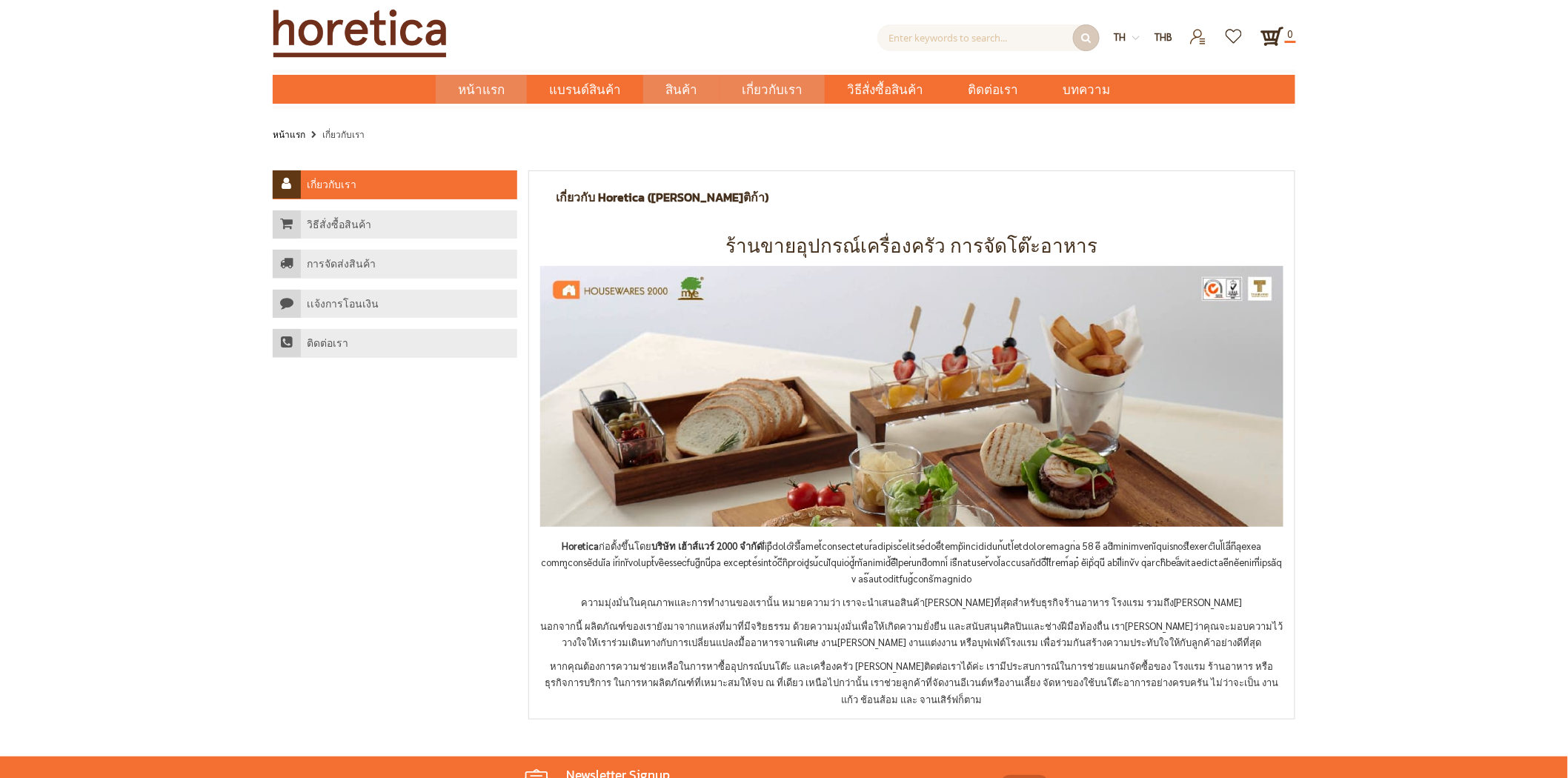
click at [480, 85] on span "หน้าแรก" at bounding box center [481, 90] width 47 height 19
click at [489, 84] on span "หน้าแรก" at bounding box center [481, 90] width 47 height 19
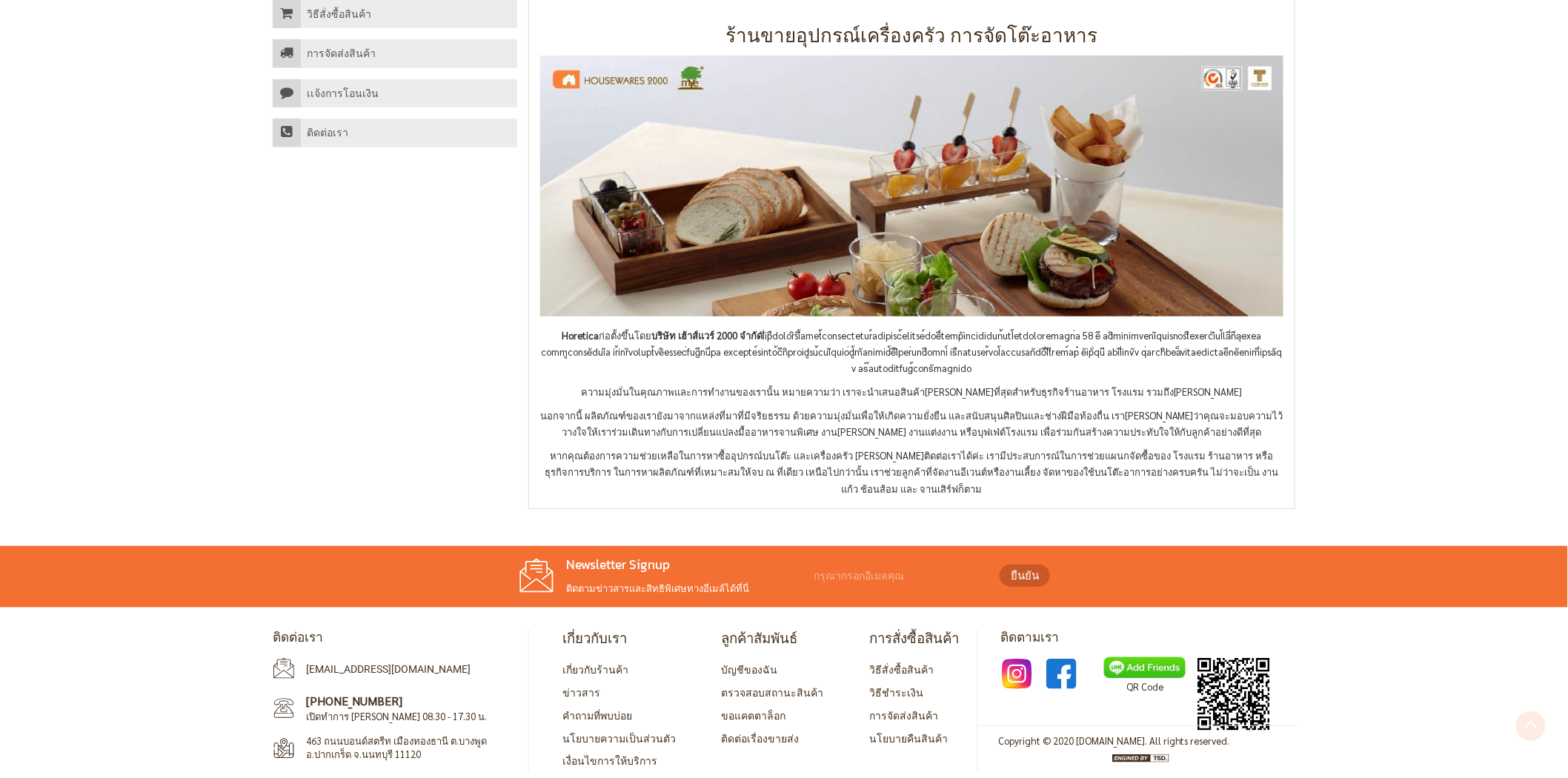
scroll to position [219, 0]
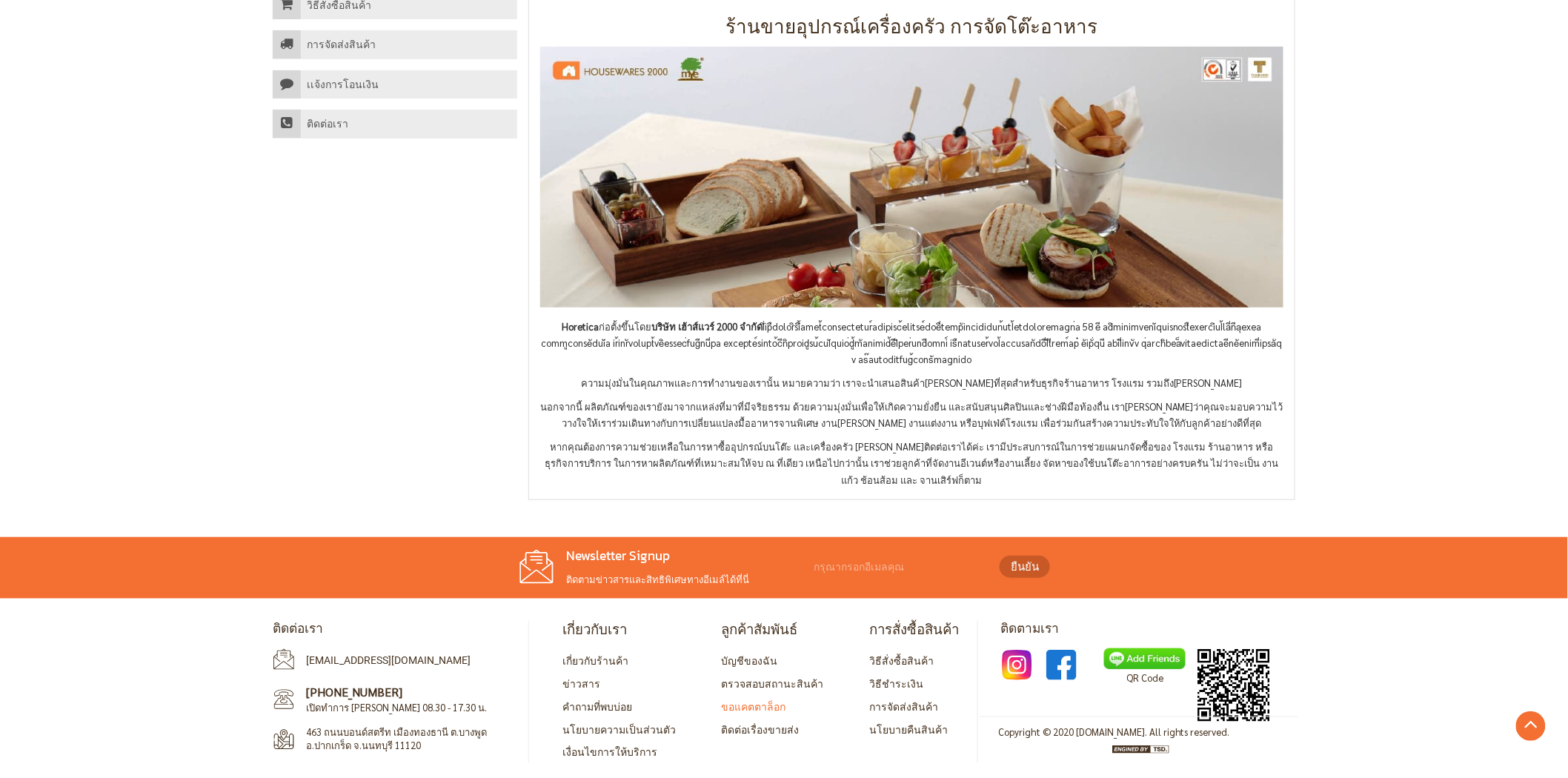
click at [765, 699] on link "ขอแคตตาล็อก" at bounding box center [754, 706] width 65 height 13
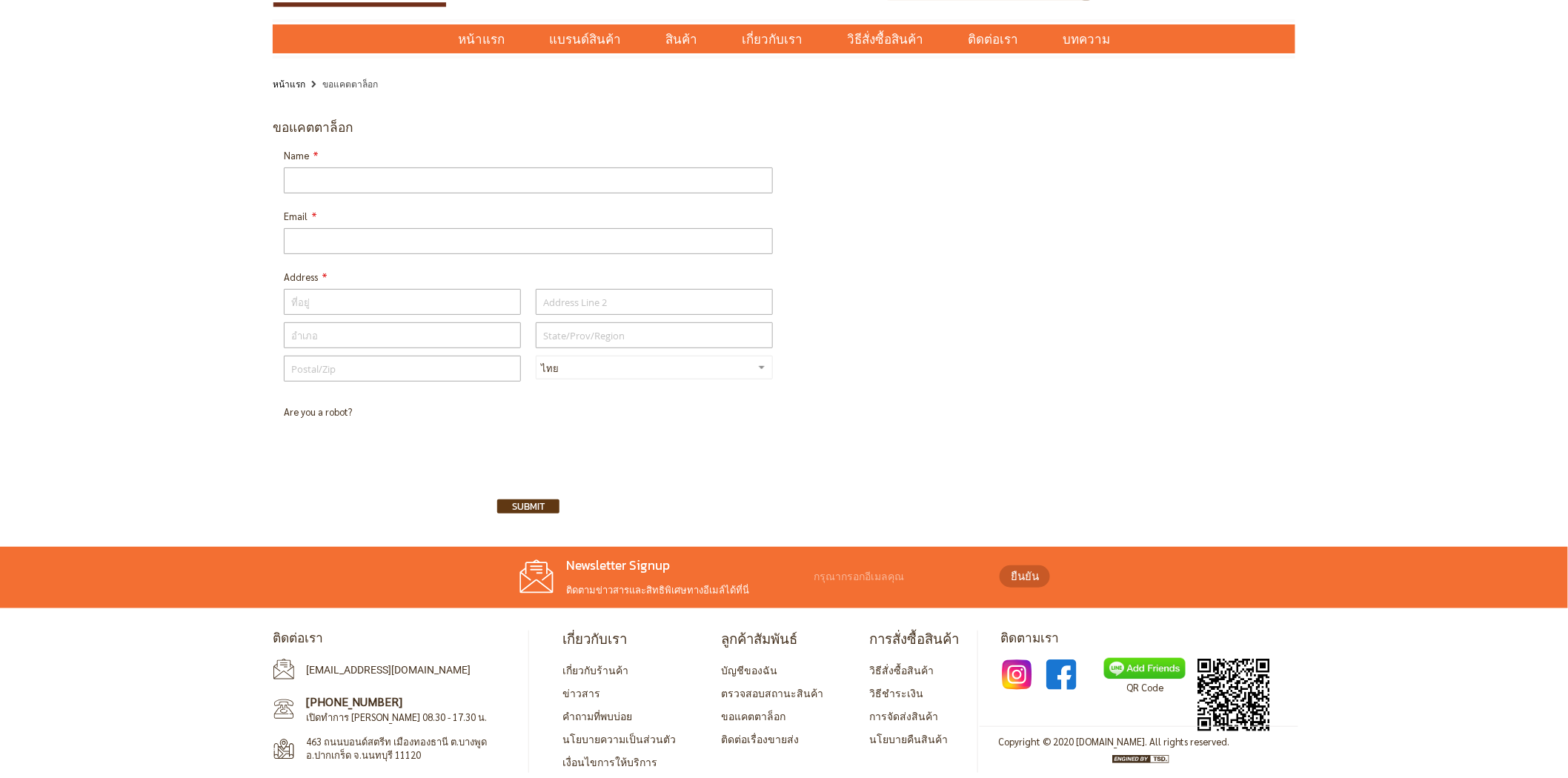
scroll to position [77, 0]
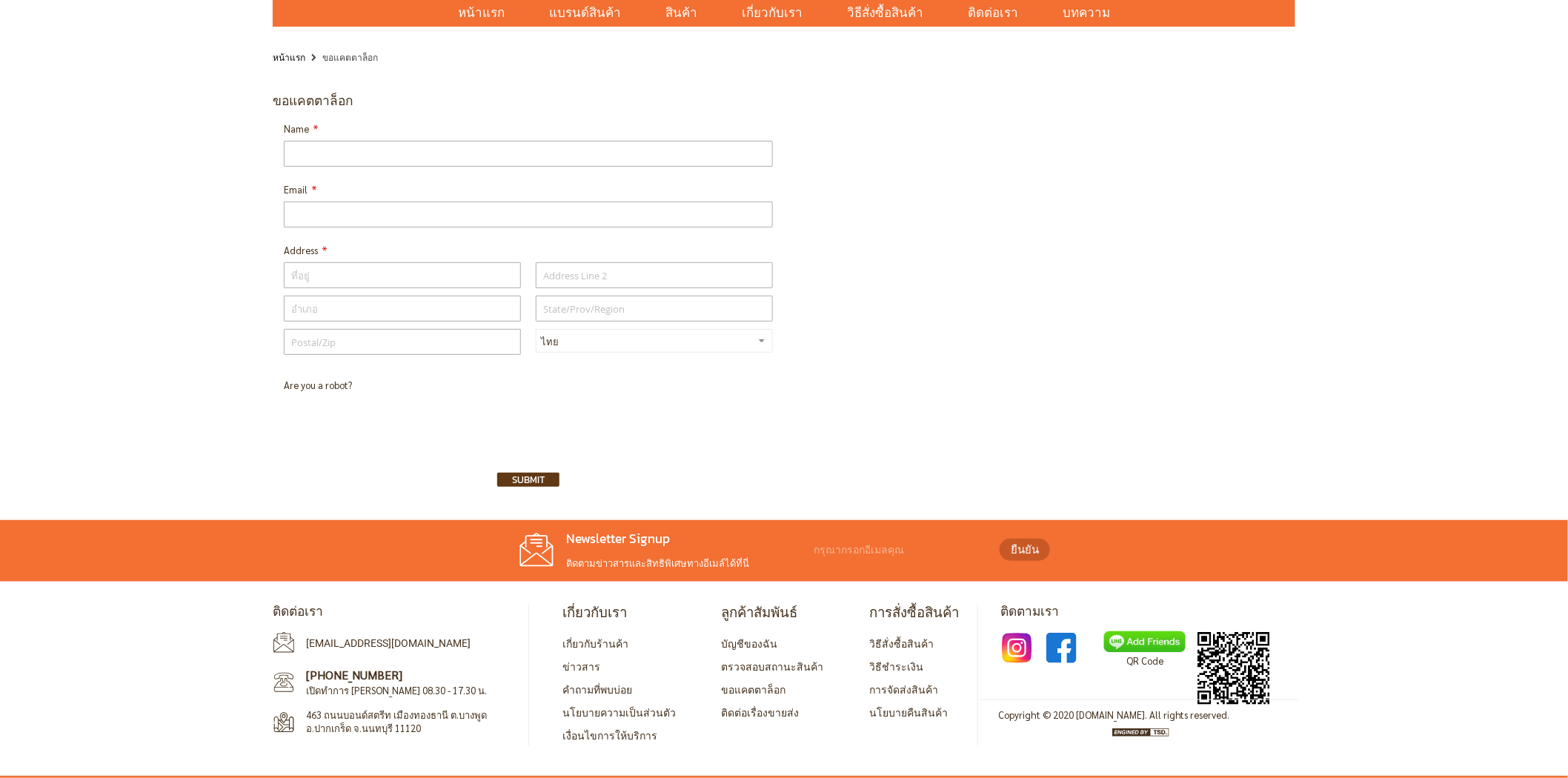
click at [160, 305] on div "ขอแคตตาล็อก Name Email Address ไทย" at bounding box center [784, 290] width 1568 height 415
